Goal: Task Accomplishment & Management: Manage account settings

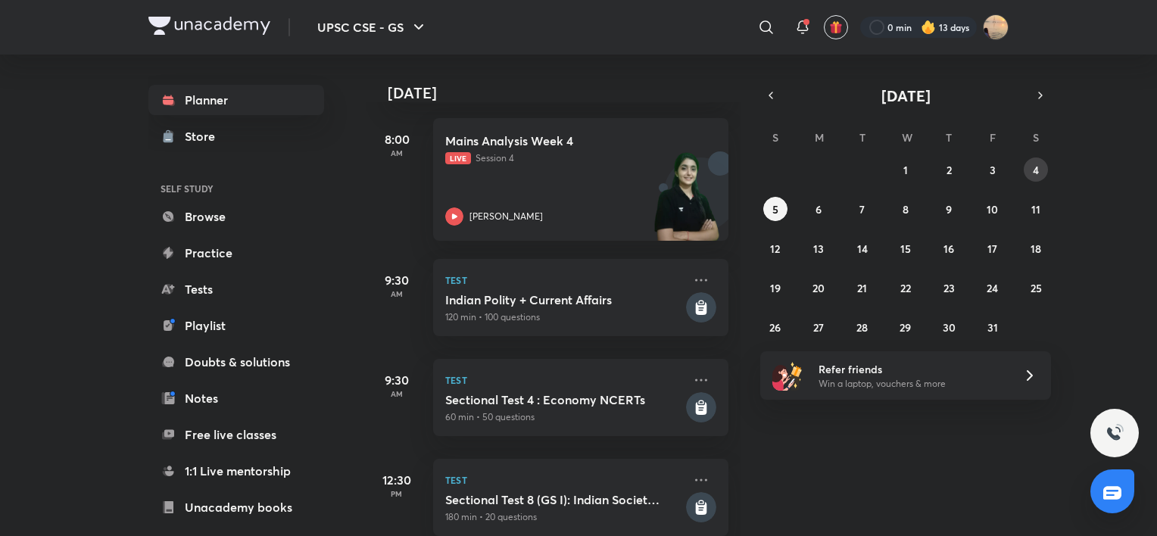
click at [1033, 173] on abbr "4" at bounding box center [1036, 170] width 6 height 14
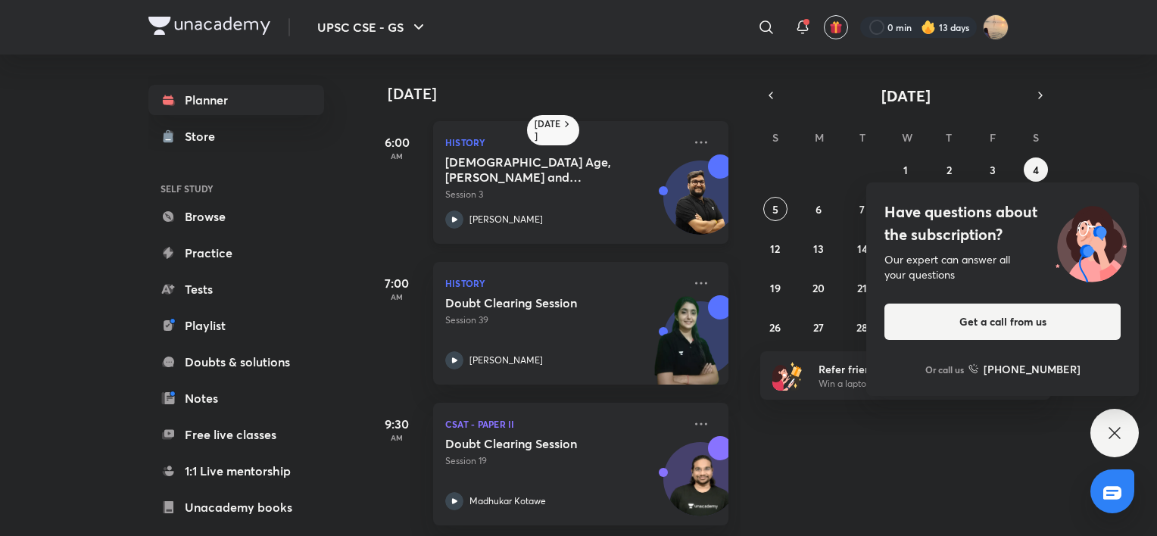
click at [624, 183] on h5 "Vedic Age, Mahajanapadas and Magadha" at bounding box center [539, 169] width 189 height 30
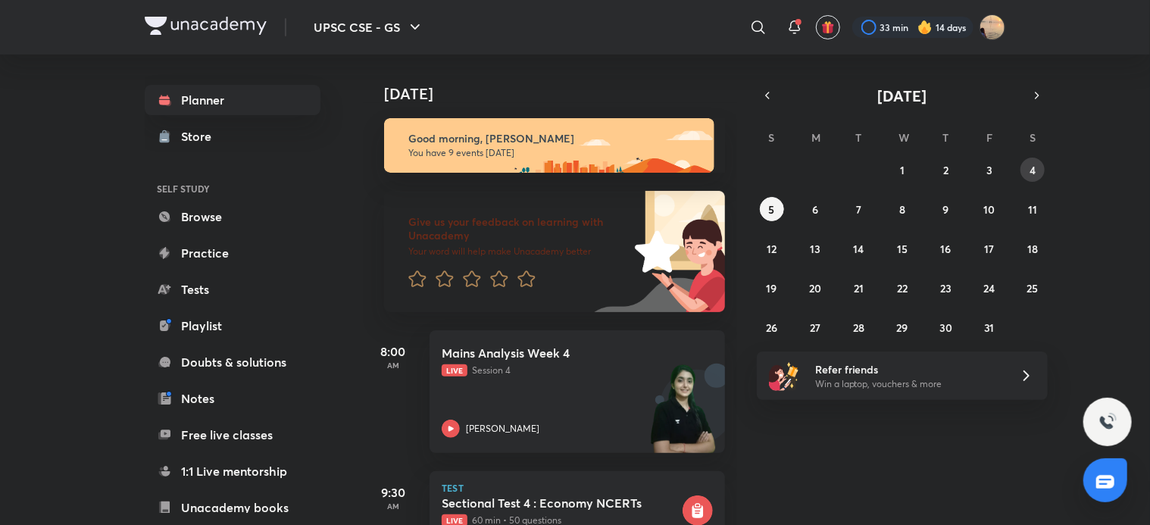
click at [574, 167] on abbr "4" at bounding box center [1032, 170] width 6 height 14
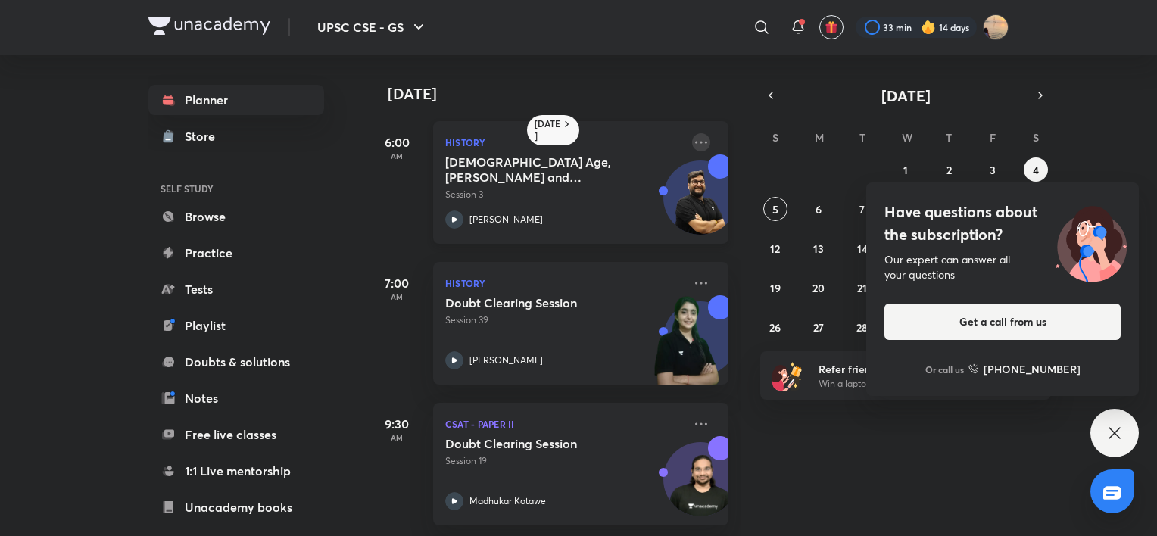
click at [574, 143] on icon at bounding box center [701, 142] width 18 height 18
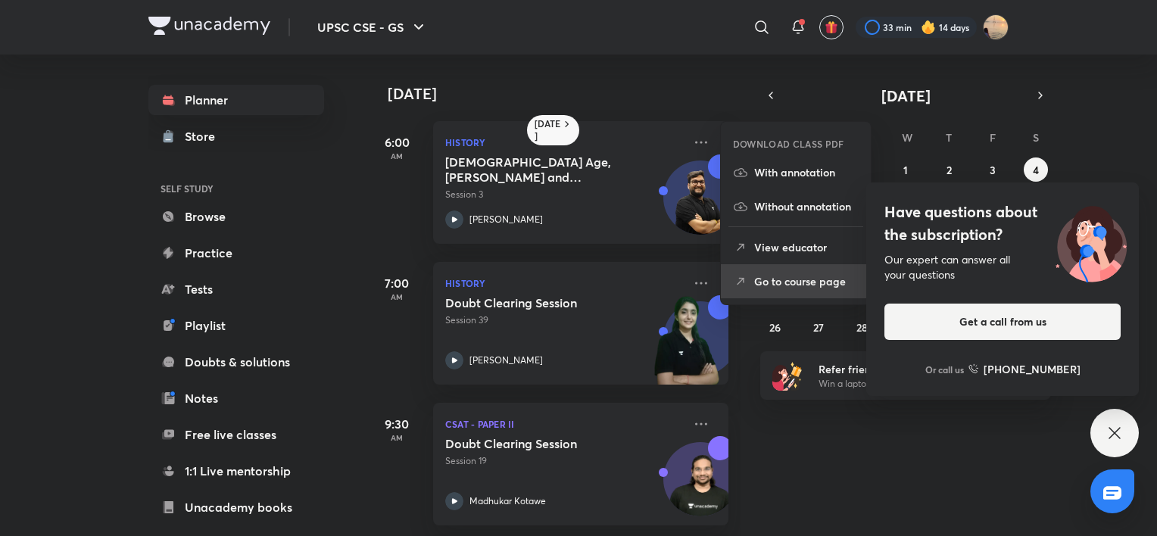
click at [574, 288] on p "Go to course page" at bounding box center [806, 281] width 105 height 16
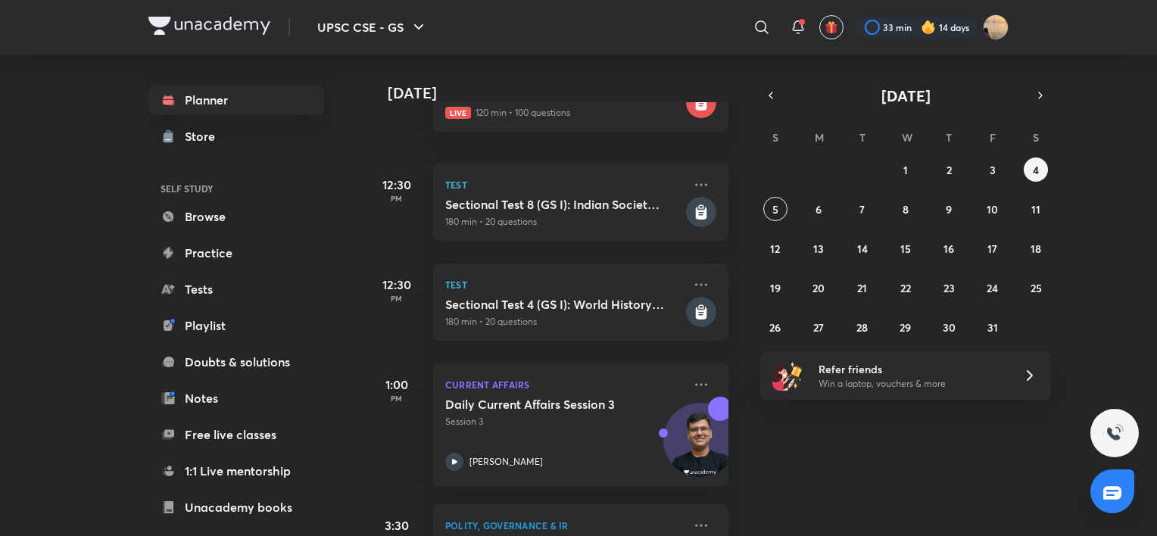
scroll to position [863, 0]
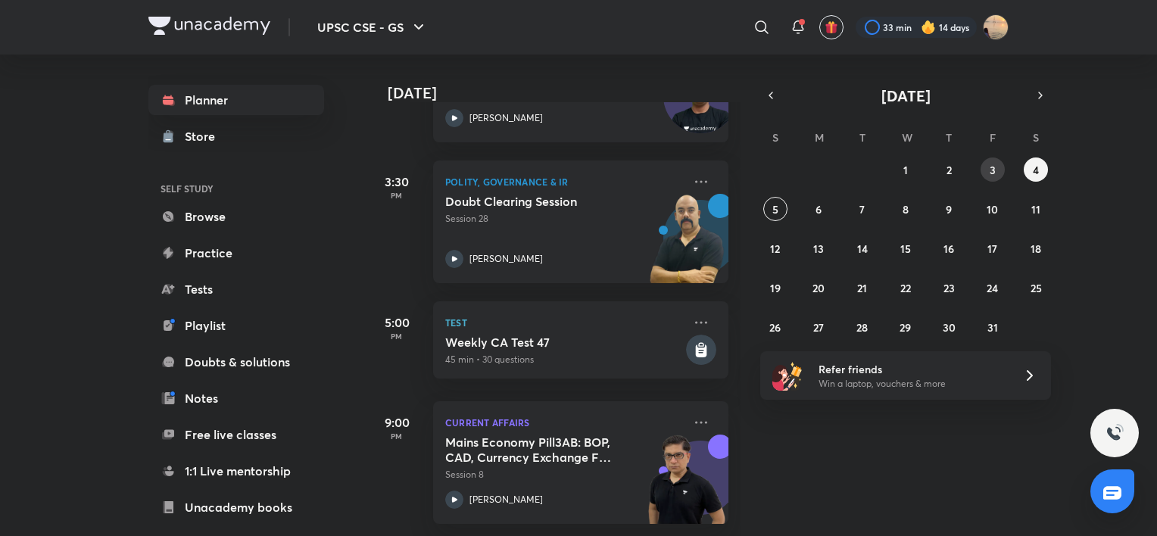
click at [574, 168] on button "3" at bounding box center [993, 170] width 24 height 24
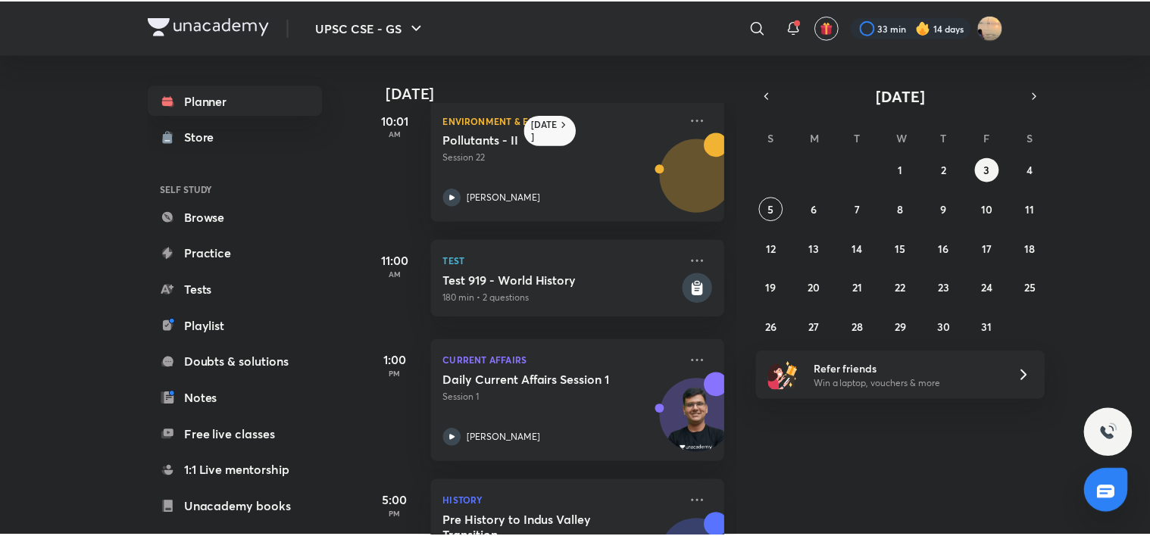
scroll to position [676, 0]
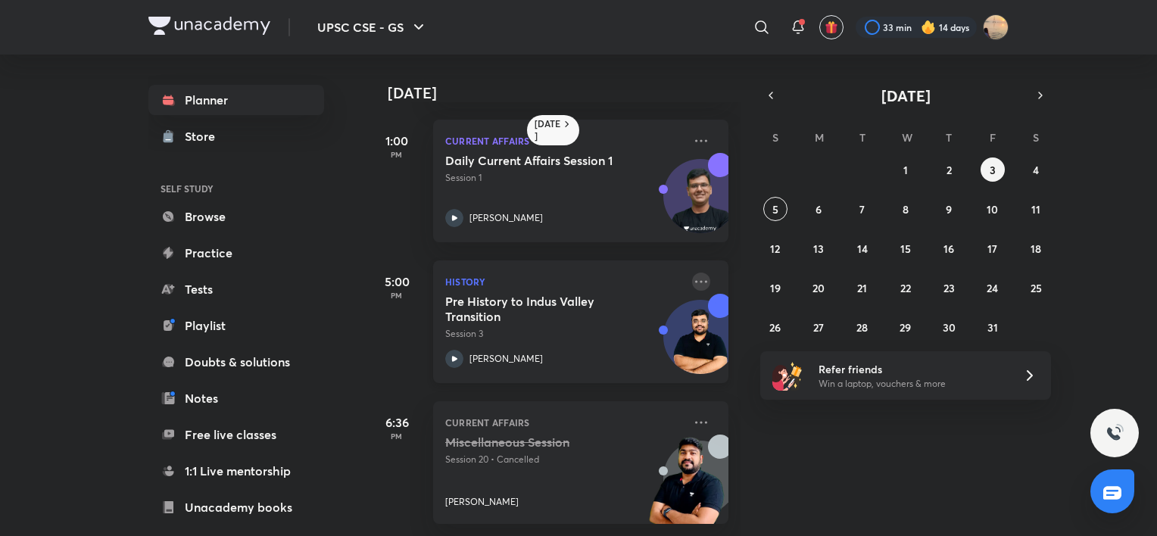
click at [574, 280] on icon at bounding box center [701, 281] width 12 height 2
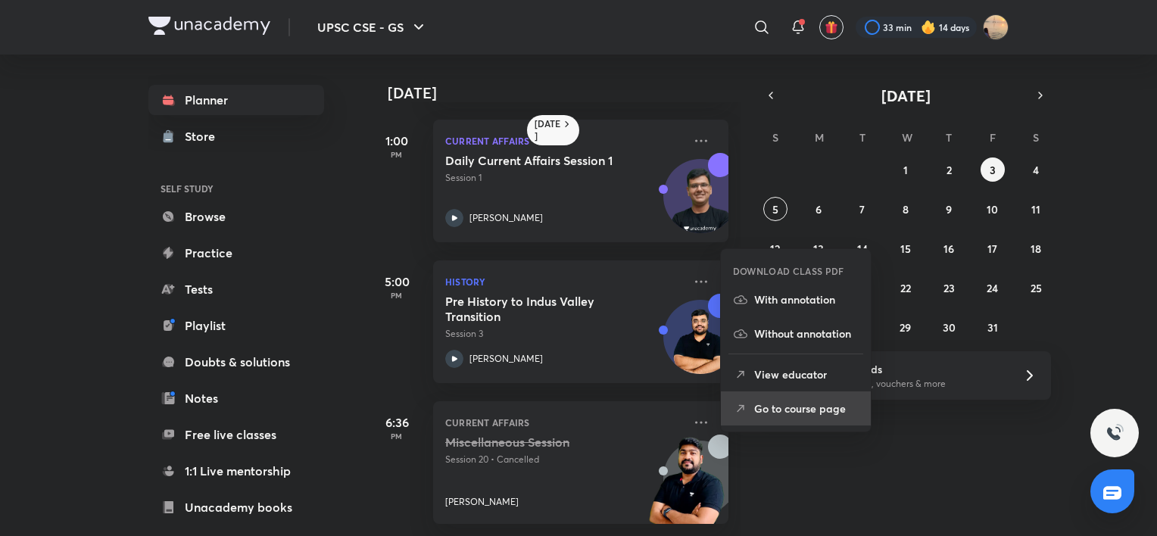
click at [574, 401] on p "Go to course page" at bounding box center [806, 409] width 105 height 16
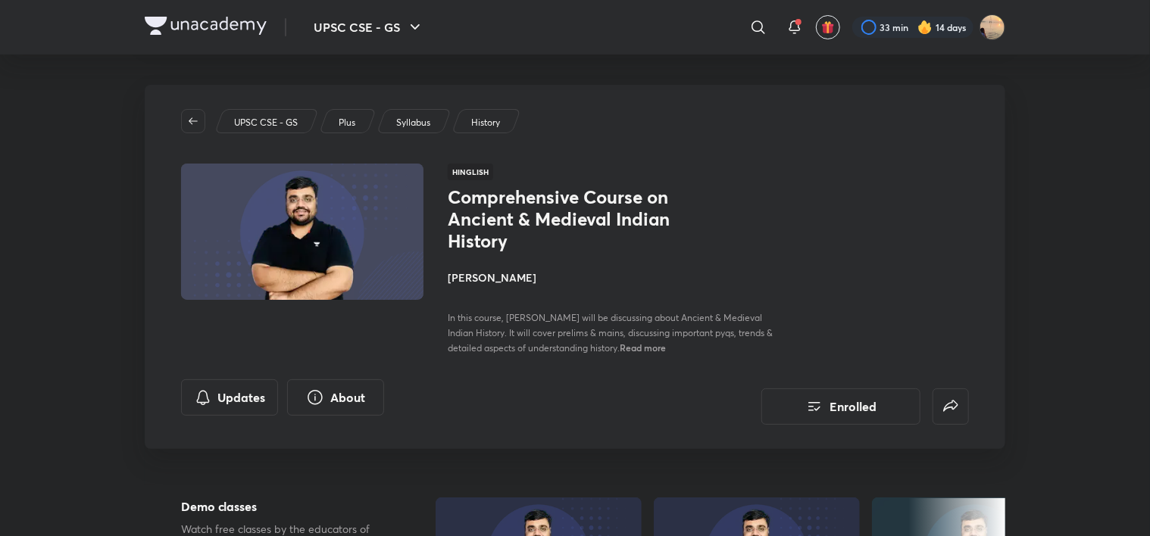
click at [492, 275] on h4 "Pratik Nayak" at bounding box center [617, 278] width 339 height 16
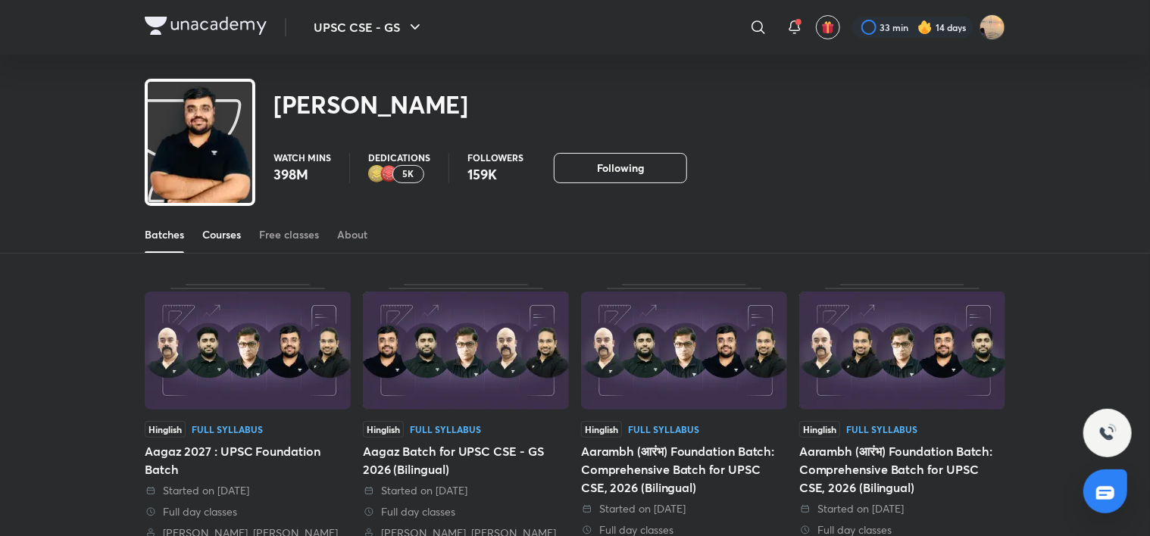
click at [231, 233] on div "Courses" at bounding box center [221, 234] width 39 height 15
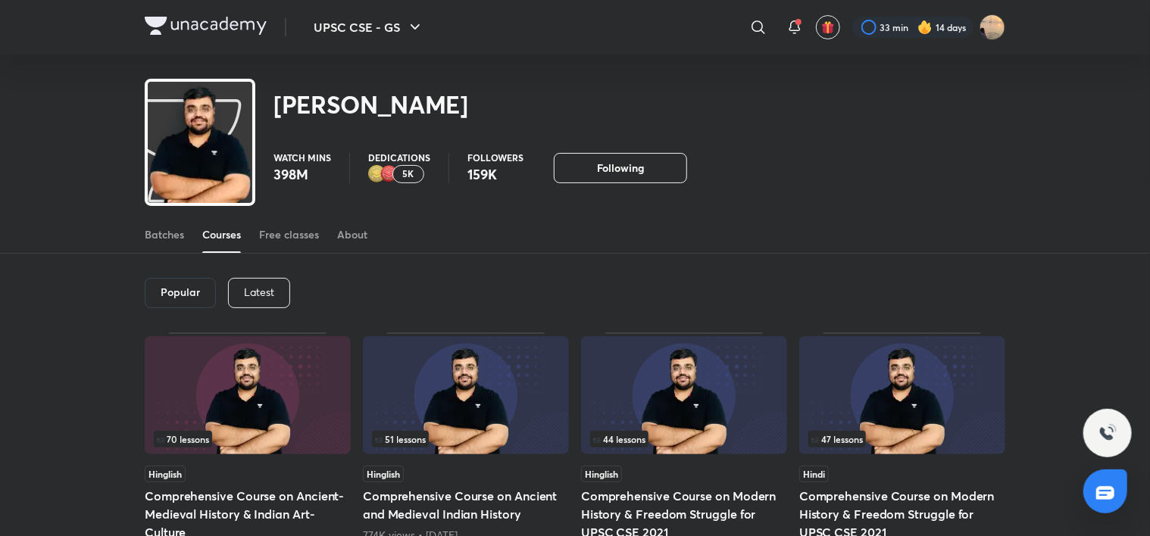
click at [177, 284] on div "Popular" at bounding box center [180, 293] width 71 height 30
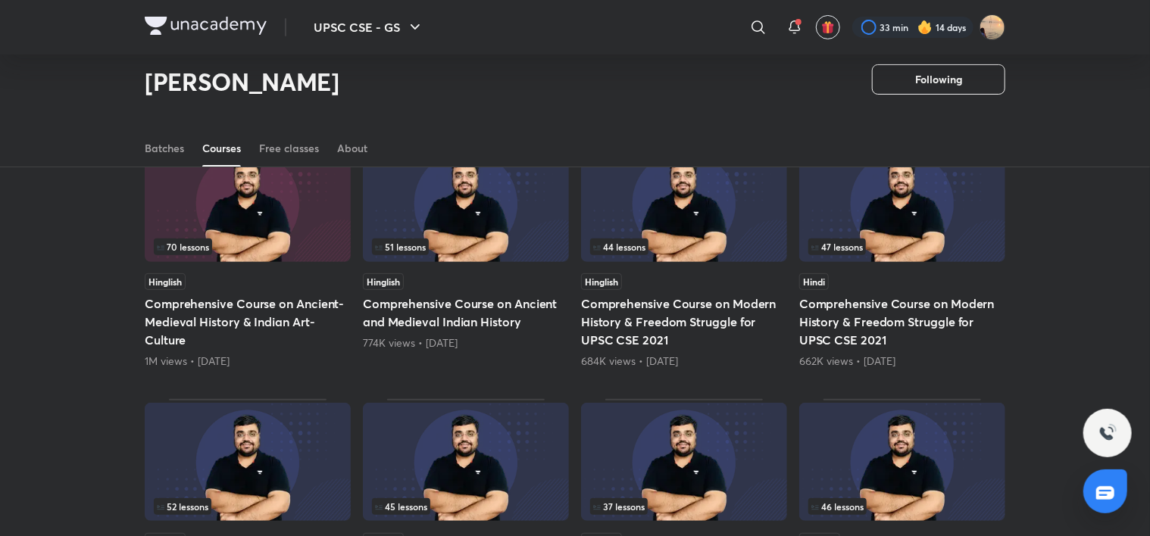
scroll to position [148, 0]
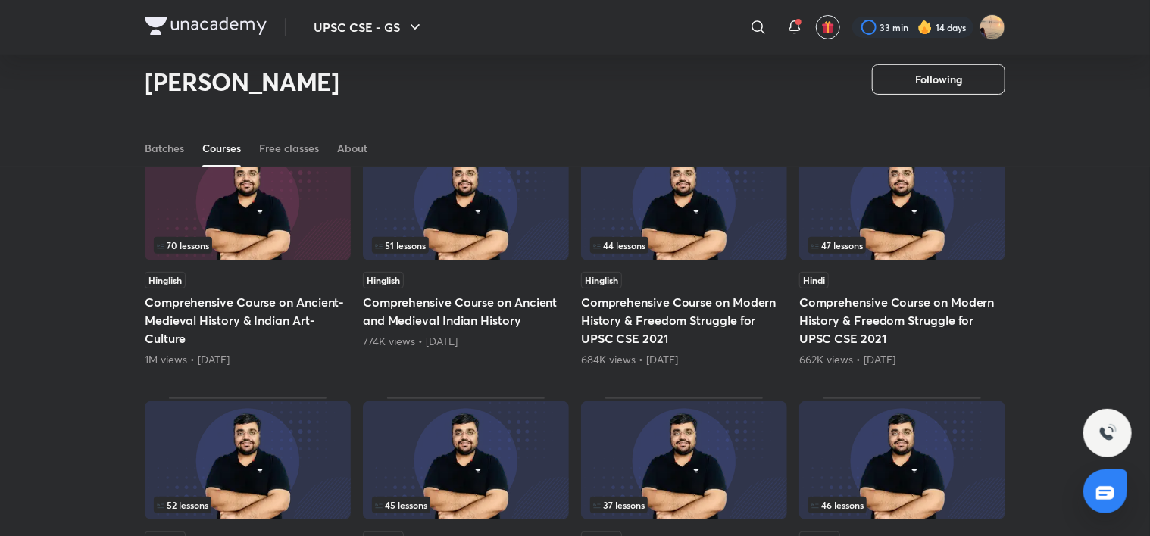
click at [236, 217] on img at bounding box center [248, 201] width 206 height 118
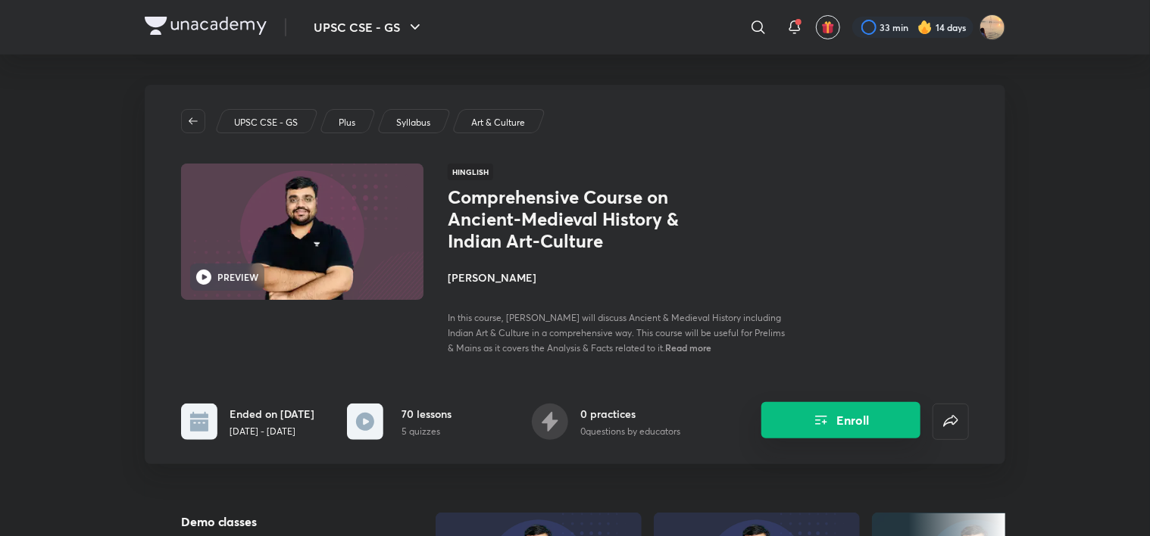
click at [574, 435] on button "Enroll" at bounding box center [840, 420] width 159 height 36
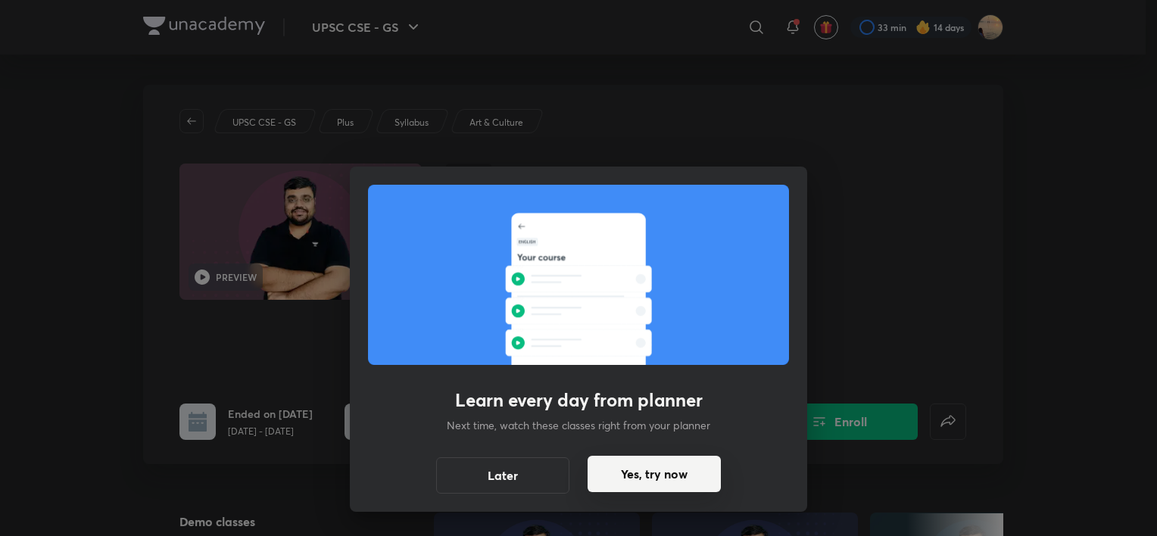
click at [574, 483] on button "Yes, try now" at bounding box center [654, 474] width 133 height 36
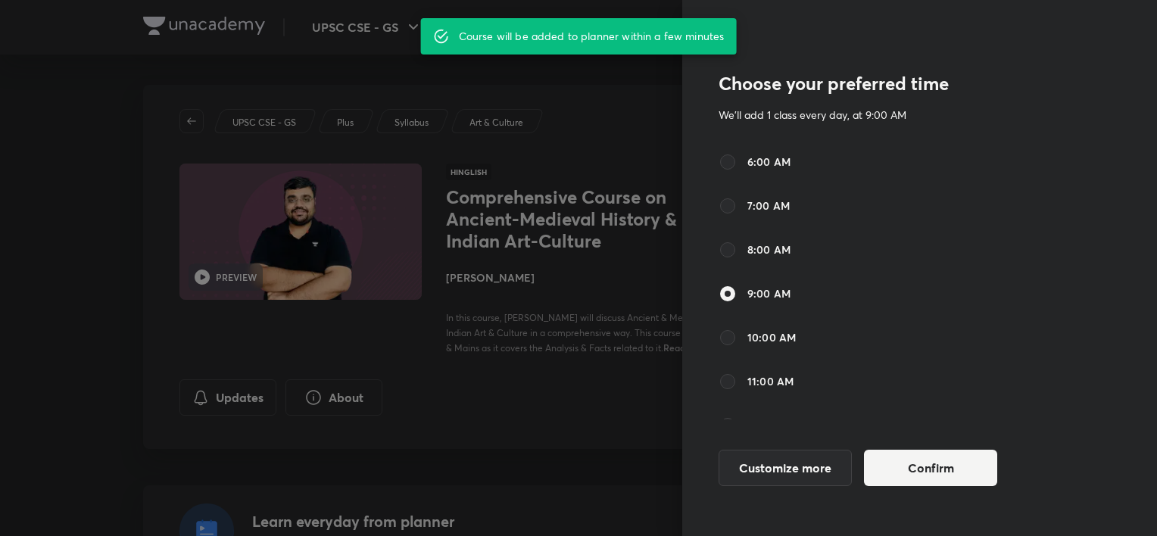
click at [574, 425] on div at bounding box center [578, 268] width 1157 height 536
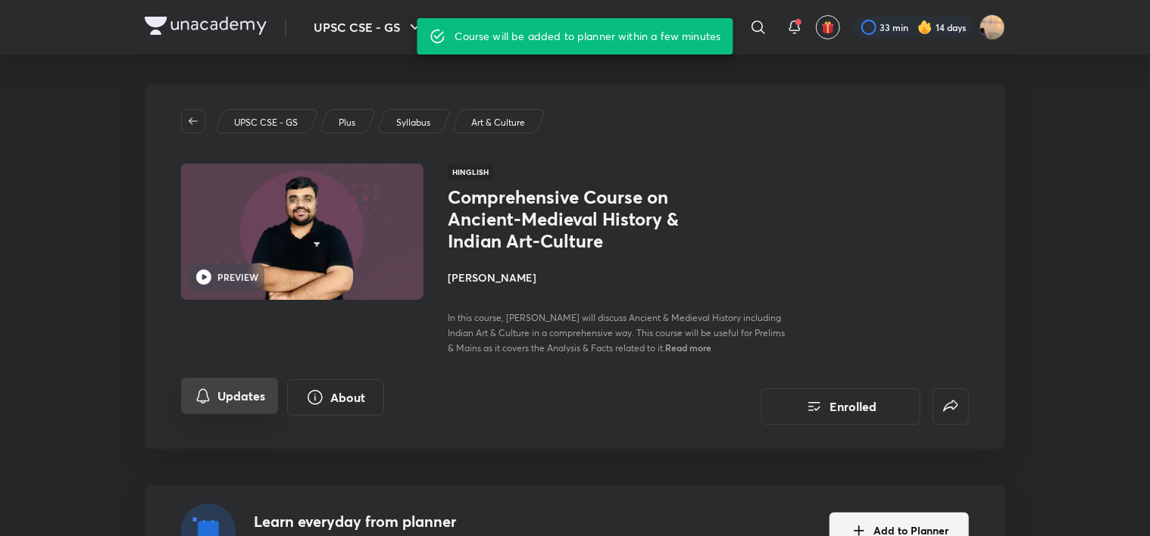
click at [236, 391] on button "Updates" at bounding box center [229, 396] width 97 height 36
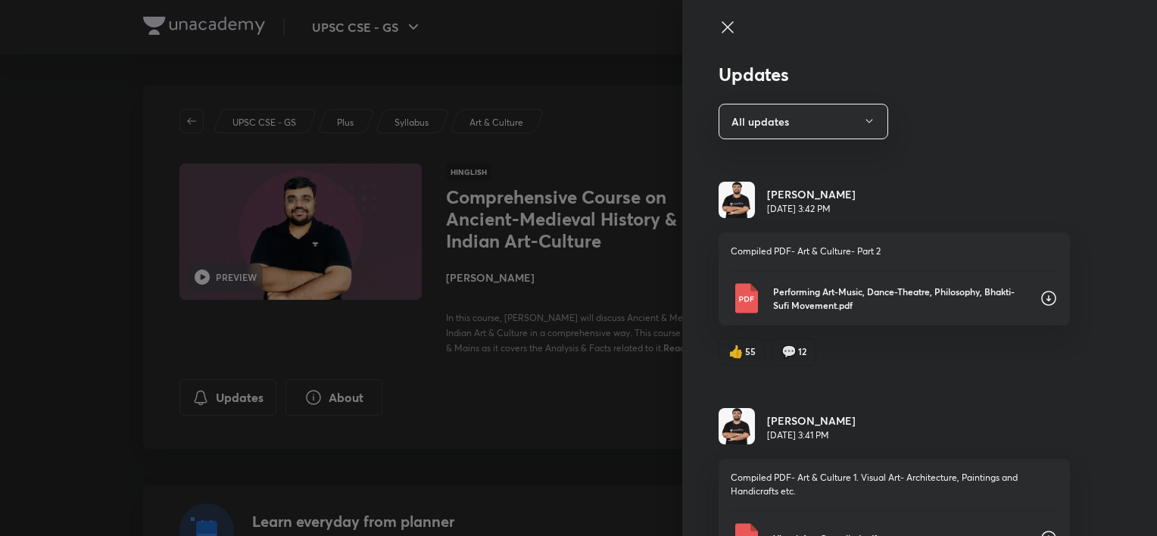
click at [574, 301] on p "Performing Art-Music, Dance-Theatre, Philosophy, Bhakti-Sufi Movement.pdf" at bounding box center [900, 298] width 254 height 27
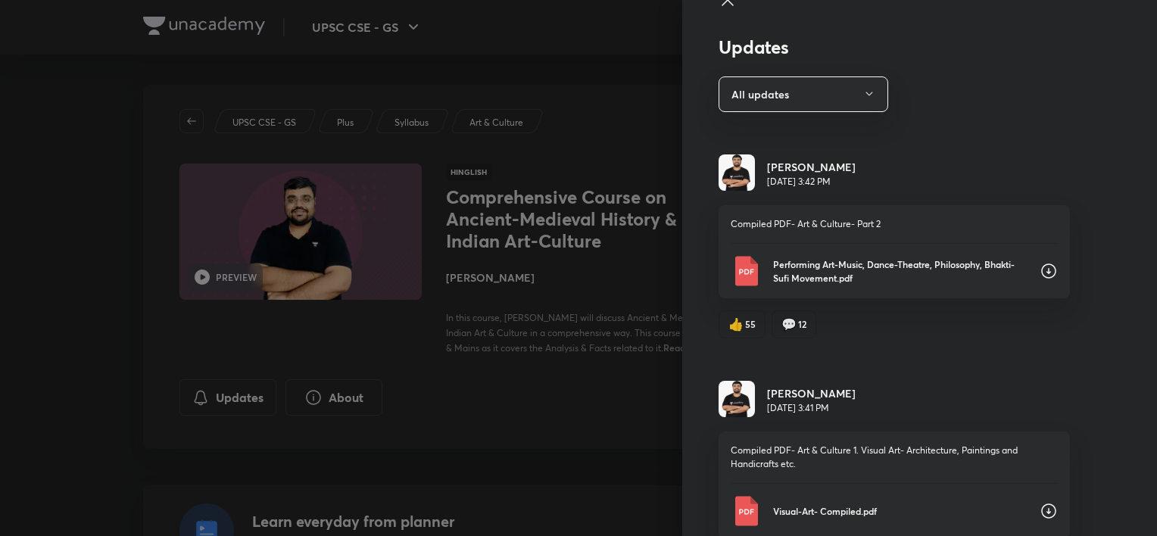
scroll to position [30, 0]
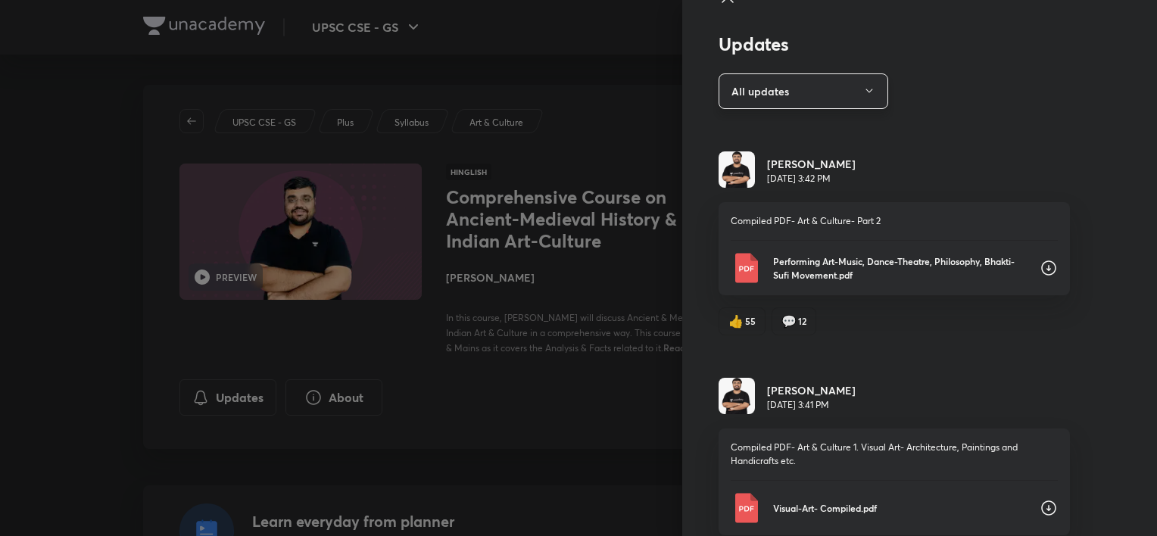
click at [574, 92] on button "All updates" at bounding box center [804, 91] width 170 height 36
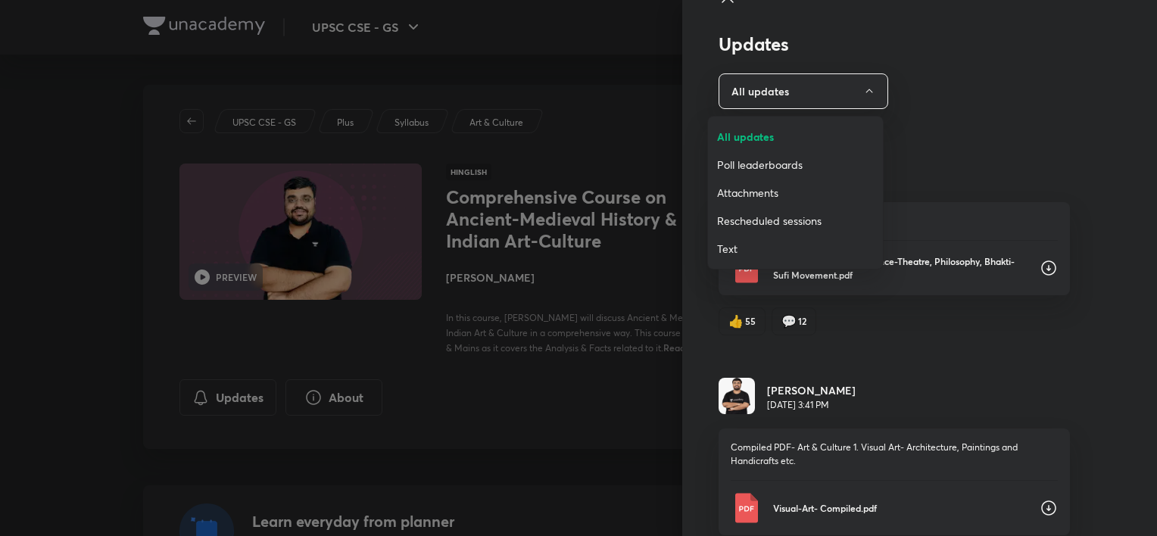
click at [574, 186] on span "Attachments" at bounding box center [795, 193] width 157 height 16
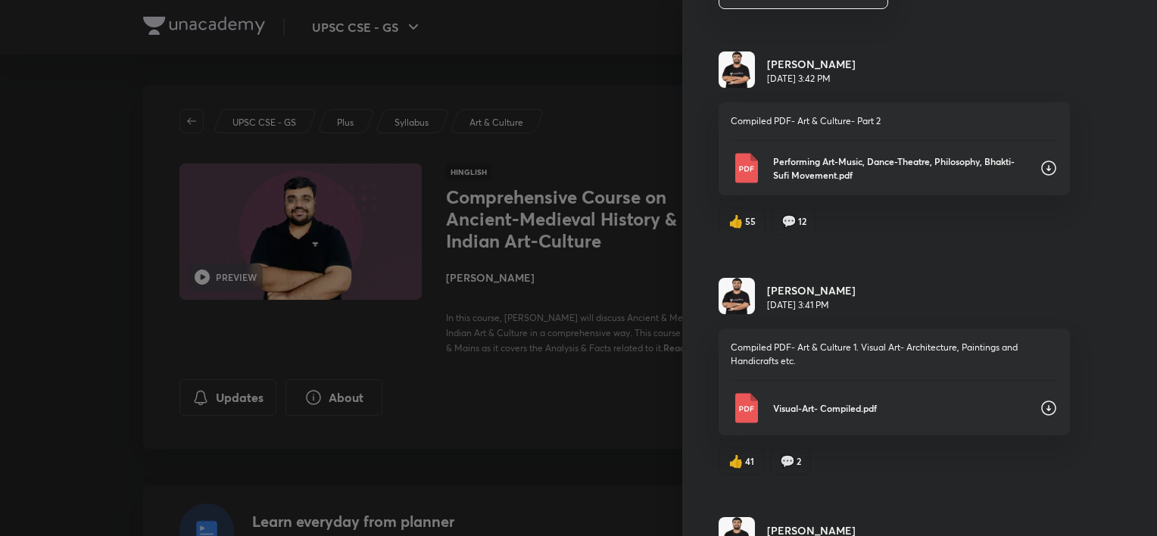
scroll to position [123, 0]
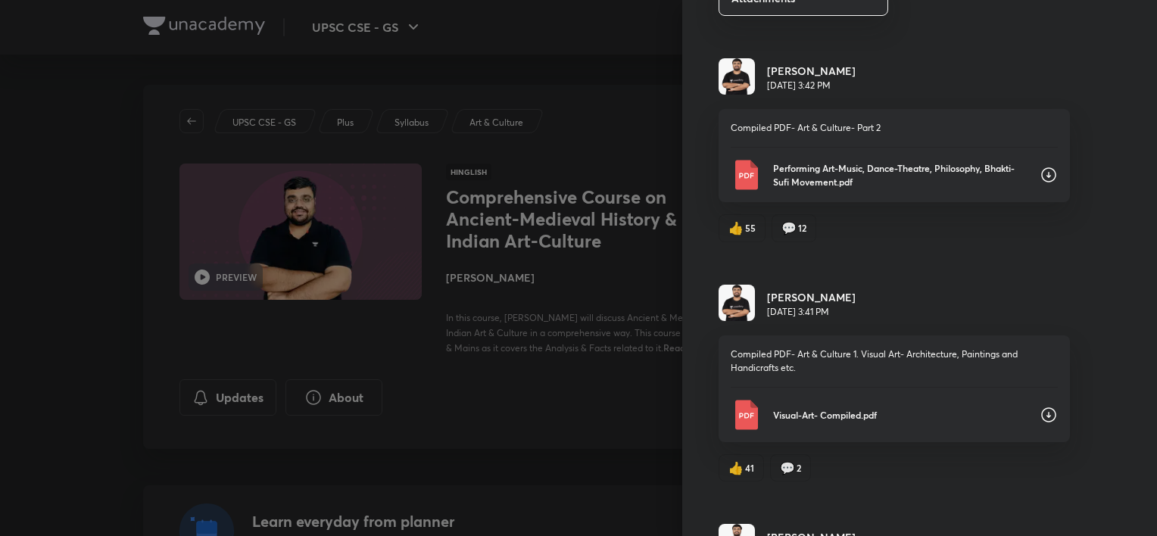
click at [574, 424] on div "Visual-Art- Compiled.pdf" at bounding box center [894, 415] width 327 height 30
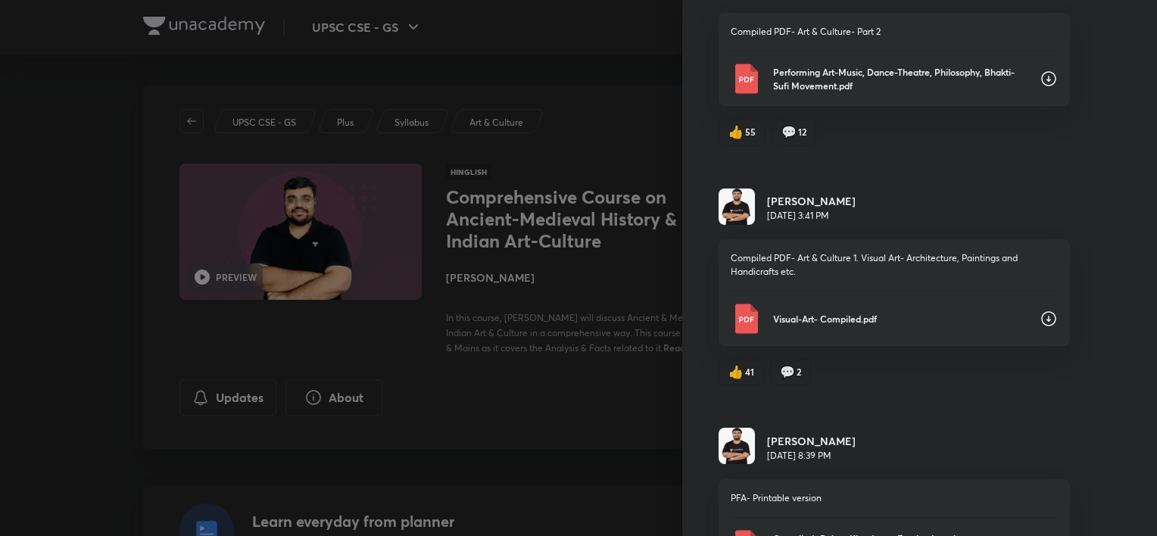
scroll to position [215, 0]
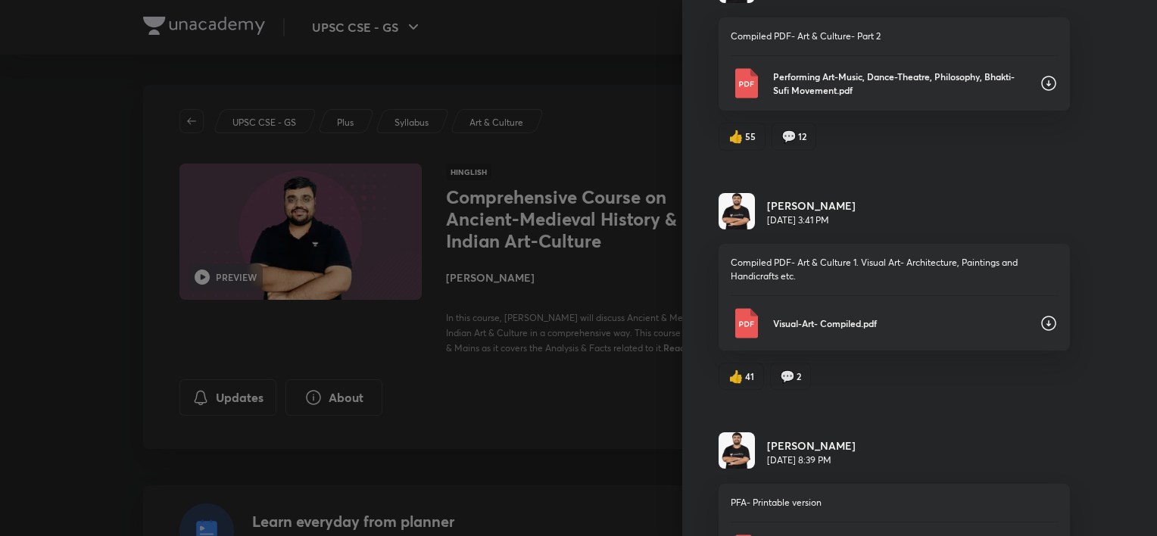
click at [574, 451] on div "Pratik Nayak May 7, 8:39 PM" at bounding box center [894, 451] width 351 height 39
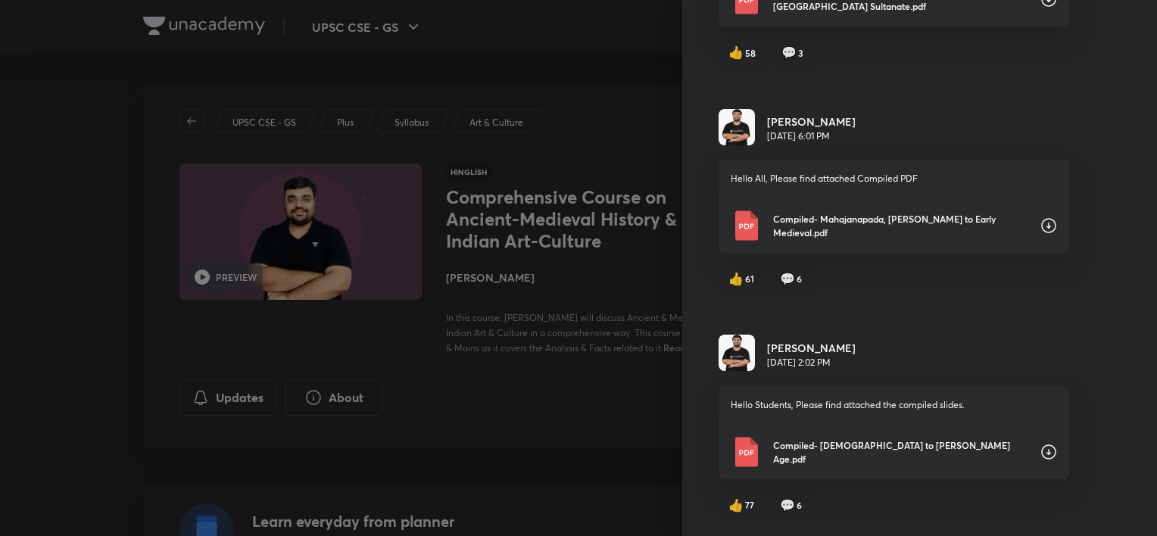
scroll to position [1441, 0]
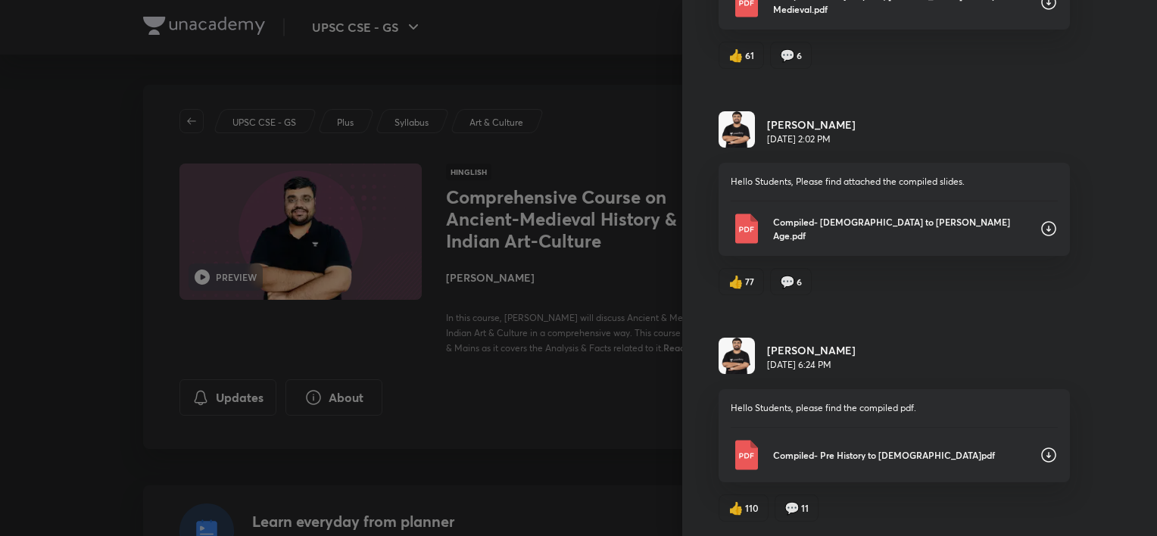
click at [574, 448] on p "Compiled- Pre History to Buddhism.pdf" at bounding box center [900, 455] width 254 height 14
click at [574, 232] on div "Compiled- Jainism to Gupta Age.pdf" at bounding box center [894, 229] width 327 height 30
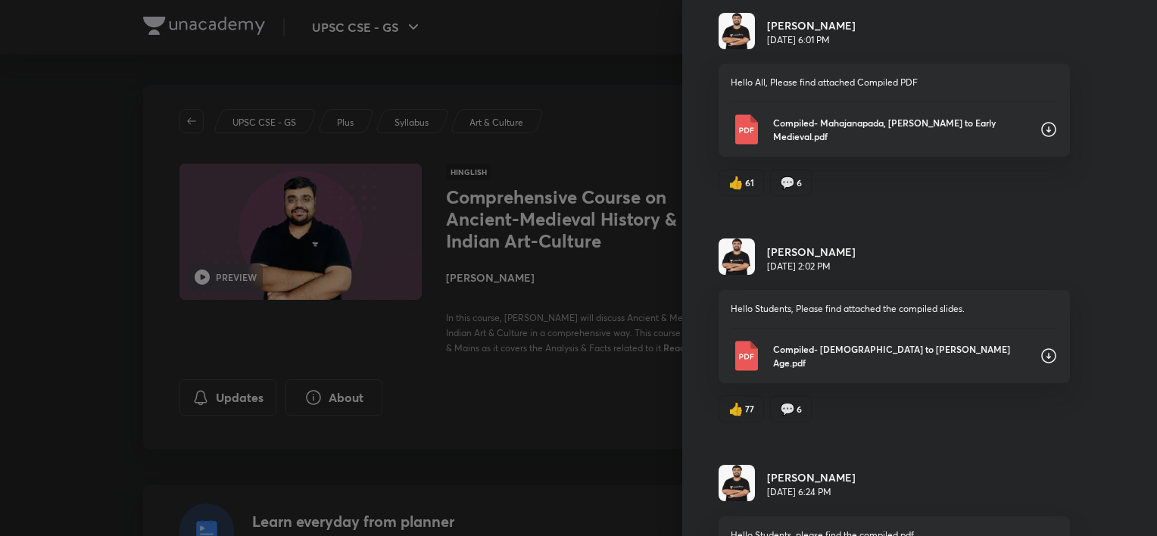
scroll to position [1305, 0]
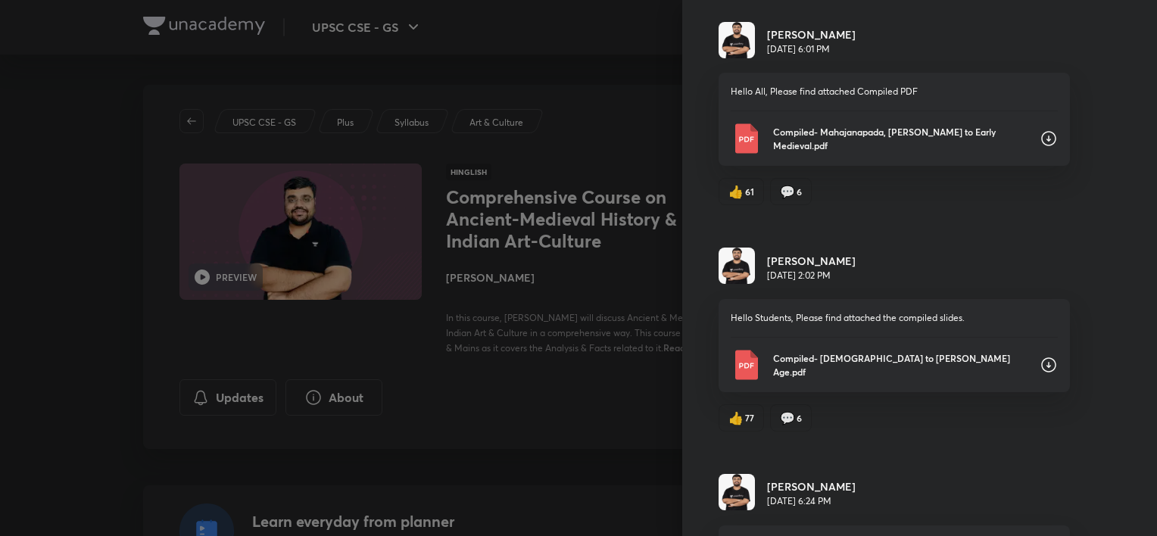
click at [574, 139] on p "Compiled- Mahajanapada, Post Gupta to Early Medieval.pdf" at bounding box center [900, 138] width 254 height 27
click at [574, 55] on div "Pratik Nayak Apr 12, 6:01 PM" at bounding box center [894, 41] width 351 height 39
click at [574, 223] on div "Updates Attachments Pratik Nayak Jun 9, 3:42 PM Compiled PDF- Art & Culture- Pa…" at bounding box center [919, 268] width 475 height 536
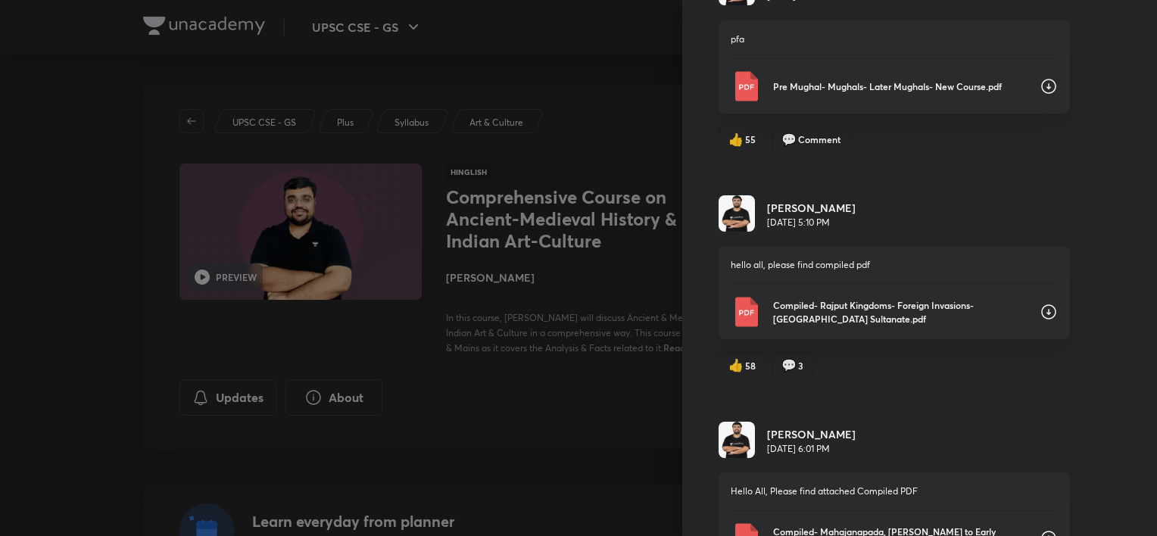
scroll to position [903, 0]
click at [574, 303] on p "Compiled- Rajput Kingdoms- Foreign Invasions-Delhi Sultanate.pdf" at bounding box center [900, 313] width 254 height 27
click at [574, 224] on div "Updates Attachments Pratik Nayak Jun 9, 3:42 PM Compiled PDF- Art & Culture- Pa…" at bounding box center [919, 268] width 475 height 536
click at [574, 223] on div "Updates Attachments Pratik Nayak Jun 9, 3:42 PM Compiled PDF- Art & Culture- Pa…" at bounding box center [919, 268] width 475 height 536
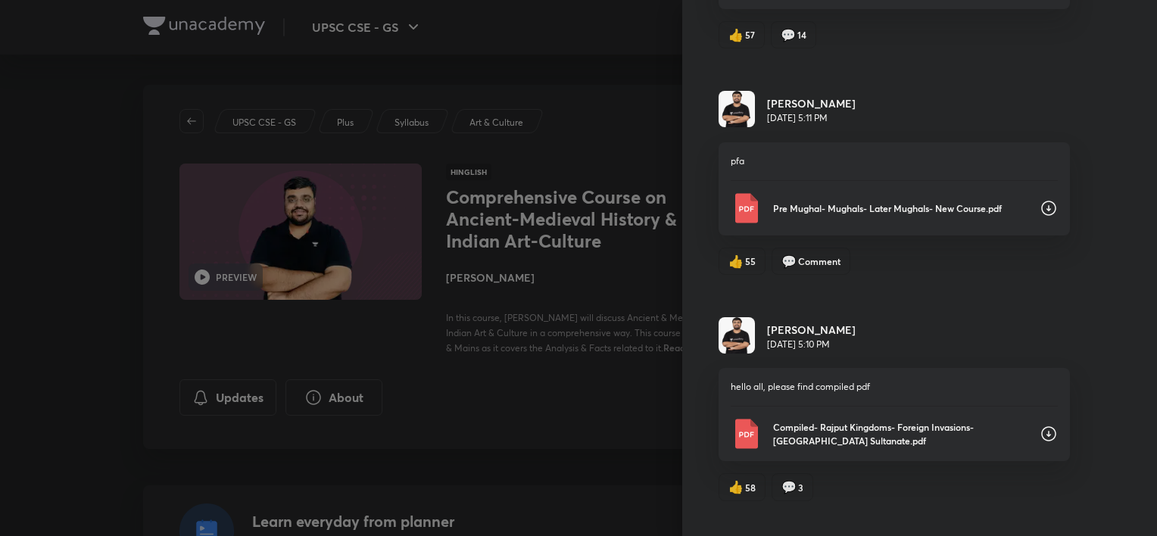
scroll to position [780, 0]
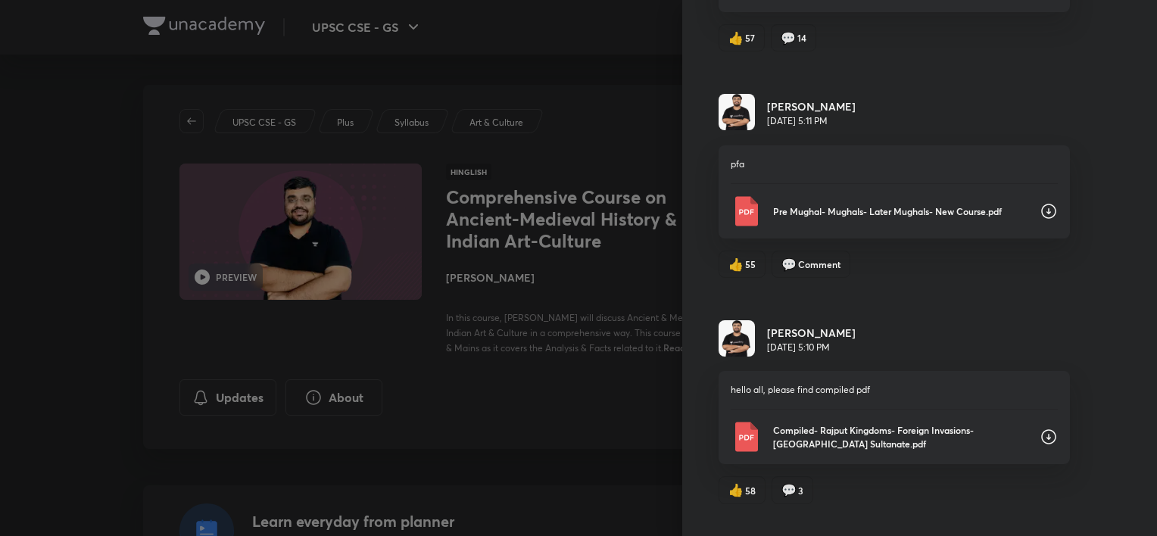
click at [574, 200] on div "Pre Mughal- Mughals- Later Mughals- New Course.pdf" at bounding box center [894, 211] width 327 height 30
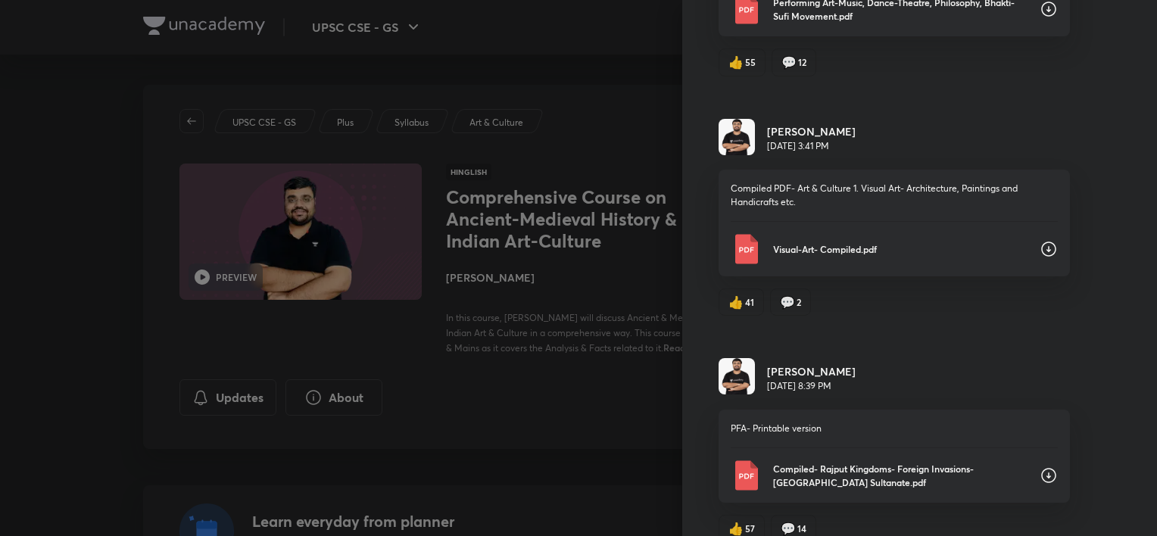
scroll to position [292, 0]
click at [574, 411] on div "PFA- Printable version Compiled- Rajput Kingdoms- Foreign Invasions-Delhi Sulta…" at bounding box center [894, 453] width 351 height 93
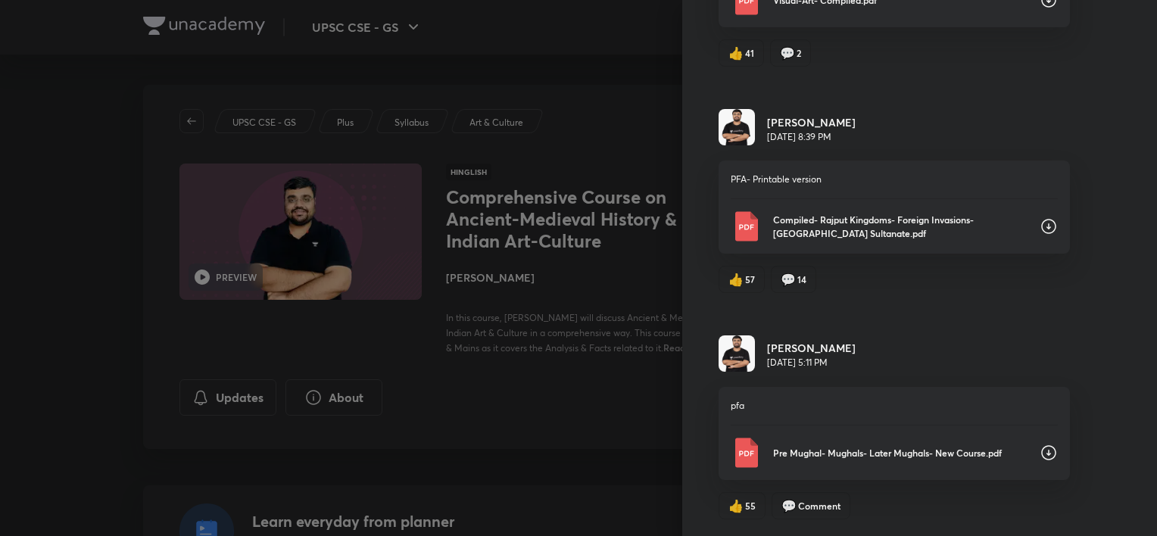
scroll to position [545, 0]
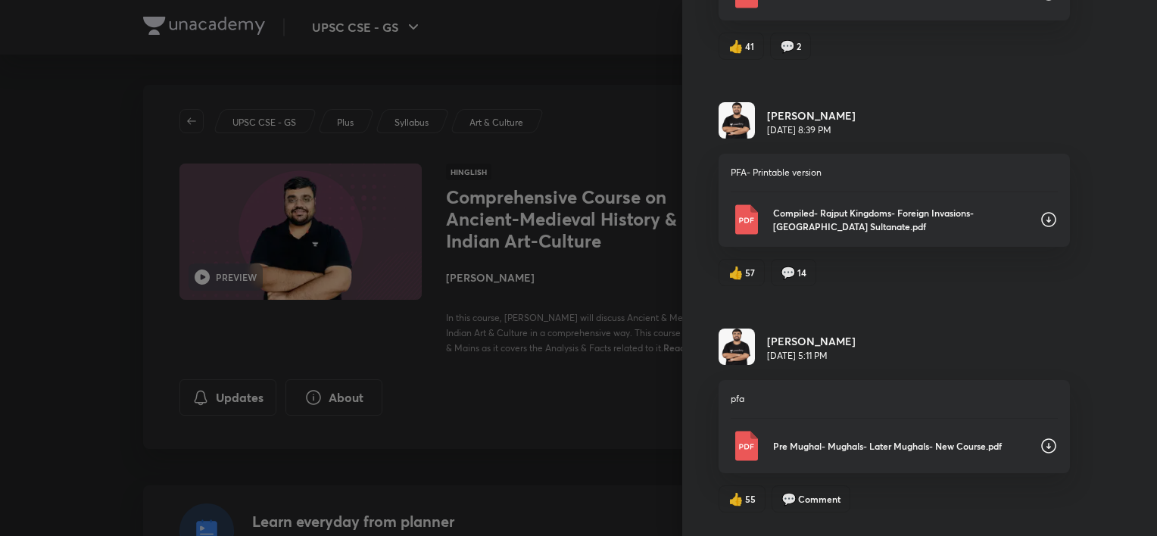
click at [574, 197] on div "PFA- Printable version Compiled- Rajput Kingdoms- Foreign Invasions-Delhi Sulta…" at bounding box center [894, 200] width 351 height 93
click at [574, 215] on p "Compiled- Rajput Kingdoms- Foreign Invasions-Delhi Sultanate.pdf" at bounding box center [900, 219] width 254 height 27
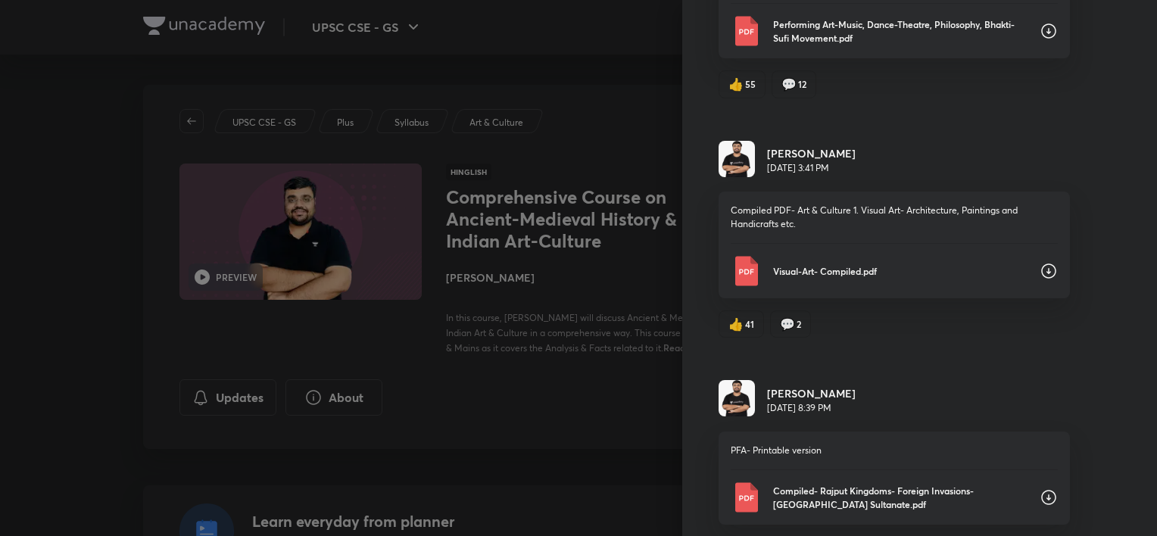
scroll to position [267, 0]
click at [574, 208] on p "Compiled PDF- Art & Culture 1. Visual Art- Architecture, Paintings and Handicra…" at bounding box center [894, 217] width 327 height 27
click at [574, 267] on div "Visual-Art- Compiled.pdf" at bounding box center [894, 272] width 327 height 30
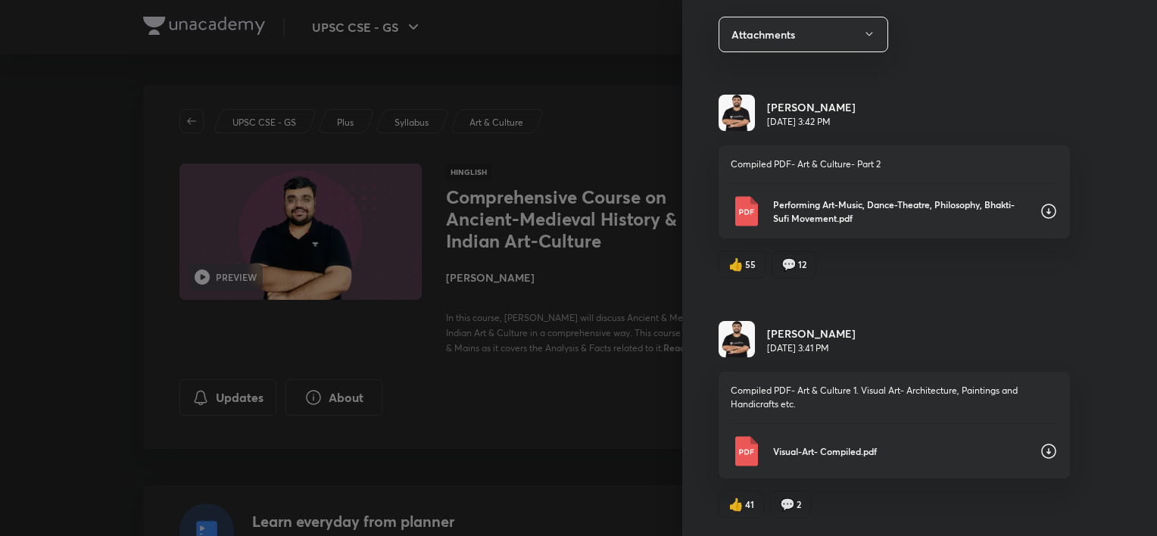
scroll to position [0, 0]
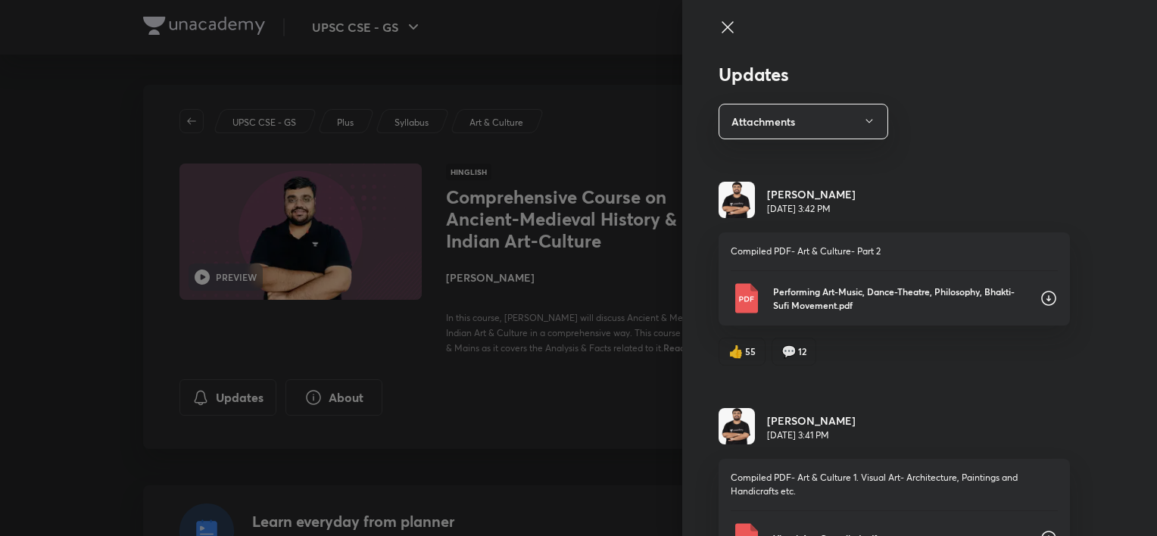
click at [574, 377] on div "Updates Attachments Pratik Nayak Jun 9, 3:42 PM Compiled PDF- Art & Culture- Pa…" at bounding box center [919, 268] width 475 height 536
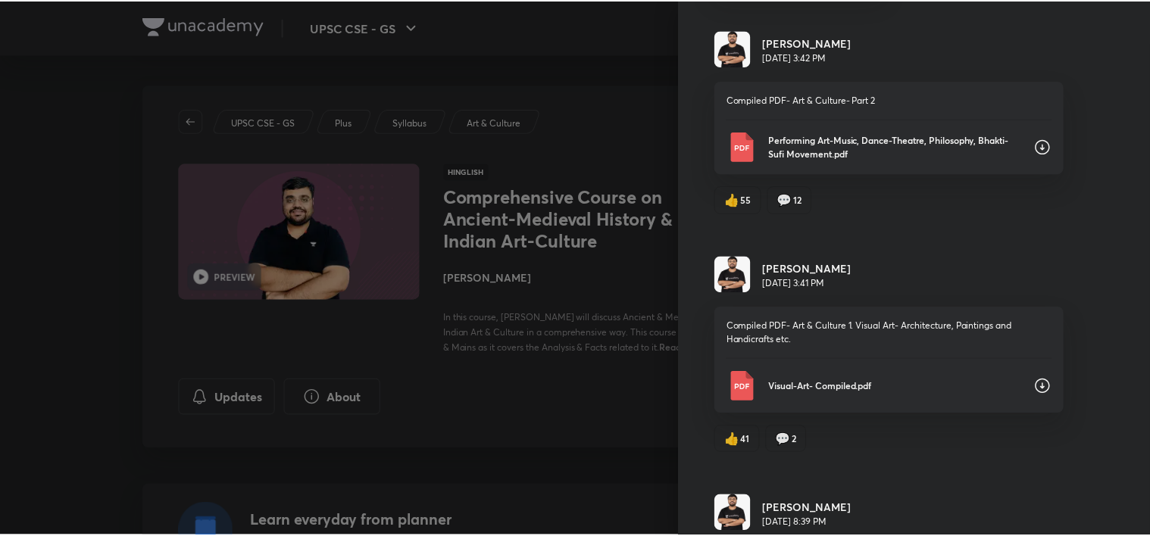
scroll to position [151, 0]
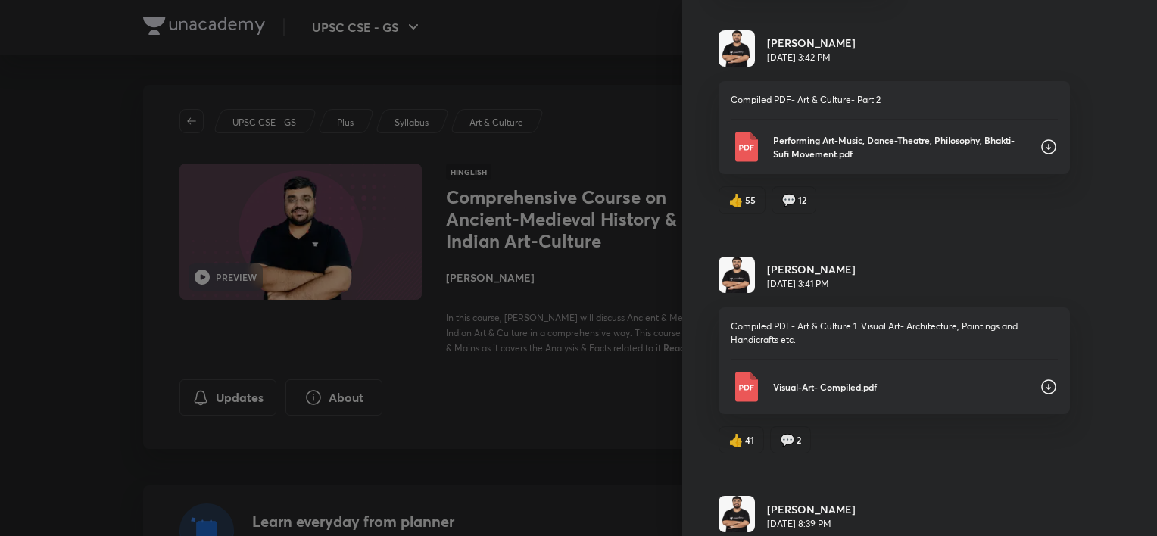
click at [574, 264] on div at bounding box center [578, 268] width 1157 height 536
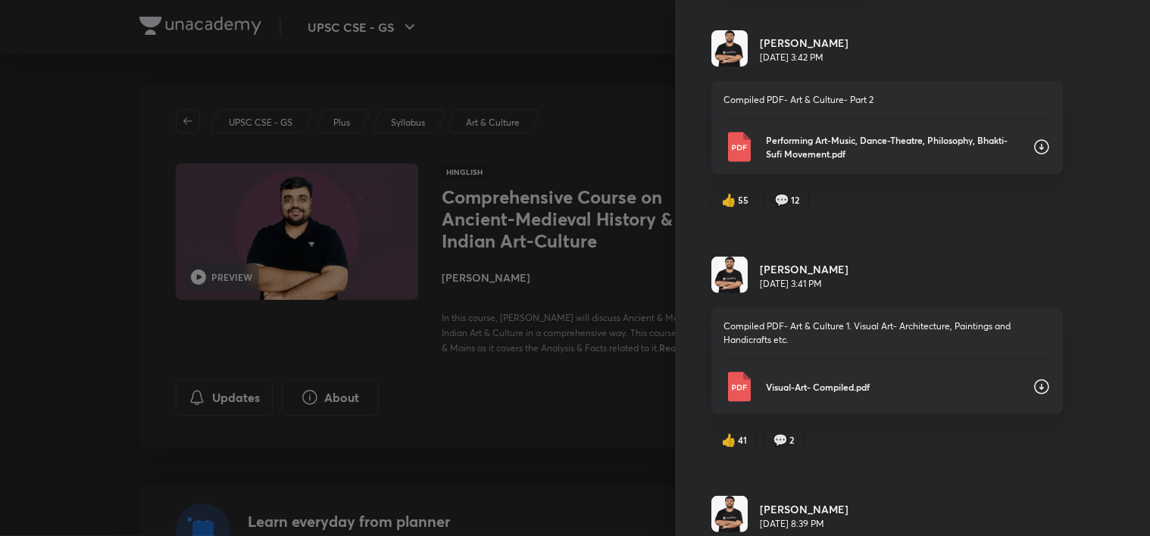
scroll to position [0, 0]
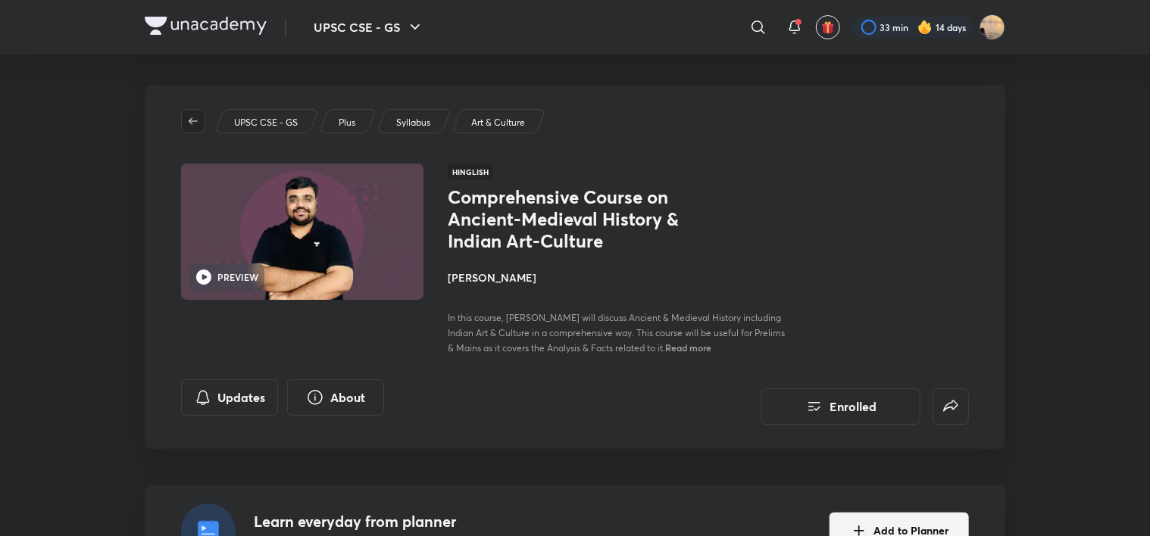
click at [194, 117] on icon "button" at bounding box center [193, 121] width 12 height 12
click at [574, 410] on button "Enrolled" at bounding box center [840, 405] width 159 height 36
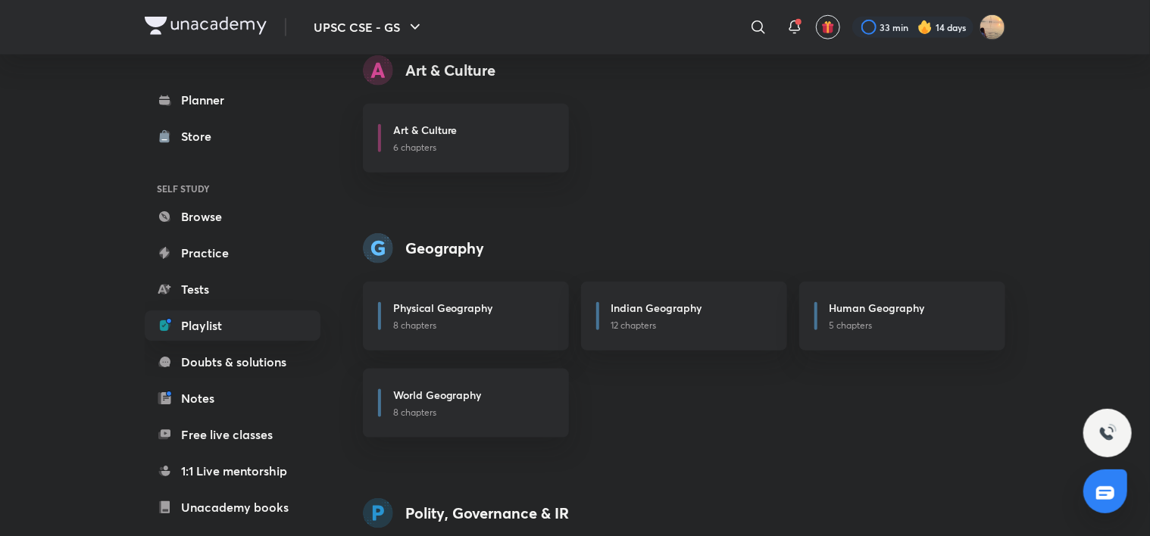
scroll to position [724, 0]
click at [204, 97] on link "Planner" at bounding box center [233, 100] width 176 height 30
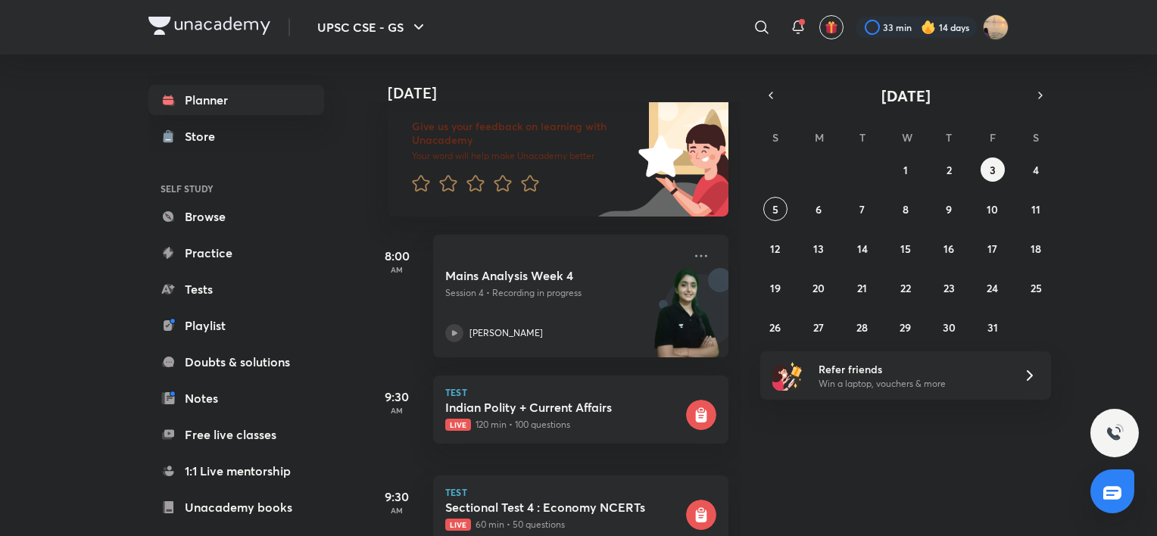
scroll to position [95, 0]
click at [574, 208] on button "6" at bounding box center [818, 209] width 24 height 24
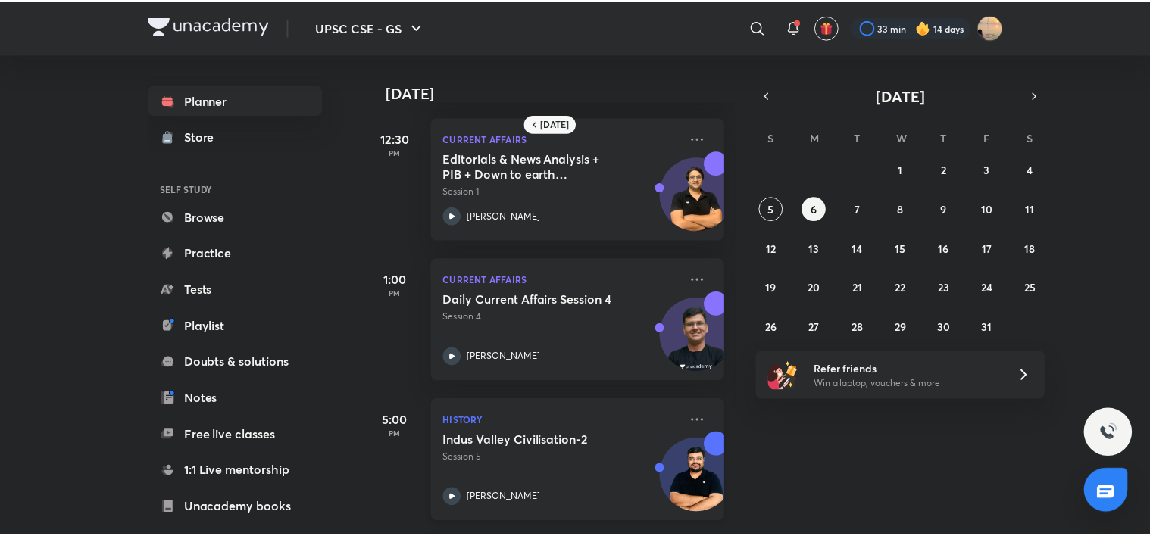
scroll to position [568, 0]
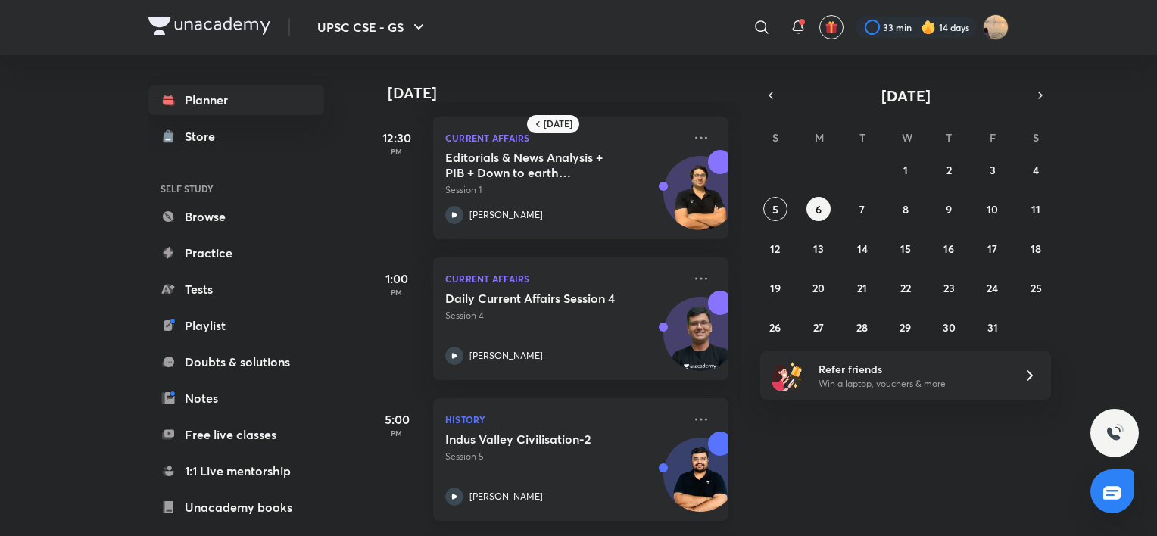
click at [574, 409] on div "History Indus Valley Civilisation-2 Session 5 Pratik Nayak" at bounding box center [580, 459] width 295 height 123
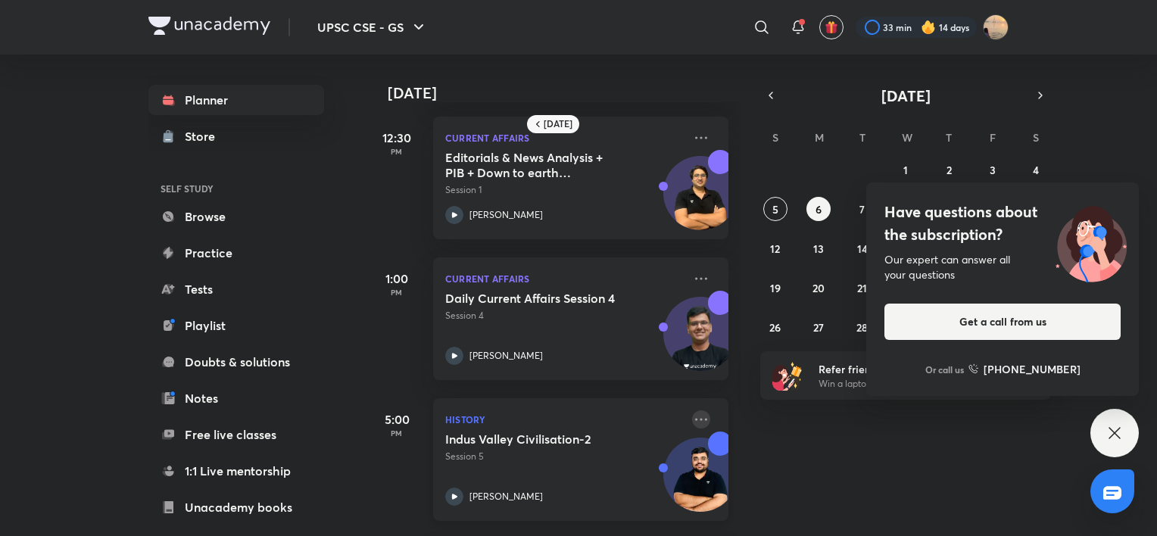
click at [574, 416] on icon at bounding box center [701, 419] width 18 height 18
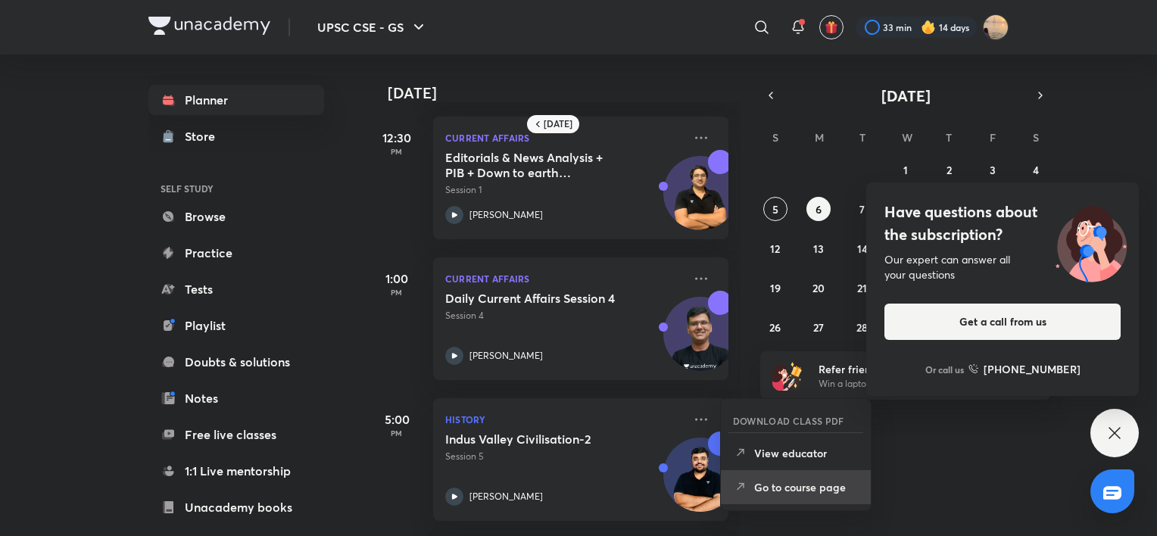
click at [574, 485] on p "Go to course page" at bounding box center [806, 487] width 105 height 16
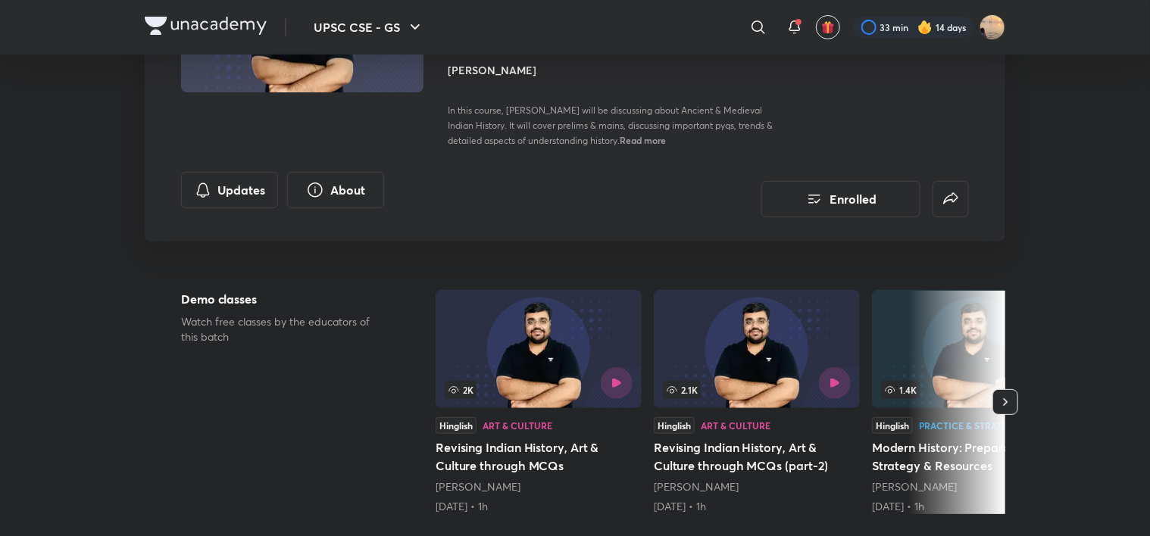
scroll to position [206, 0]
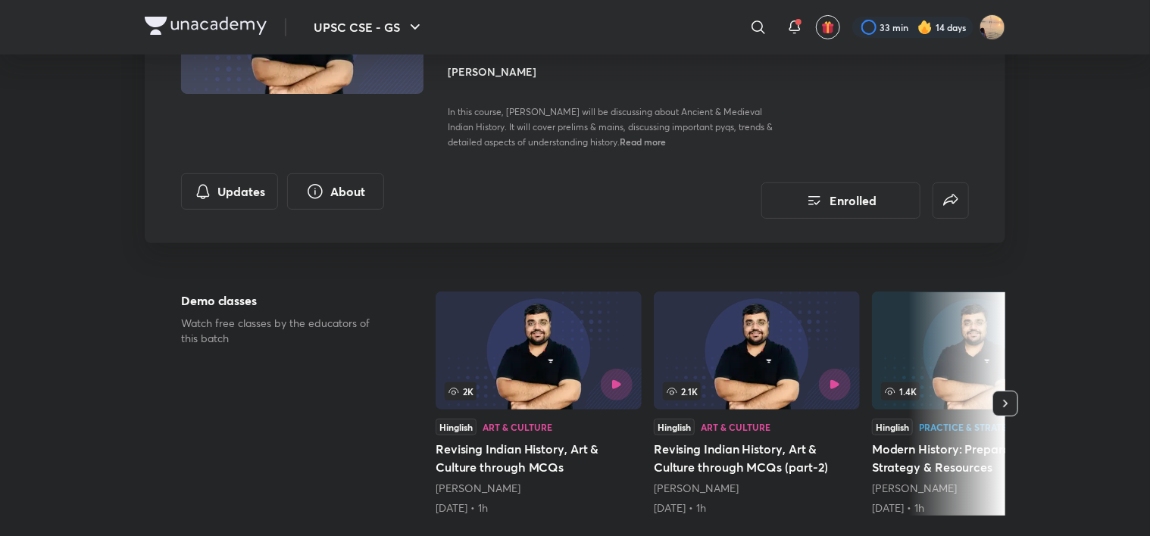
click at [461, 70] on h4 "[PERSON_NAME]" at bounding box center [617, 72] width 339 height 16
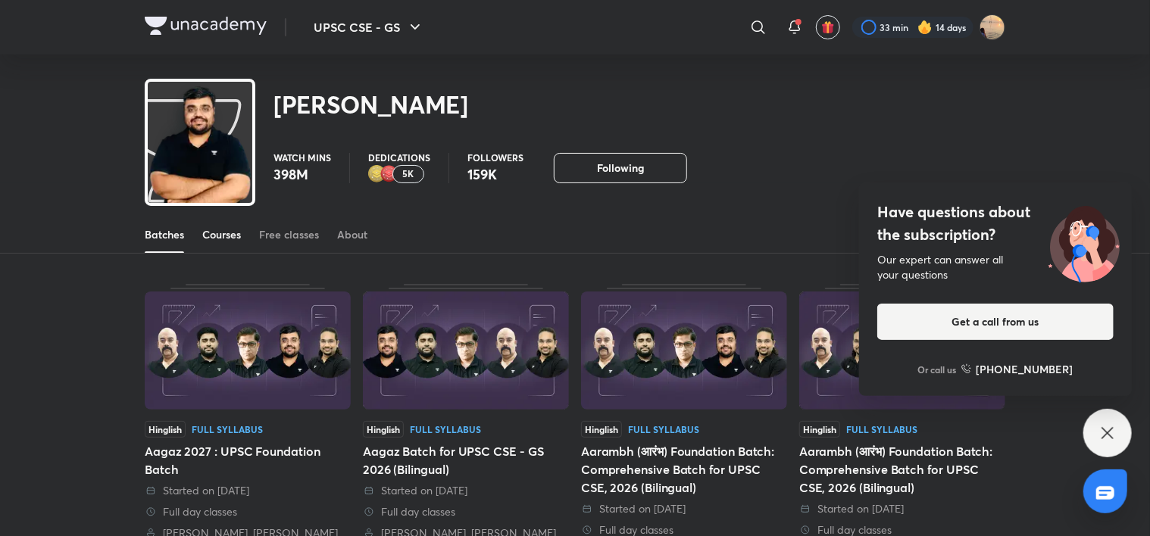
click at [221, 236] on div "Courses" at bounding box center [221, 234] width 39 height 15
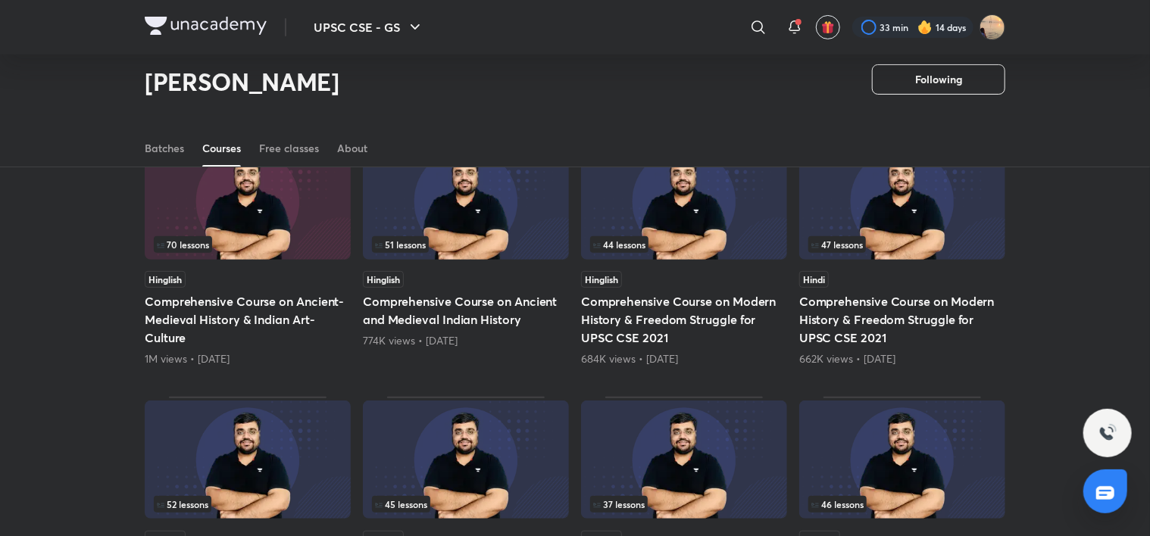
scroll to position [148, 0]
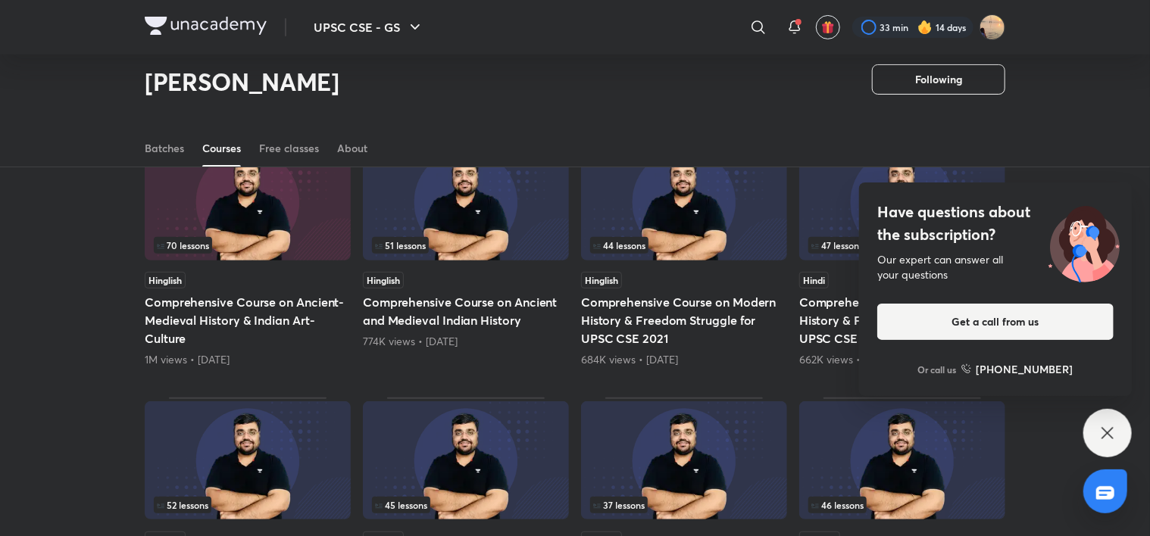
click at [574, 423] on div "Have questions about the subscription? Our expert can answer all your questions…" at bounding box center [1107, 433] width 48 height 48
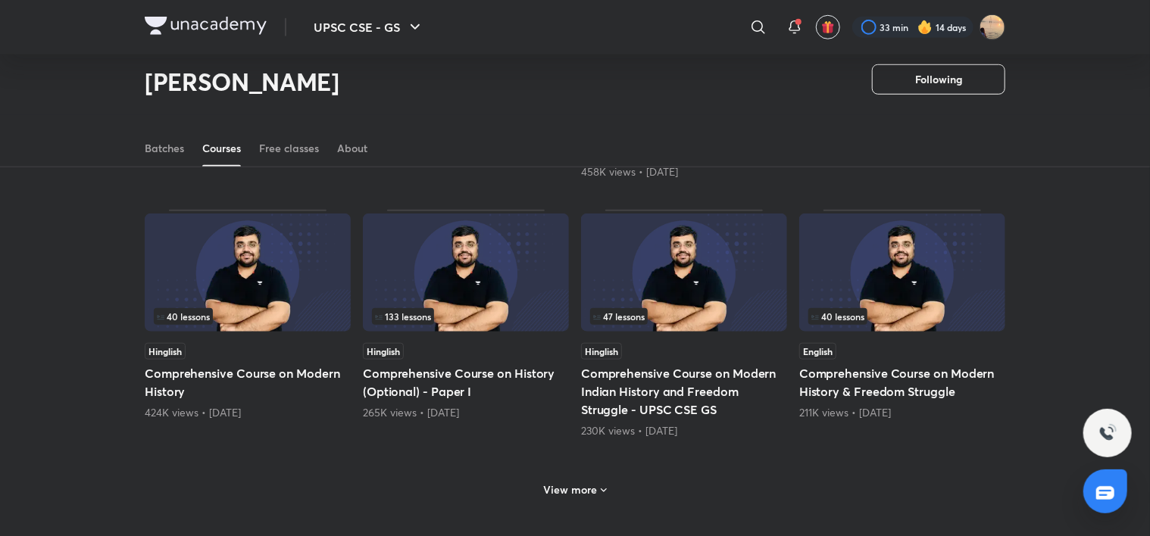
scroll to position [630, 0]
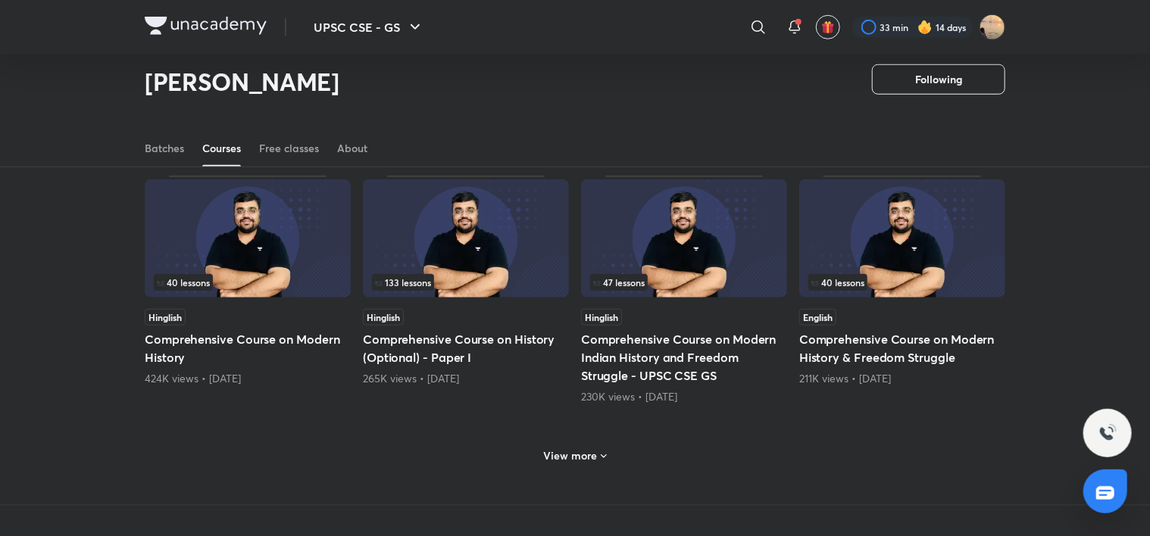
click at [574, 451] on h6 "View more" at bounding box center [571, 455] width 54 height 15
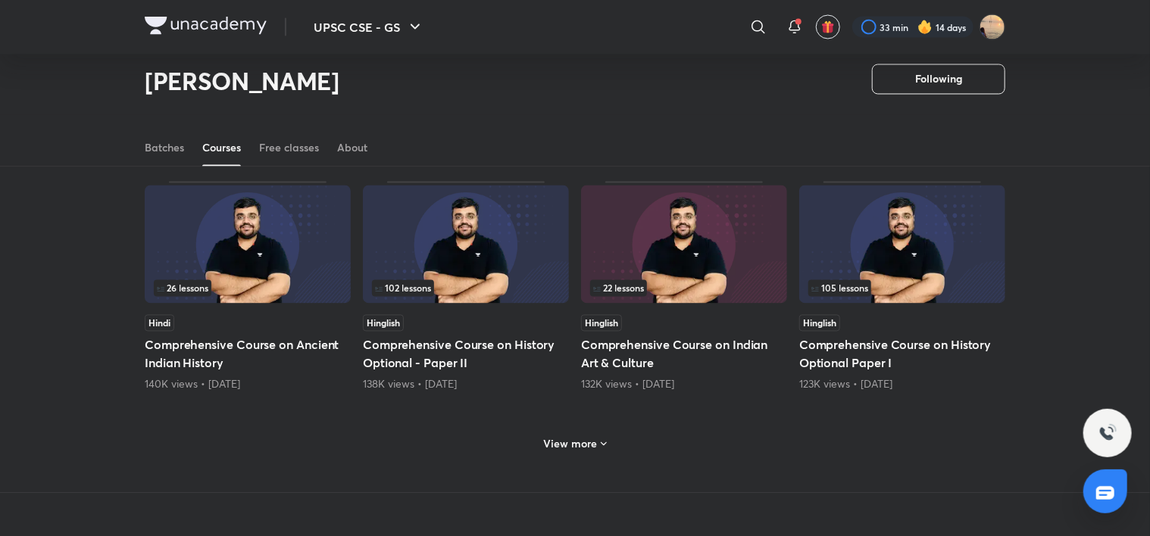
scroll to position [1366, 0]
click at [574, 436] on h6 "View more" at bounding box center [571, 443] width 54 height 15
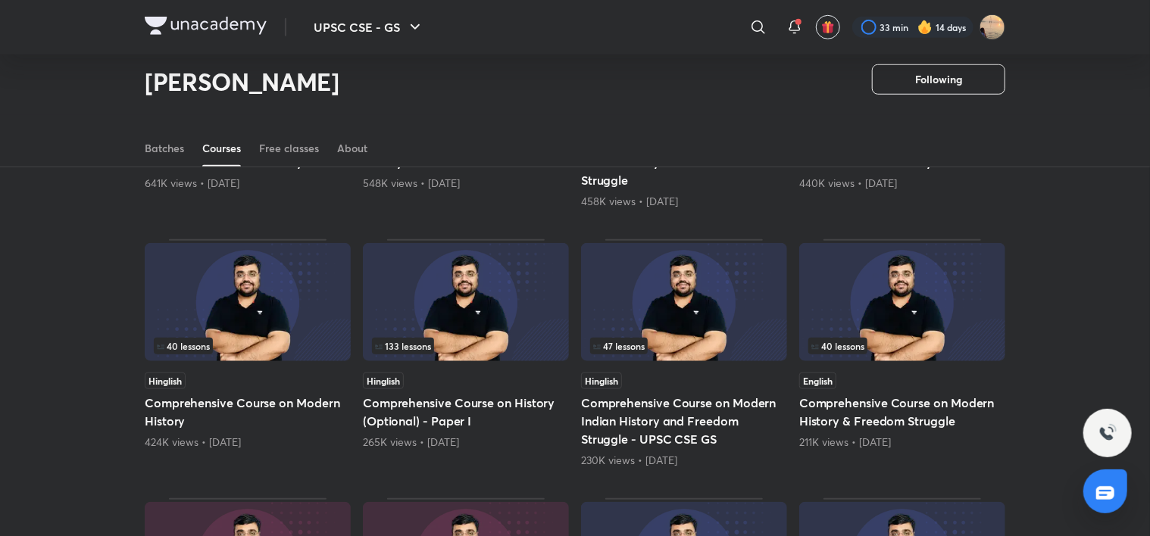
scroll to position [0, 0]
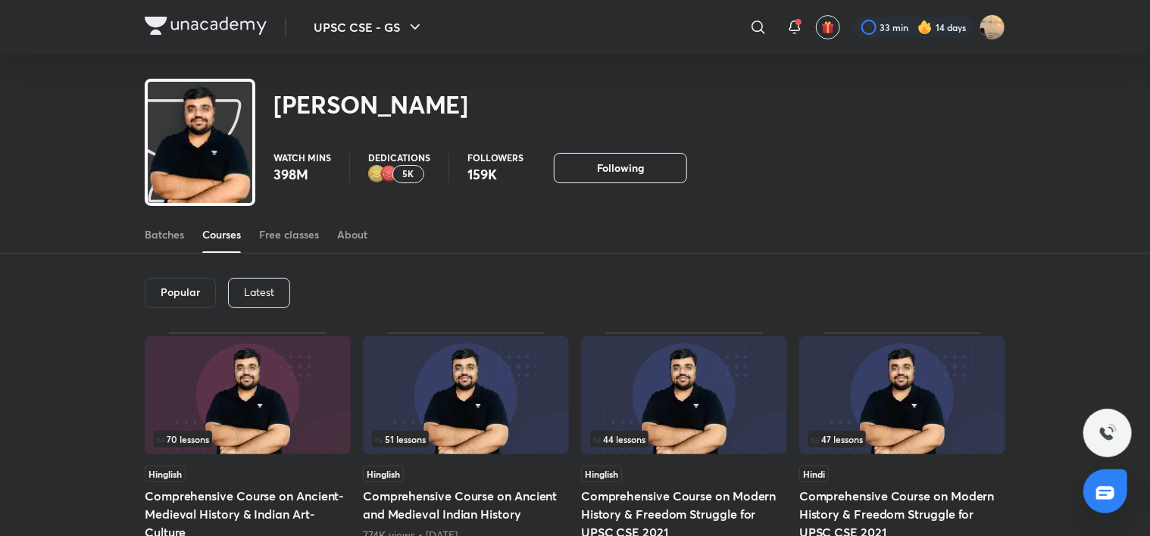
click at [269, 289] on p "Latest" at bounding box center [259, 292] width 30 height 12
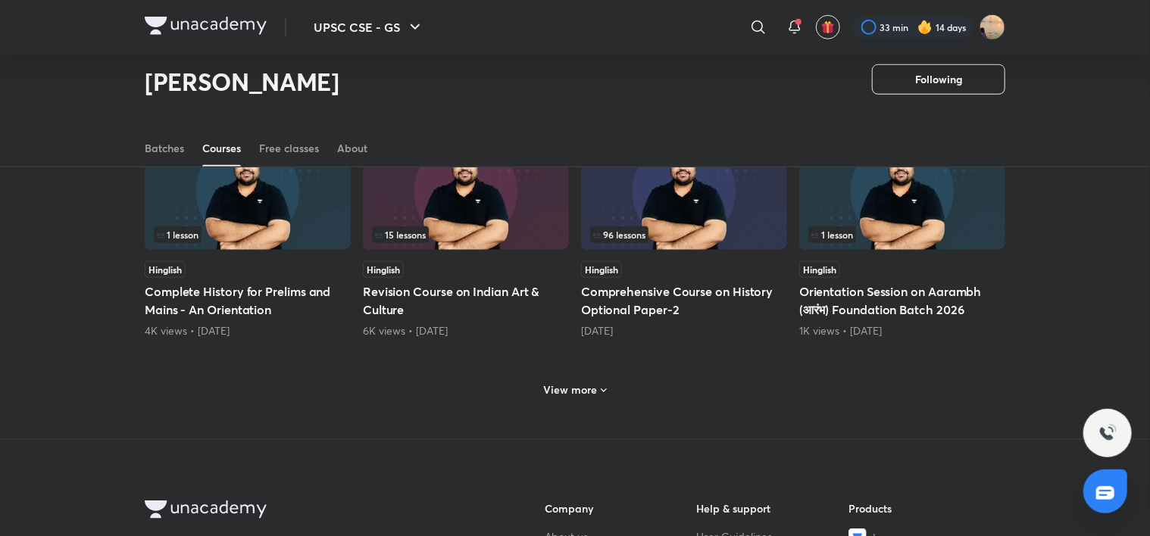
scroll to position [642, 0]
click at [574, 395] on span at bounding box center [603, 391] width 12 height 14
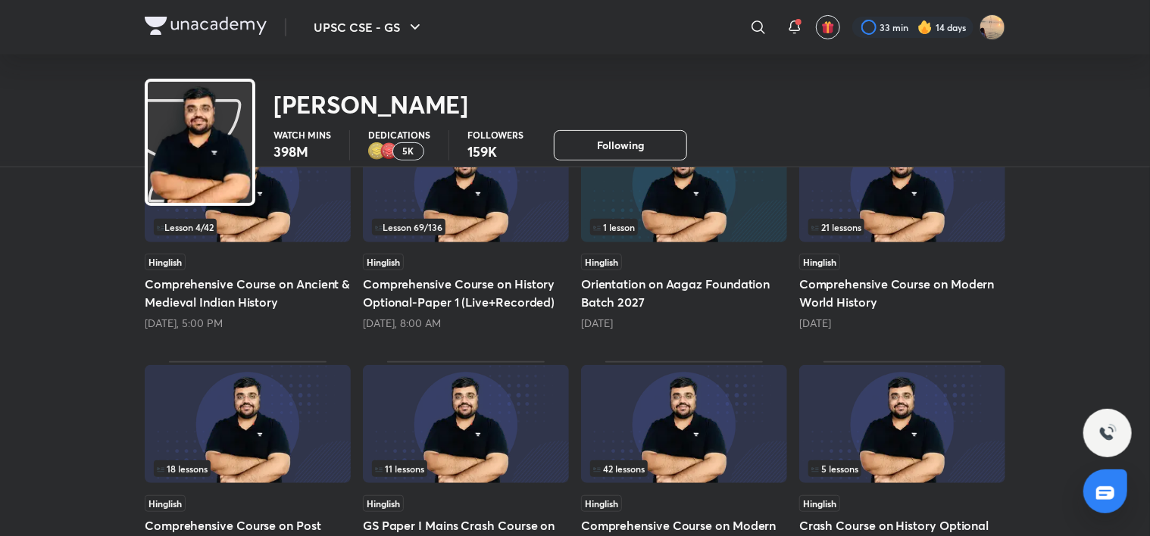
scroll to position [0, 0]
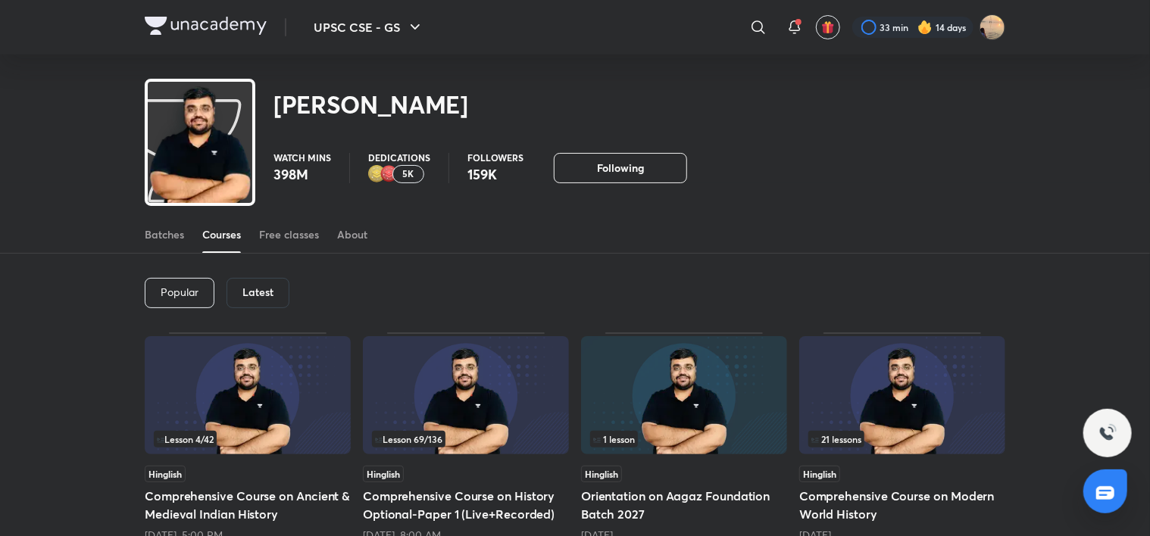
click at [188, 287] on p "Popular" at bounding box center [180, 292] width 38 height 12
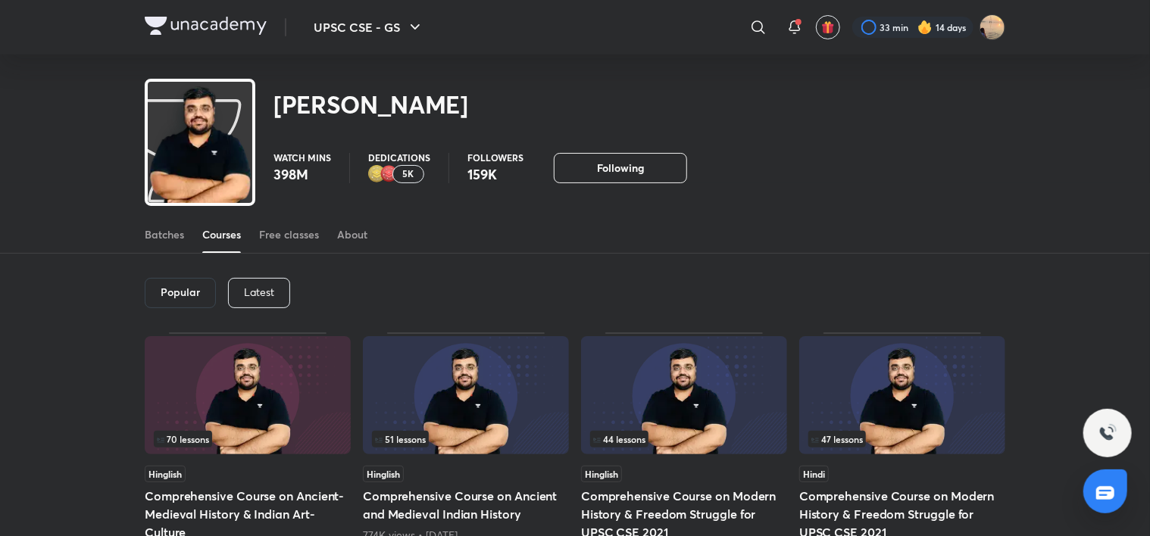
click at [243, 391] on img at bounding box center [248, 395] width 206 height 118
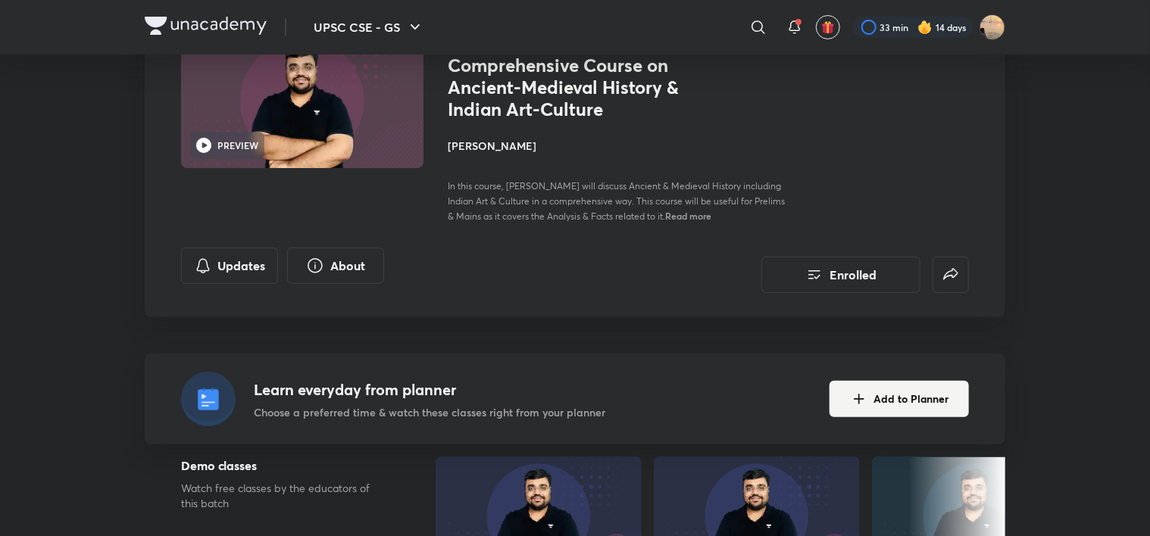
scroll to position [130, 0]
click at [574, 385] on button "Add to Planner" at bounding box center [898, 399] width 139 height 36
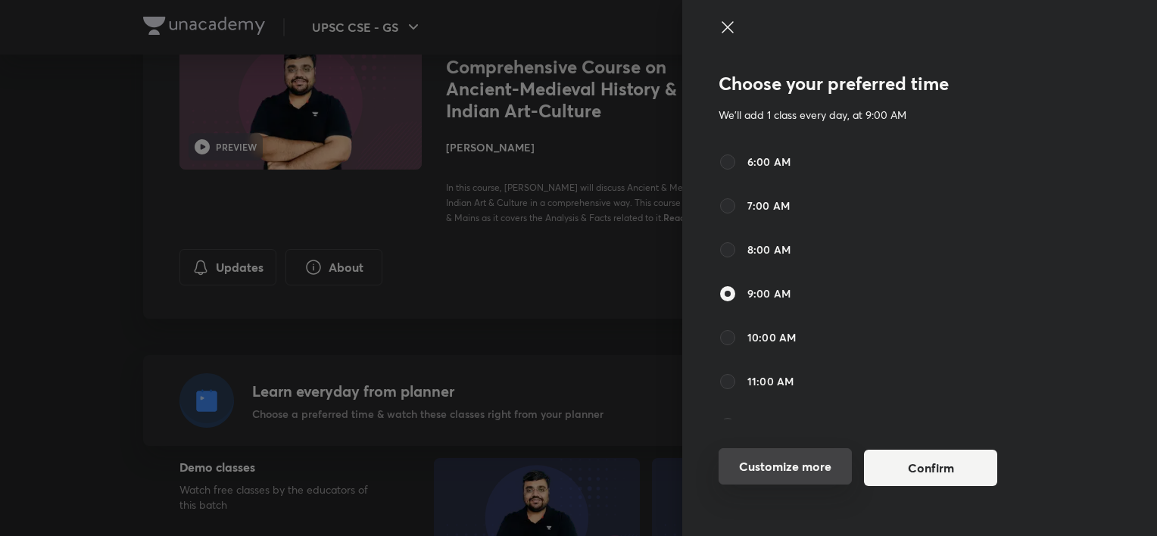
click at [574, 464] on button "Customize more" at bounding box center [785, 466] width 133 height 36
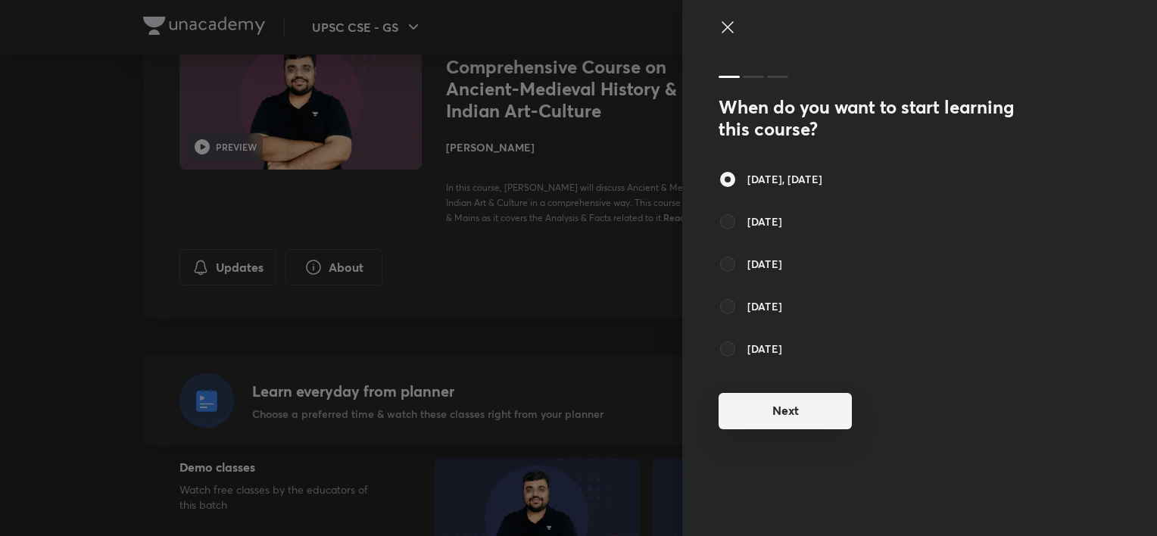
click at [574, 402] on button "Next" at bounding box center [785, 411] width 133 height 36
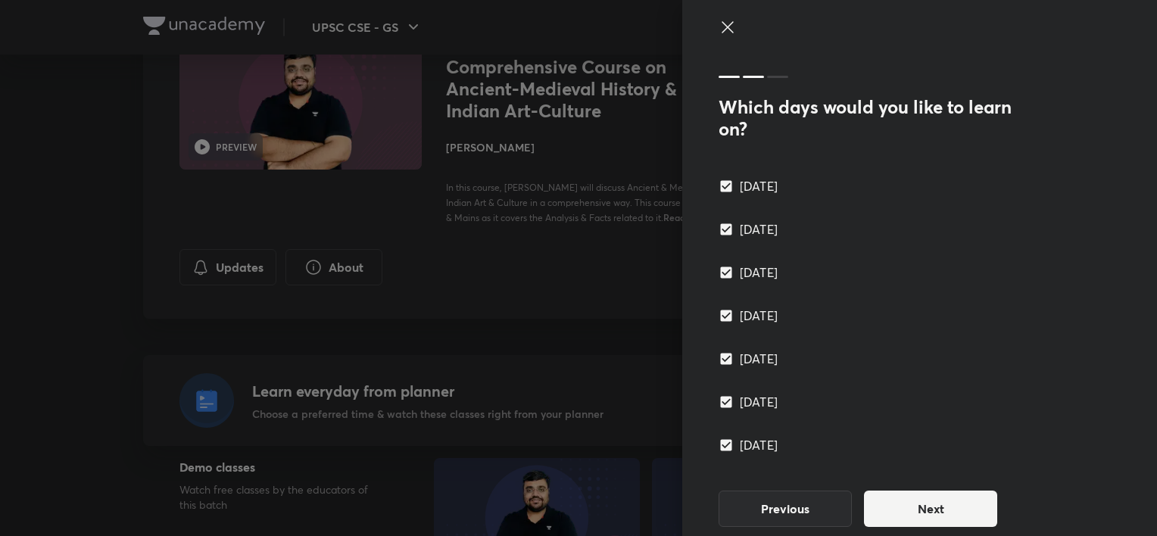
click at [574, 186] on input "[DATE]" at bounding box center [729, 186] width 21 height 15
checkbox input "false"
click at [574, 234] on input "[DATE]" at bounding box center [729, 229] width 21 height 15
checkbox input "false"
click at [574, 270] on input "[DATE]" at bounding box center [729, 272] width 21 height 15
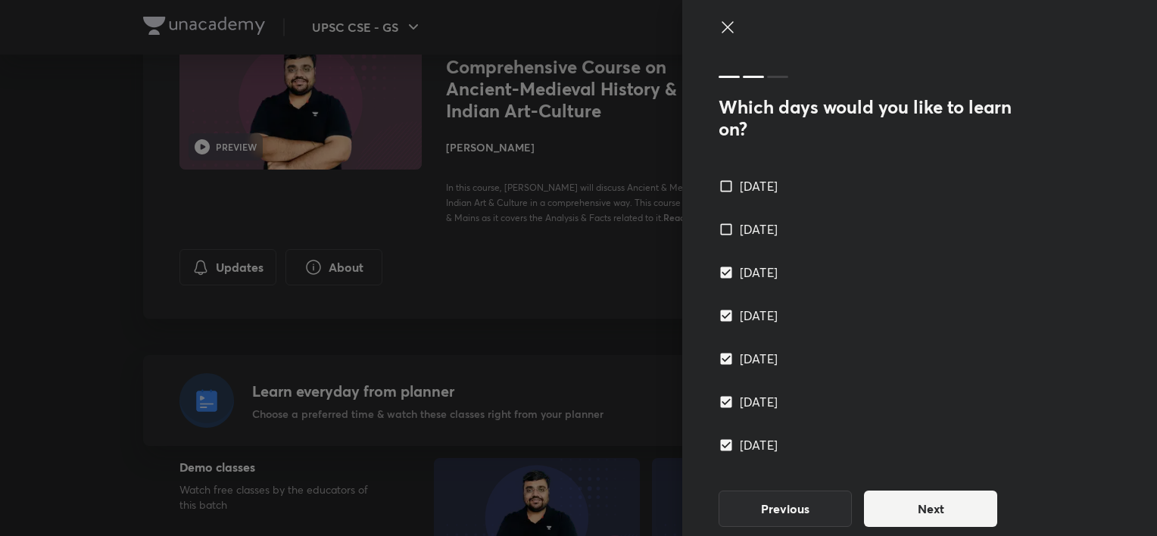
checkbox input "false"
click at [574, 515] on button "Next" at bounding box center [930, 507] width 133 height 36
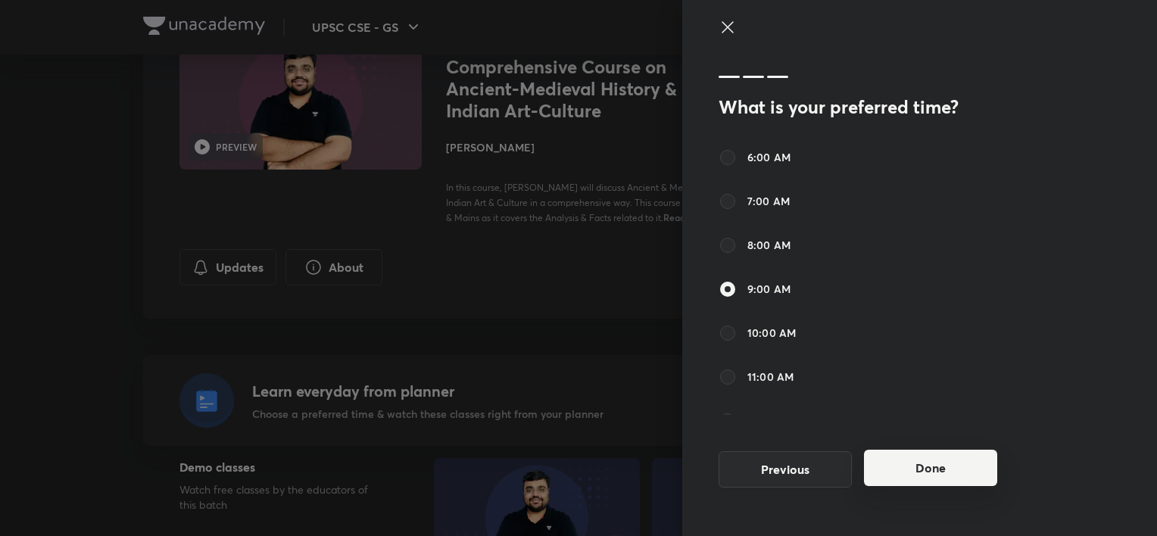
click at [574, 466] on button "Done" at bounding box center [930, 468] width 133 height 36
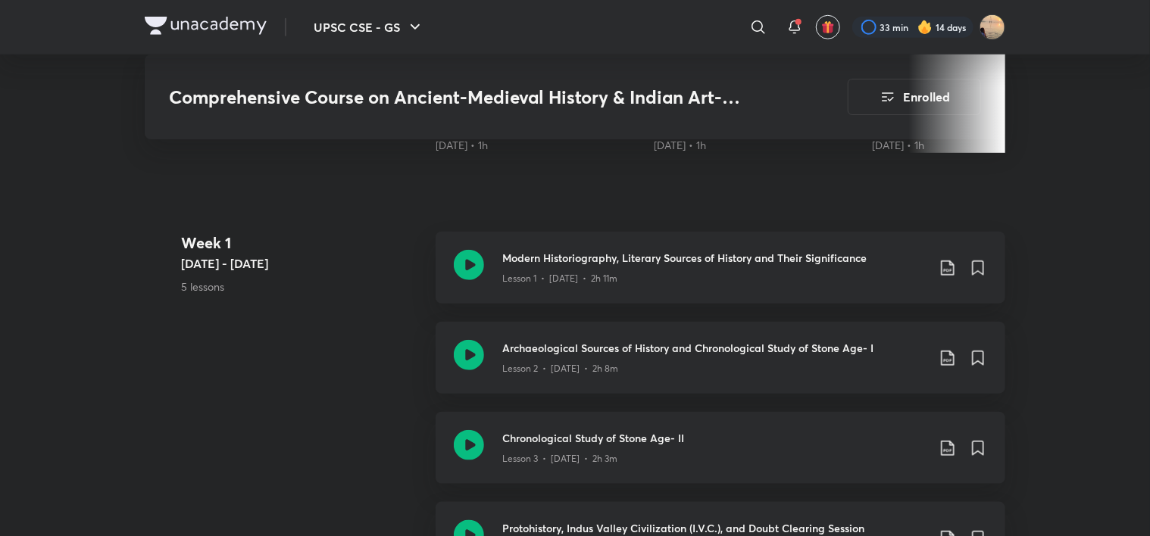
scroll to position [629, 0]
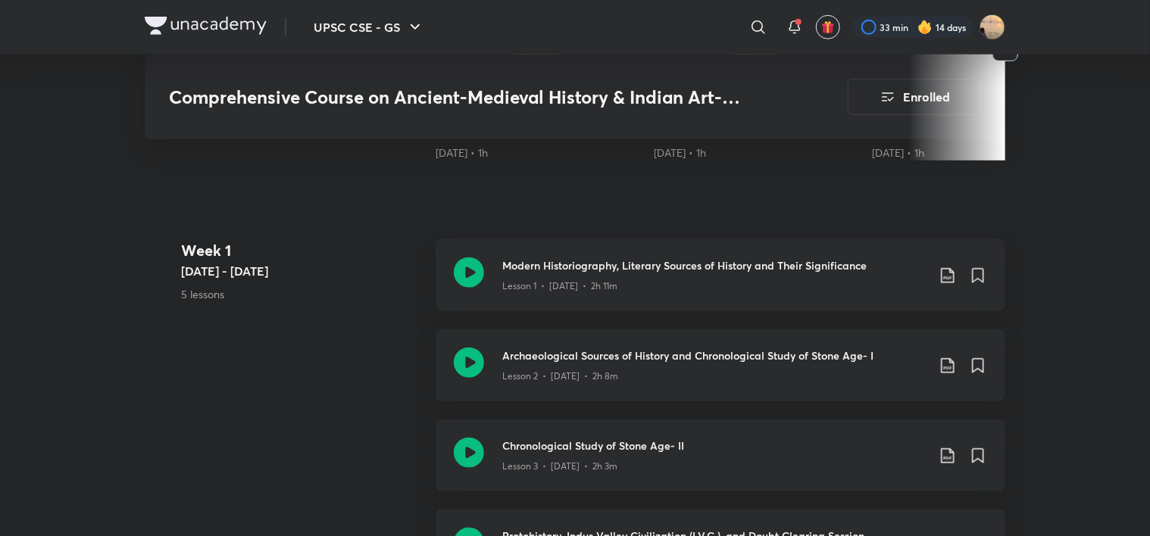
click at [279, 394] on div "Week 1 Mar 8 - 14 5 lessons Modern Historiography, Literary Sources of History …" at bounding box center [575, 464] width 860 height 451
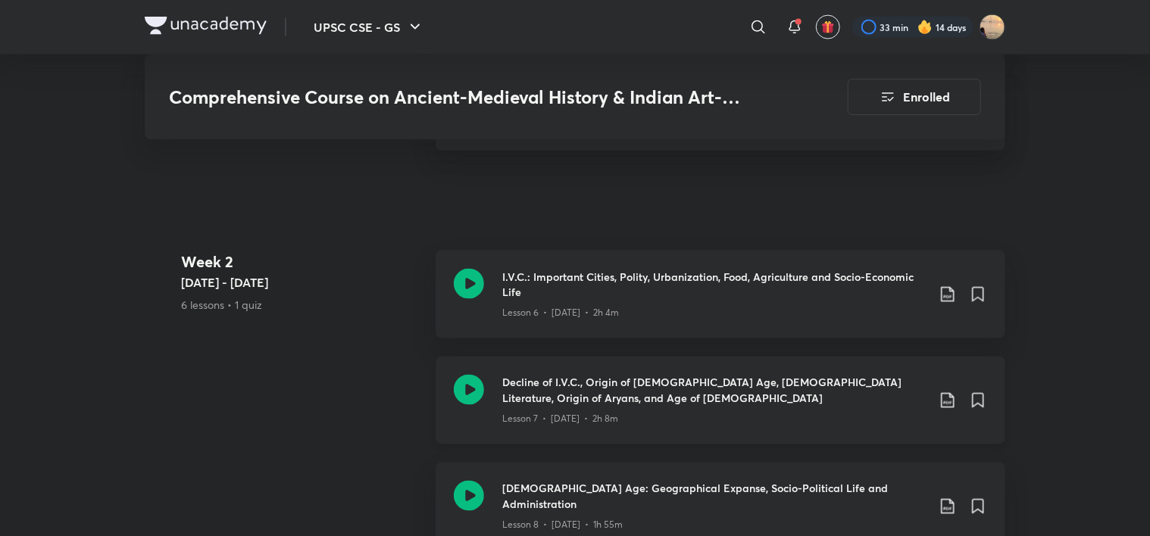
scroll to position [1148, 0]
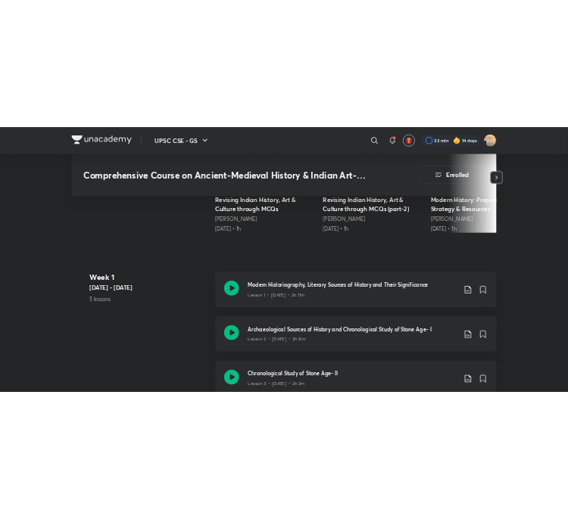
scroll to position [660, 0]
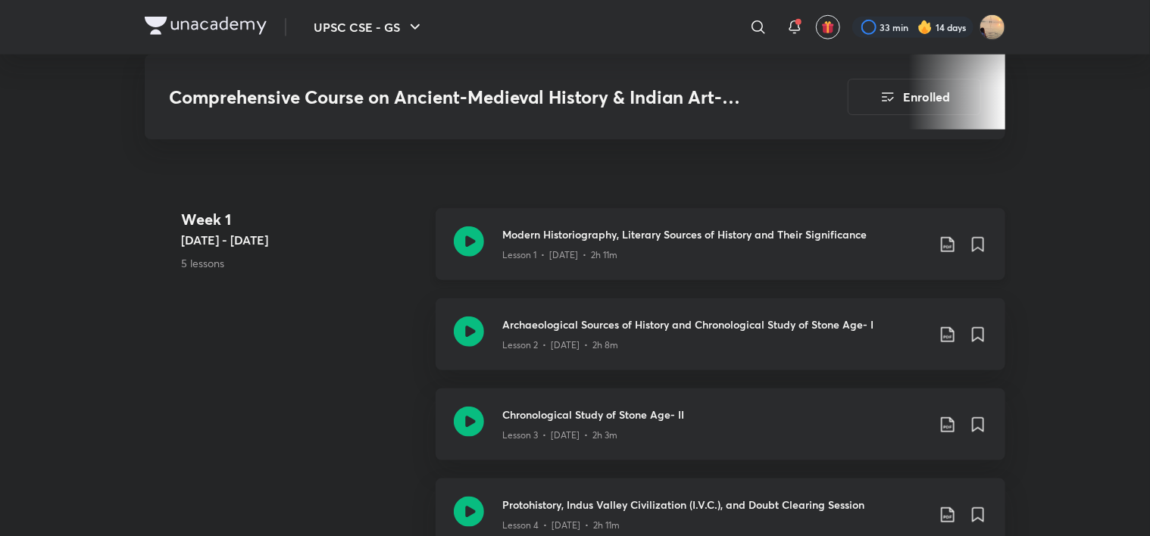
click at [585, 238] on h3 "Modern Historiography, Literary Sources of History and Their Significance" at bounding box center [714, 234] width 424 height 16
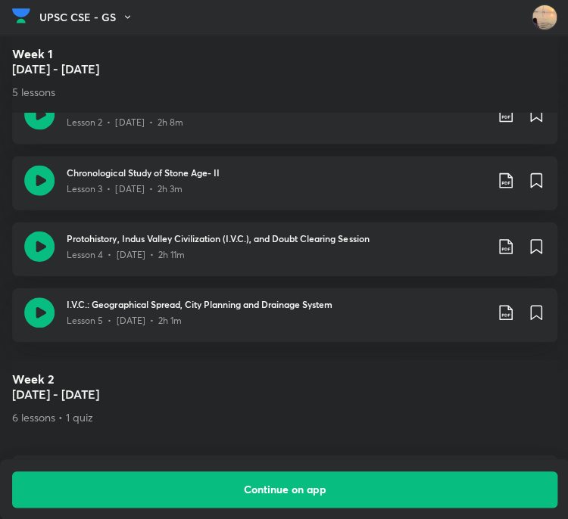
scroll to position [894, 0]
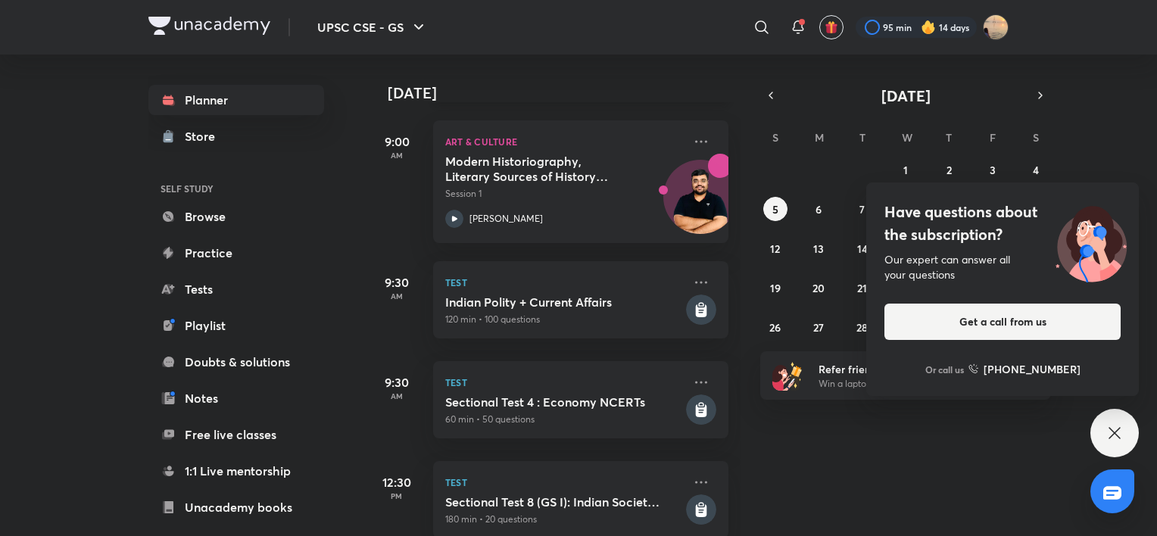
scroll to position [350, 0]
click at [692, 139] on icon at bounding box center [701, 142] width 18 height 18
click at [819, 510] on div "Today Good morning, Snatashree You have 10 events today Give us your feedback o…" at bounding box center [761, 296] width 788 height 482
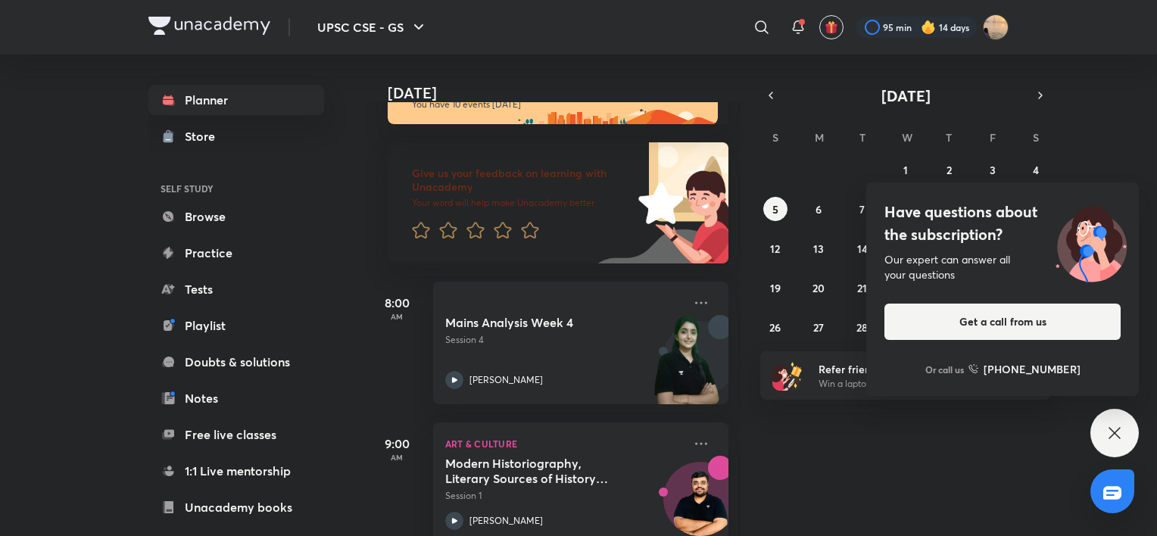
scroll to position [48, 0]
click at [1109, 429] on icon at bounding box center [1115, 433] width 18 height 18
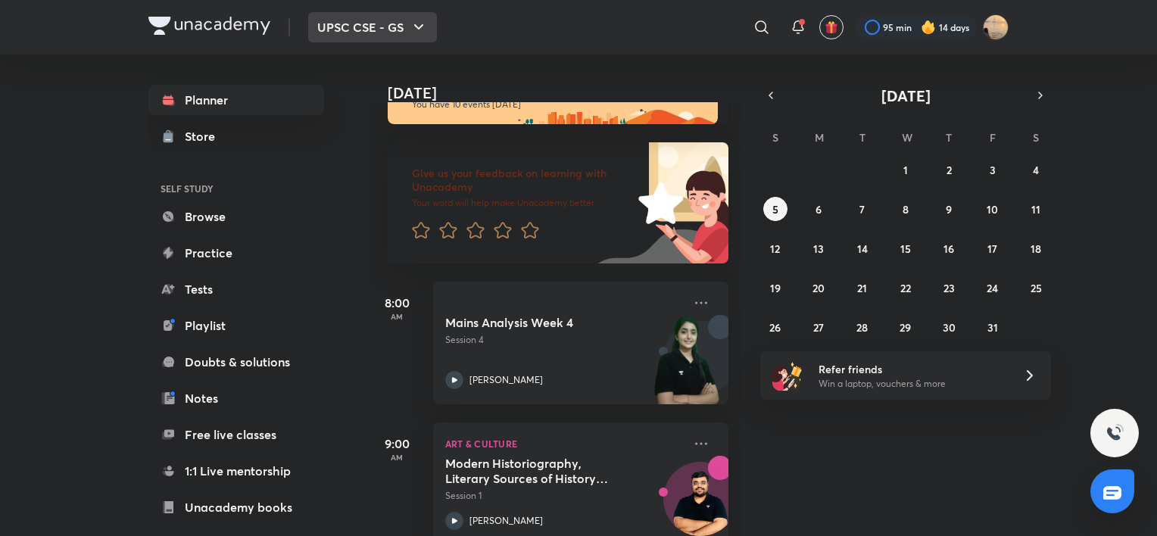
click at [401, 27] on button "UPSC CSE - GS" at bounding box center [372, 27] width 129 height 30
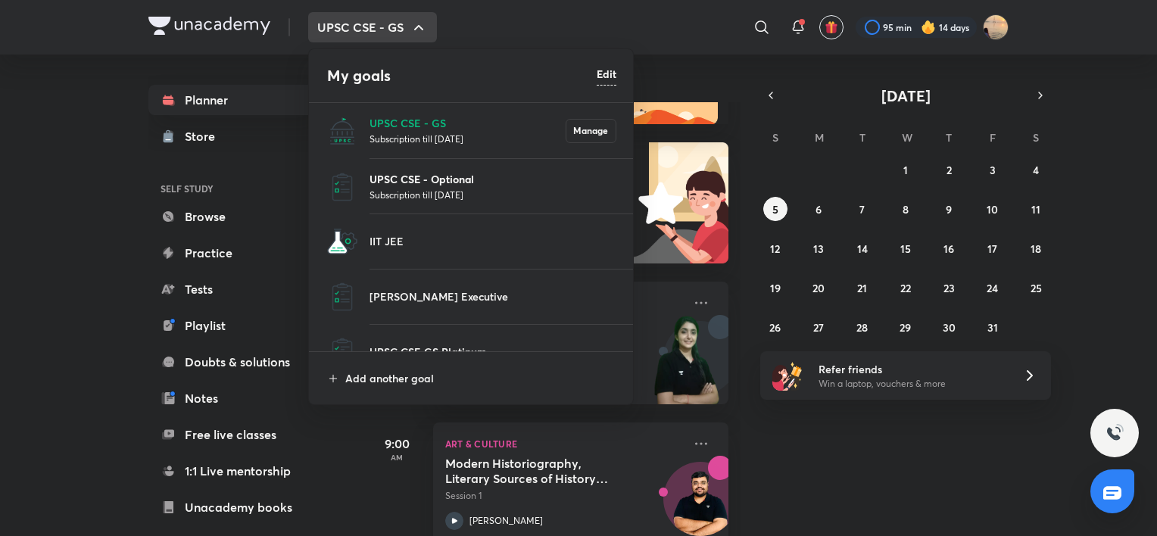
click at [420, 183] on p "UPSC CSE - Optional" at bounding box center [493, 179] width 247 height 16
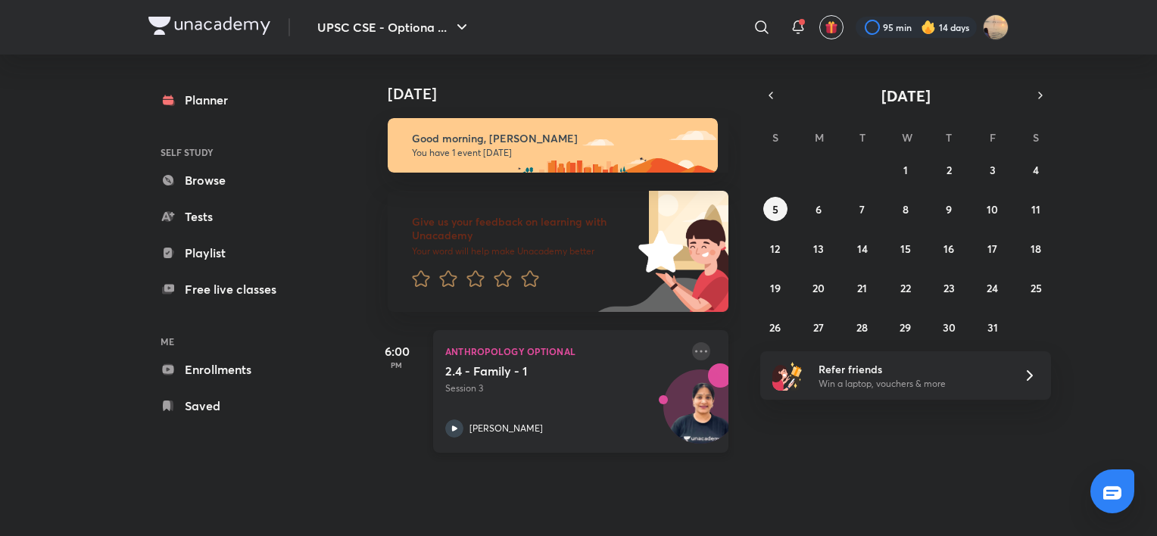
click at [692, 349] on icon at bounding box center [701, 351] width 18 height 18
click at [989, 438] on div "Today Good morning, Snatashree You have 1 event today Give us your feedback on …" at bounding box center [761, 260] width 788 height 410
click at [695, 351] on icon at bounding box center [701, 351] width 12 height 2
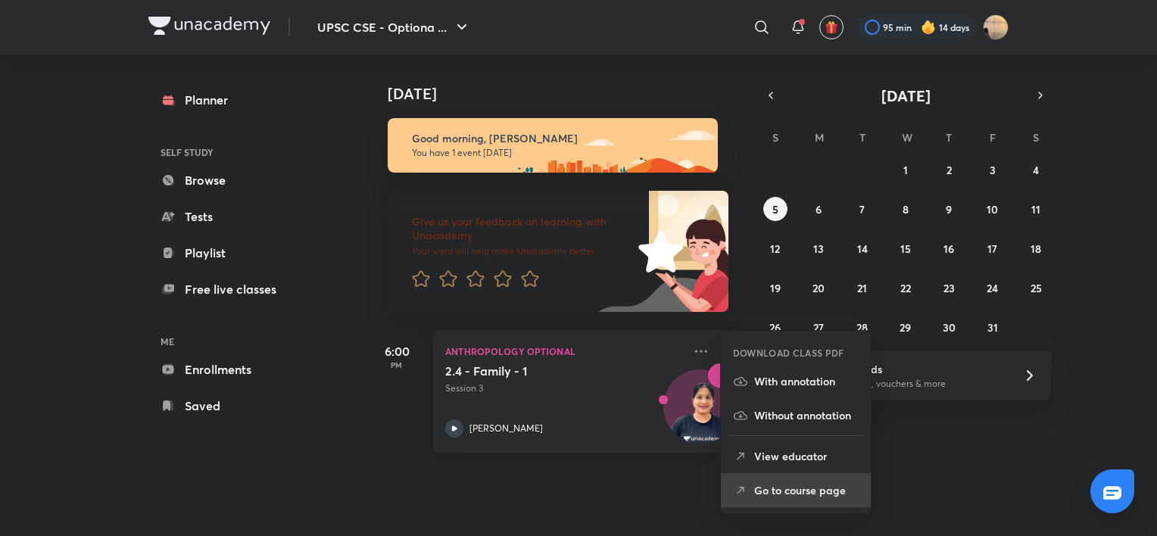
click at [831, 485] on p "Go to course page" at bounding box center [806, 490] width 105 height 16
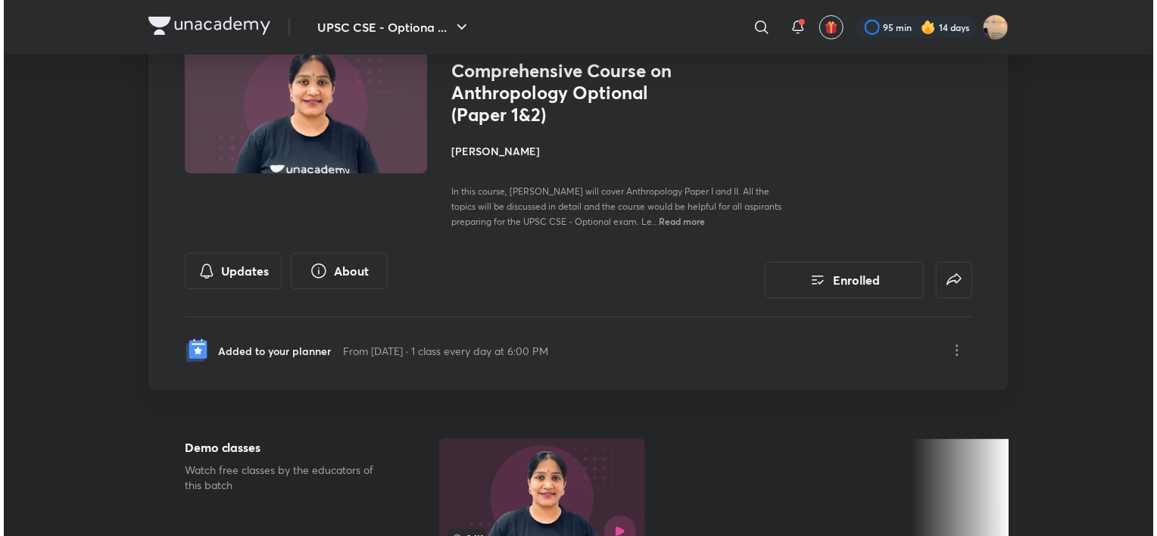
scroll to position [127, 0]
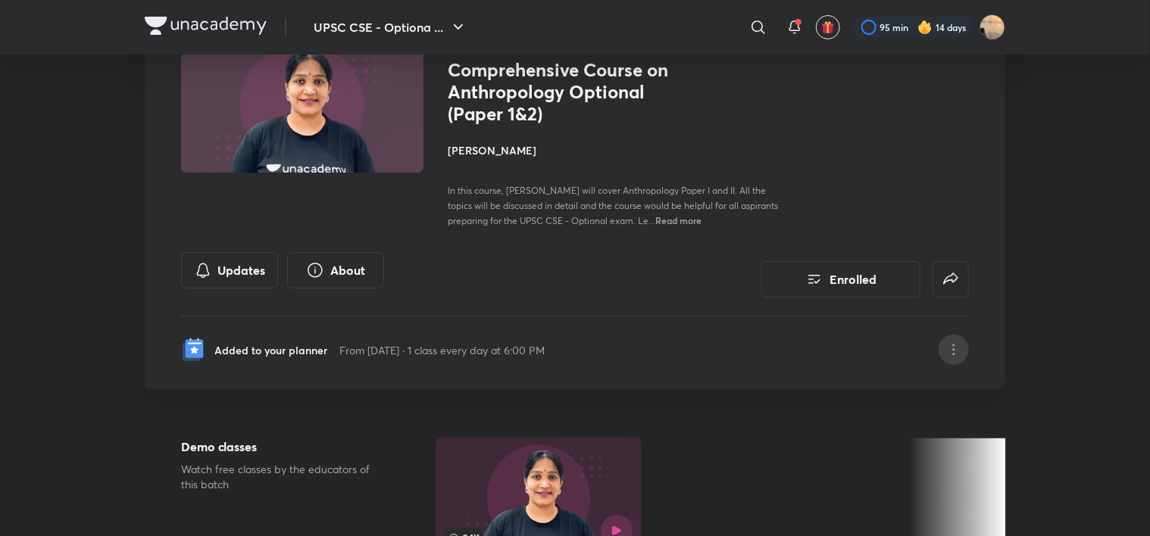
click at [955, 348] on icon at bounding box center [953, 350] width 18 height 18
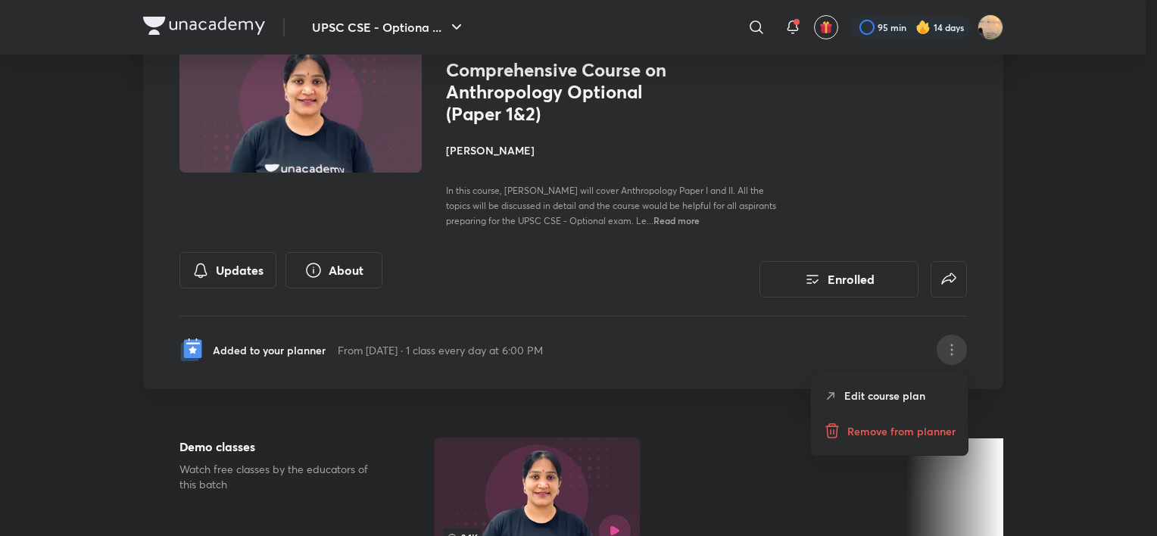
click at [908, 391] on p "Edit course plan" at bounding box center [884, 396] width 81 height 16
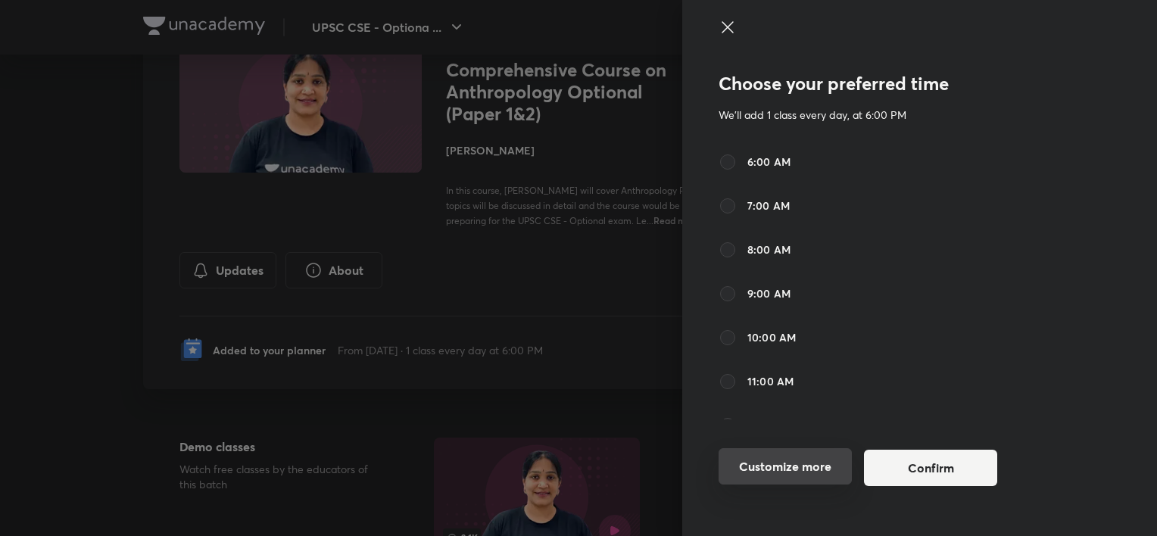
click at [766, 469] on button "Customize more" at bounding box center [785, 466] width 133 height 36
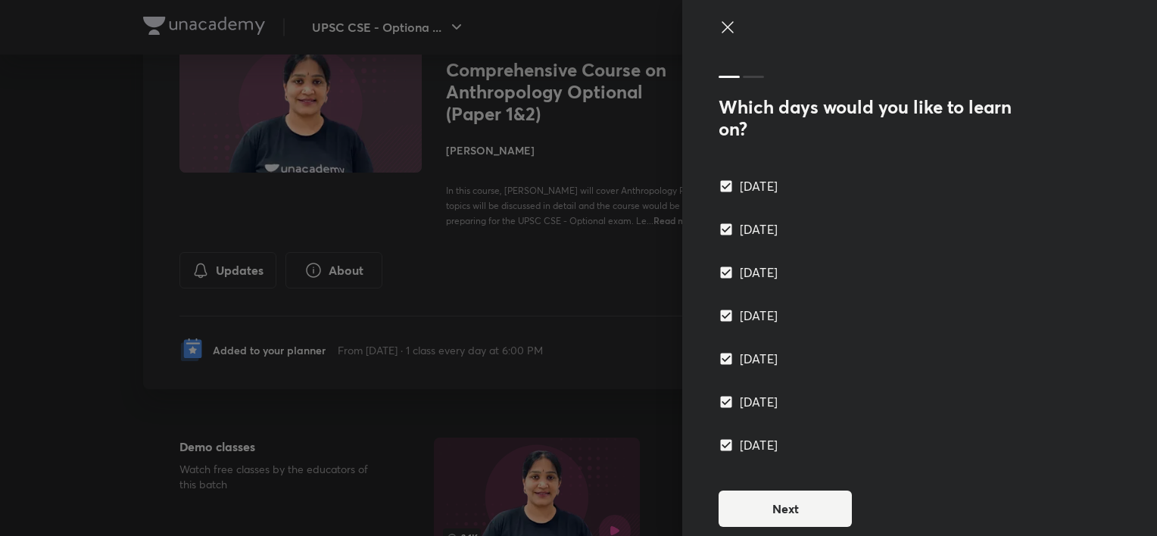
click at [719, 442] on input "[DATE]" at bounding box center [729, 445] width 21 height 15
checkbox input "false"
click at [719, 400] on input "[DATE]" at bounding box center [729, 402] width 21 height 15
click at [719, 404] on input "[DATE]" at bounding box center [729, 402] width 21 height 15
checkbox input "true"
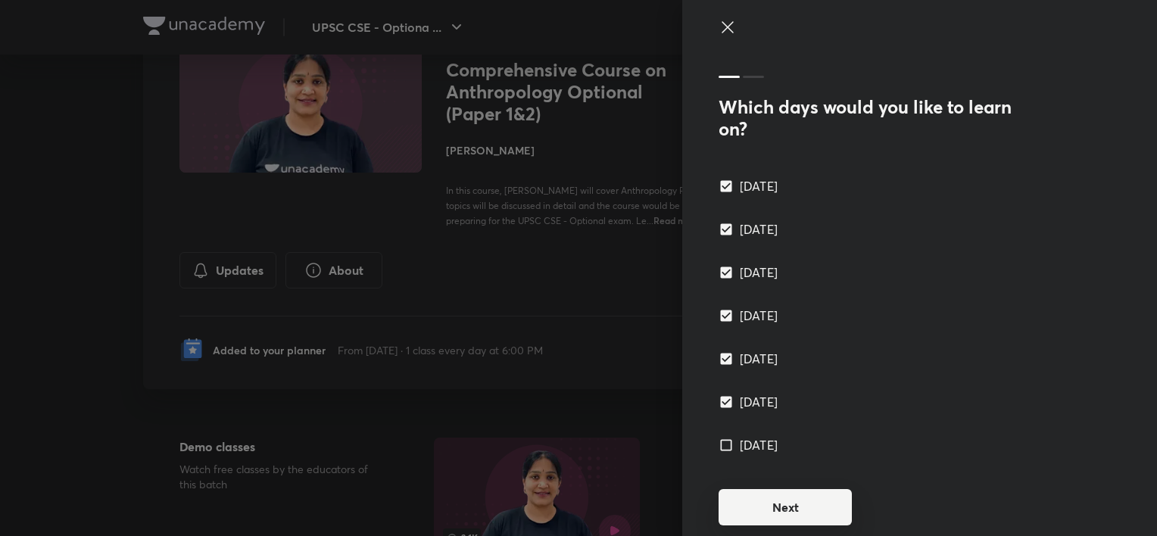
click at [738, 517] on button "Next" at bounding box center [785, 507] width 133 height 36
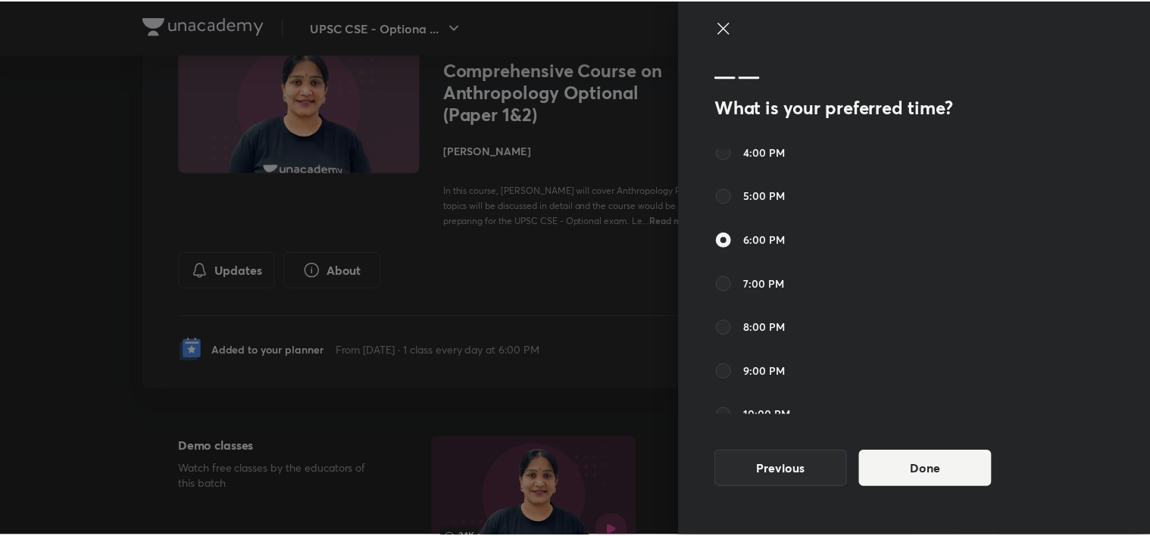
scroll to position [442, 0]
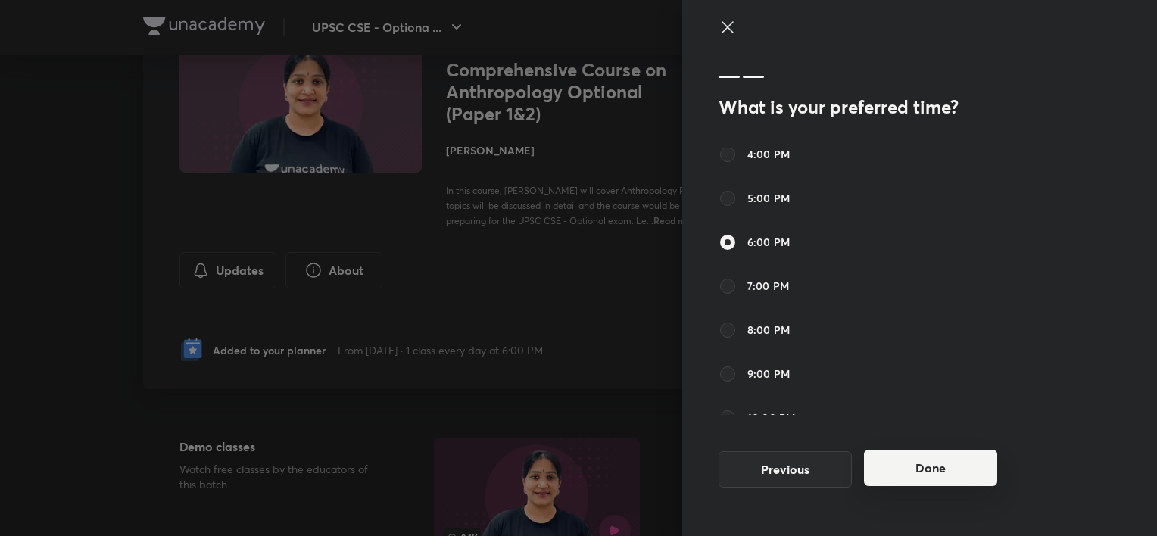
click at [919, 479] on button "Done" at bounding box center [930, 468] width 133 height 36
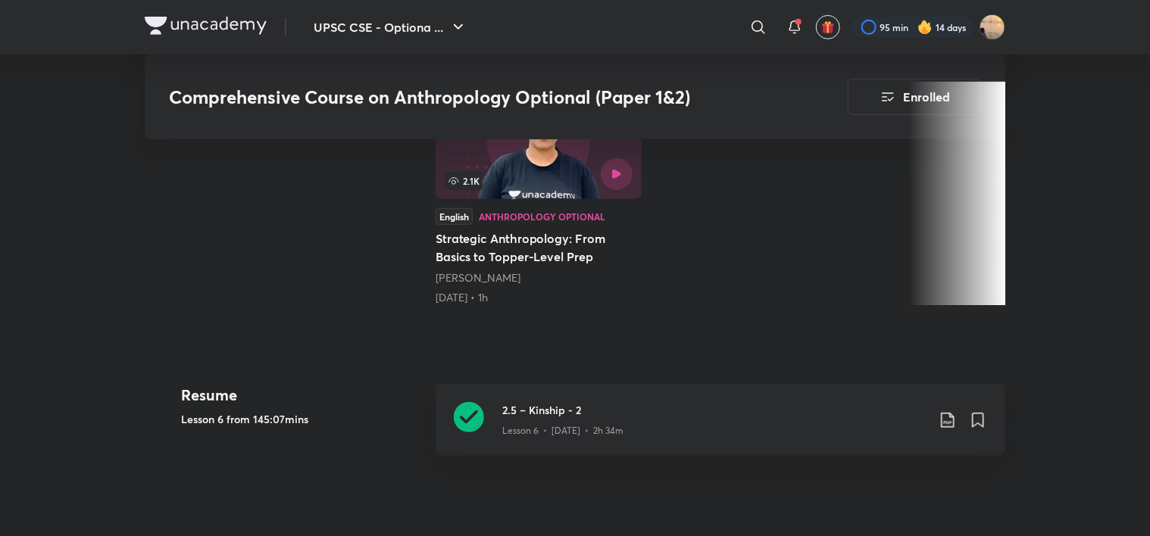
scroll to position [608, 0]
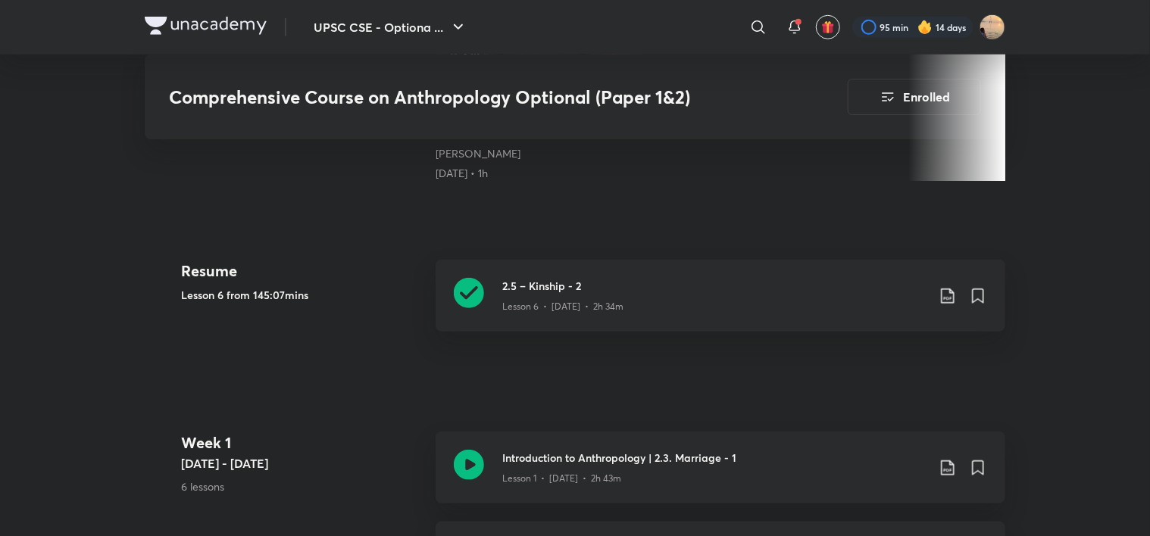
click at [237, 15] on div "UPSC CSE - Optiona ... ​ 95 min 14 days" at bounding box center [575, 27] width 860 height 55
click at [236, 20] on img at bounding box center [206, 26] width 122 height 18
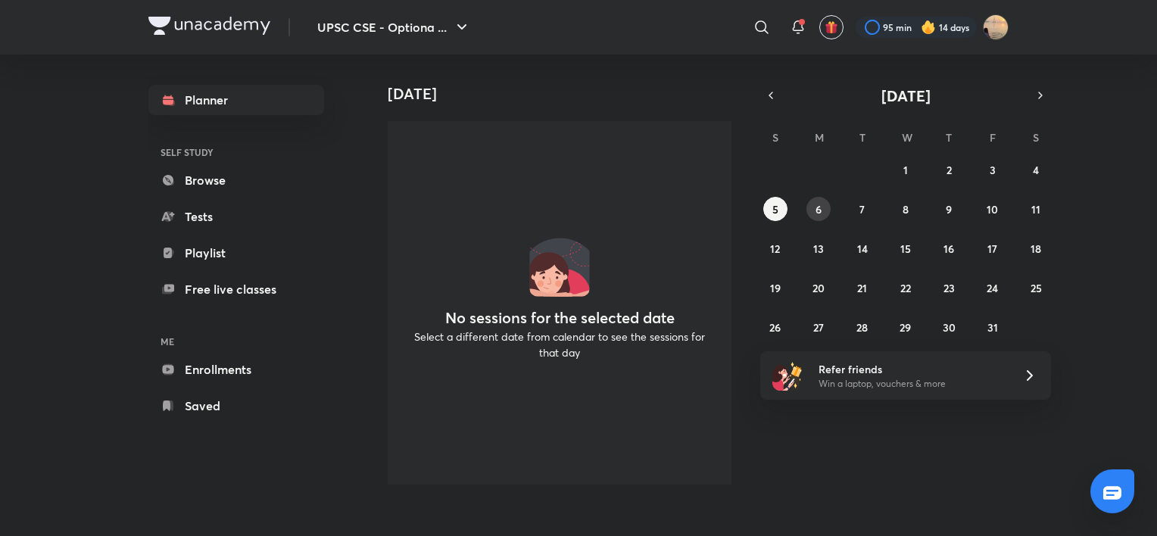
click at [826, 212] on button "6" at bounding box center [818, 209] width 24 height 24
drag, startPoint x: 1021, startPoint y: 170, endPoint x: 1030, endPoint y: 170, distance: 9.1
click at [1030, 170] on div "28 29 30 1 2 3 4 5 6 7 8 9 10 11 12 13 14 15 16 17 18 19 20 21 22 23 24 25 26 2…" at bounding box center [905, 249] width 291 height 182
click at [1030, 170] on button "4" at bounding box center [1036, 170] width 24 height 24
click at [245, 179] on link "Browse" at bounding box center [236, 180] width 176 height 30
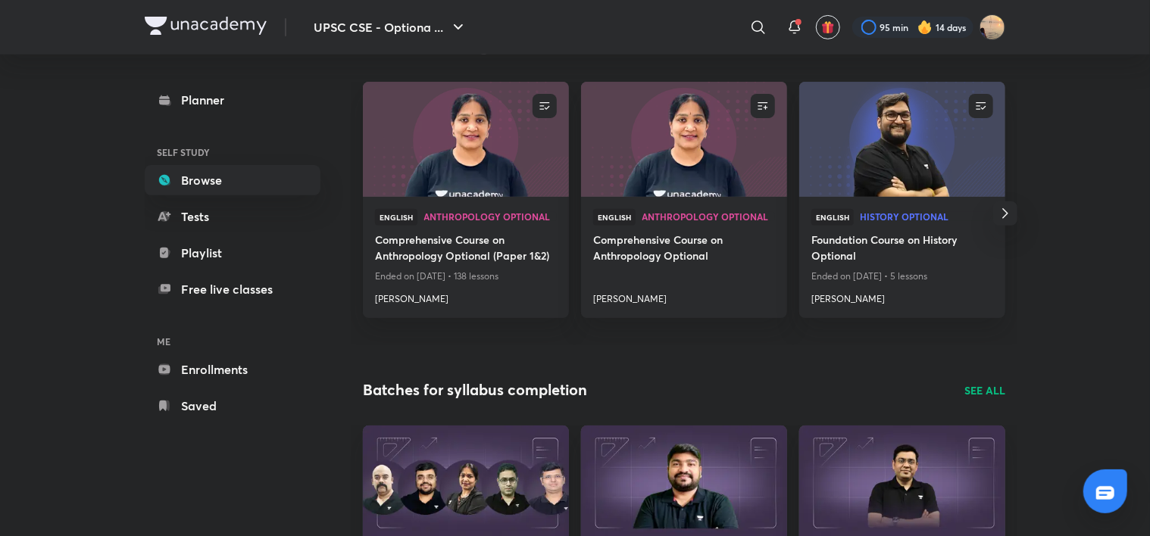
scroll to position [191, 0]
click at [441, 160] on img at bounding box center [465, 140] width 210 height 117
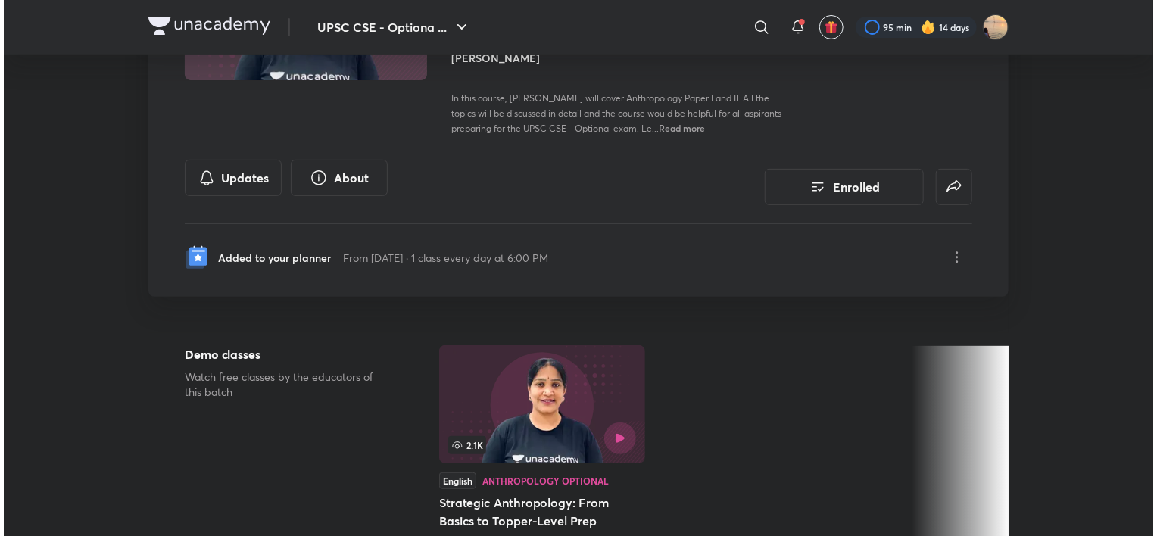
scroll to position [219, 0]
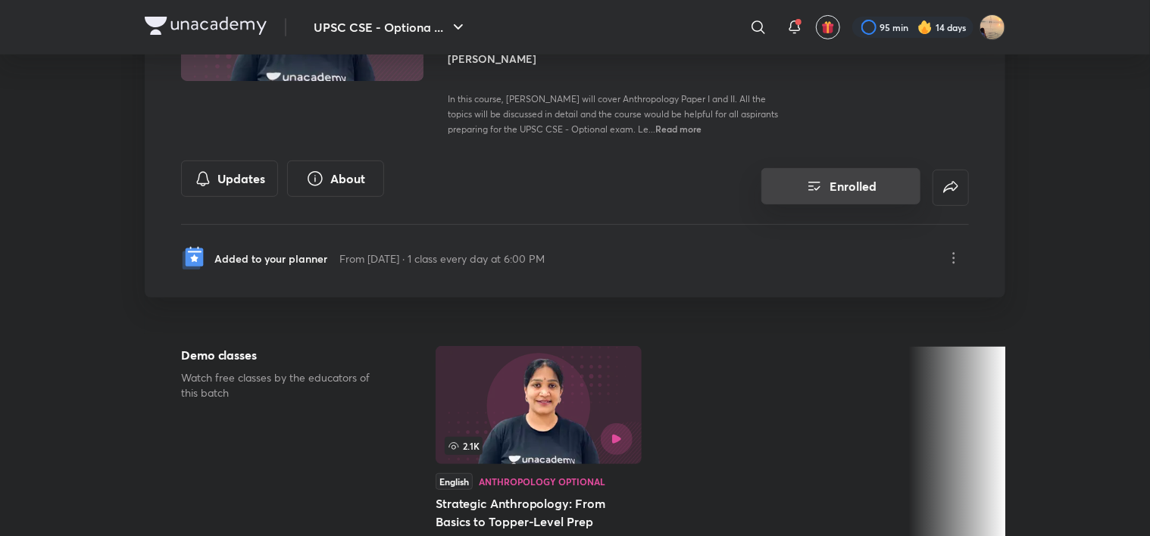
click at [839, 182] on button "Enrolled" at bounding box center [840, 186] width 159 height 36
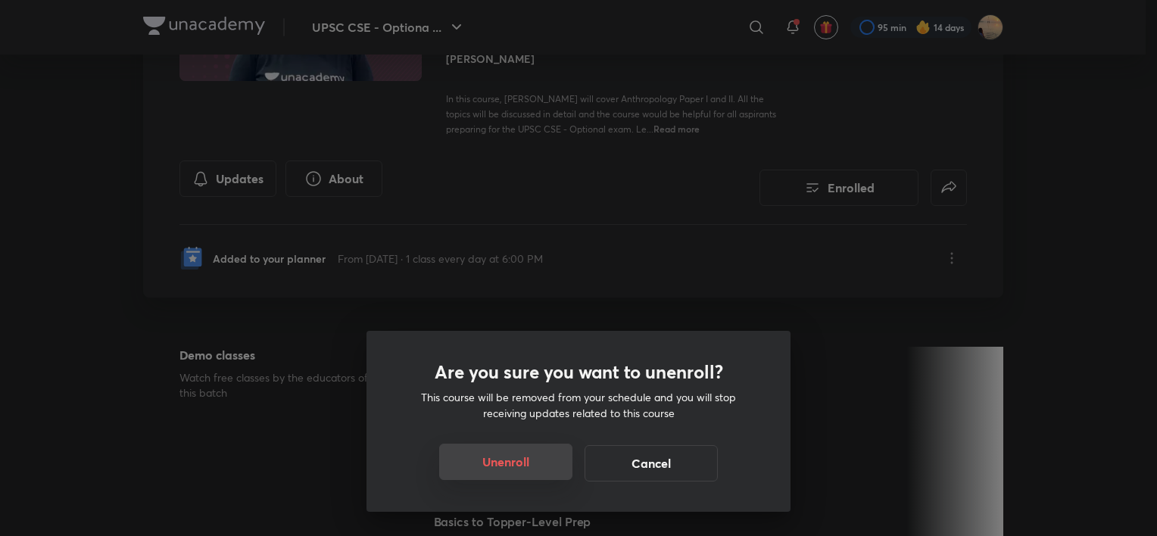
click at [463, 473] on button "Unenroll" at bounding box center [505, 462] width 133 height 36
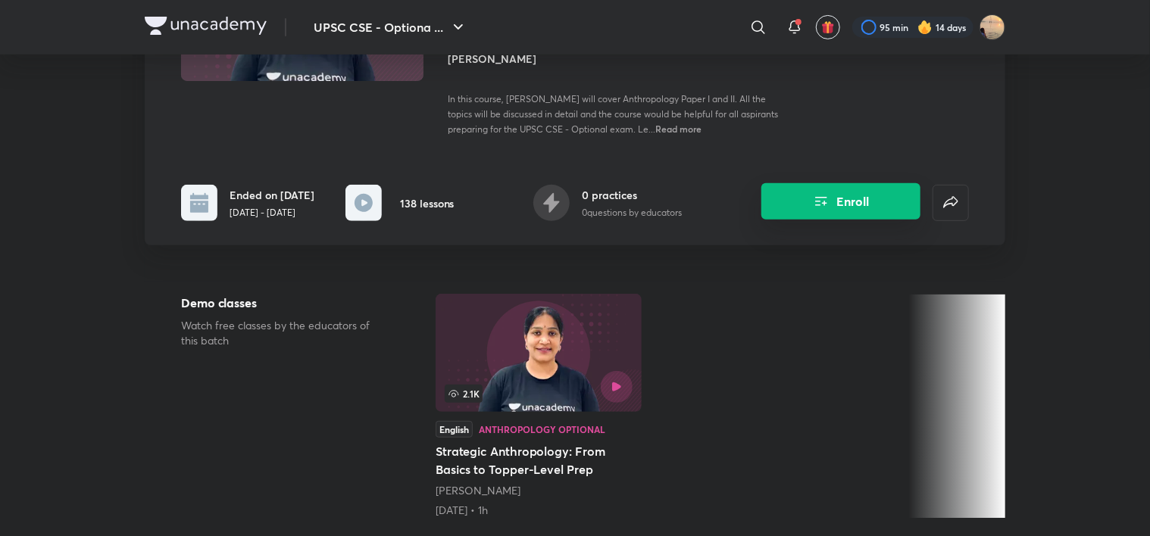
click at [842, 211] on button "Enroll" at bounding box center [840, 201] width 159 height 36
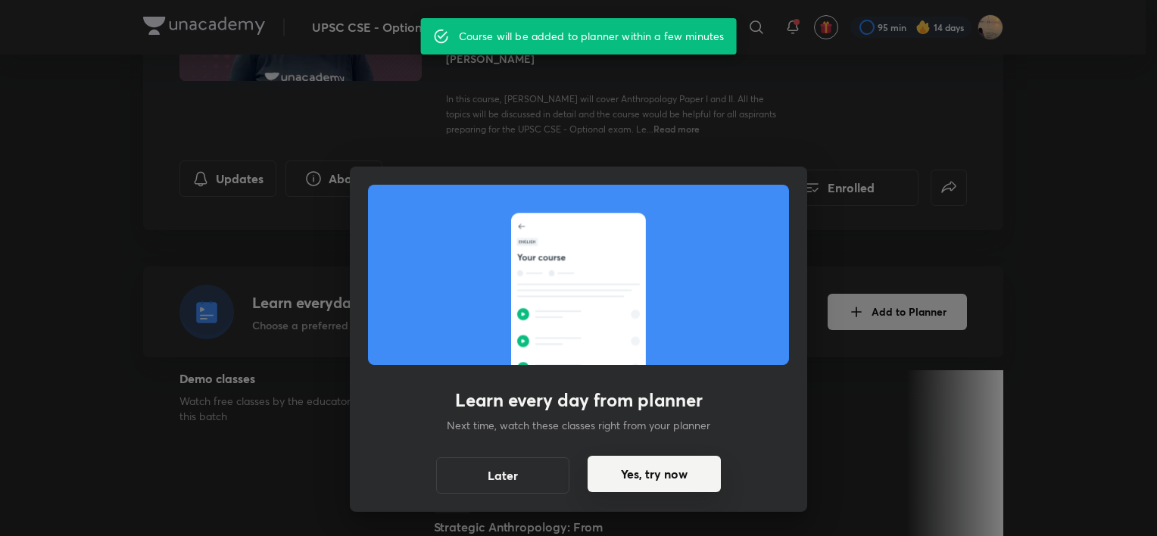
click at [636, 466] on button "Yes, try now" at bounding box center [654, 474] width 133 height 36
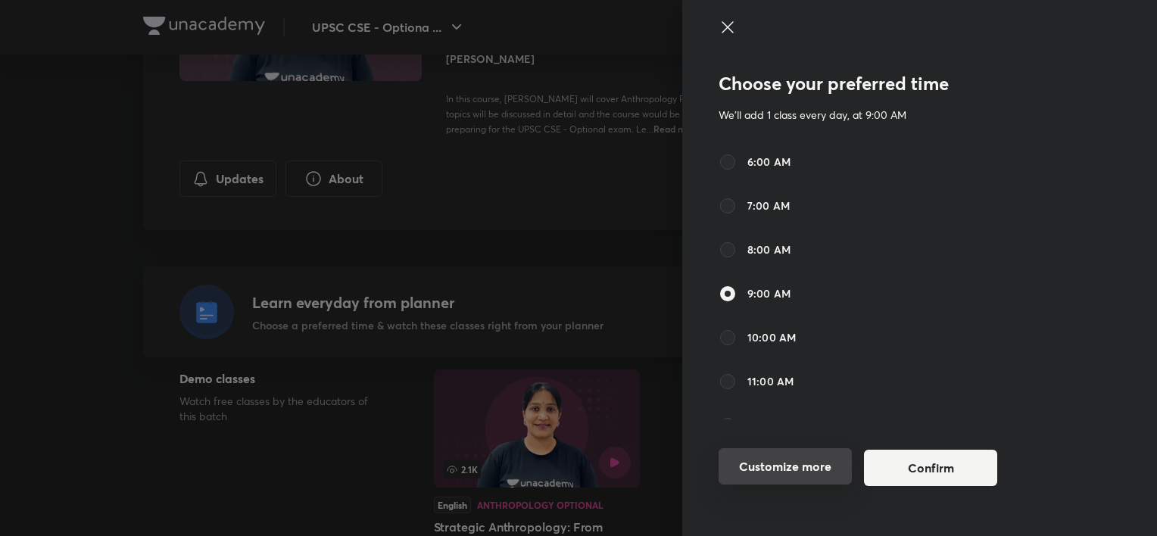
click at [777, 456] on button "Customize more" at bounding box center [785, 466] width 133 height 36
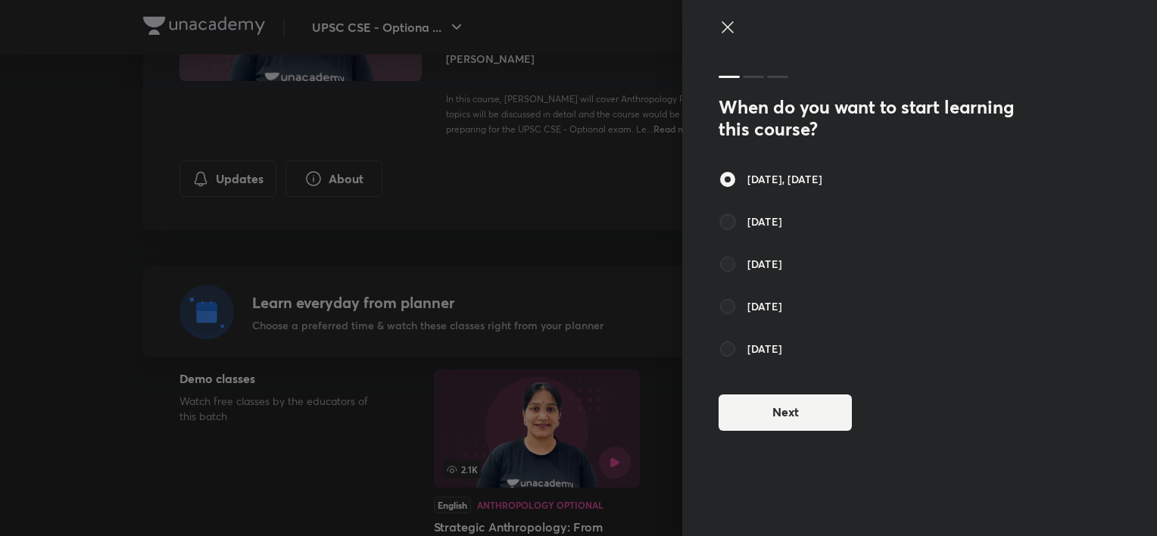
click at [721, 223] on input "[DATE]" at bounding box center [728, 222] width 18 height 18
radio input "true"
radio input "false"
click at [753, 404] on button "Next" at bounding box center [785, 411] width 133 height 36
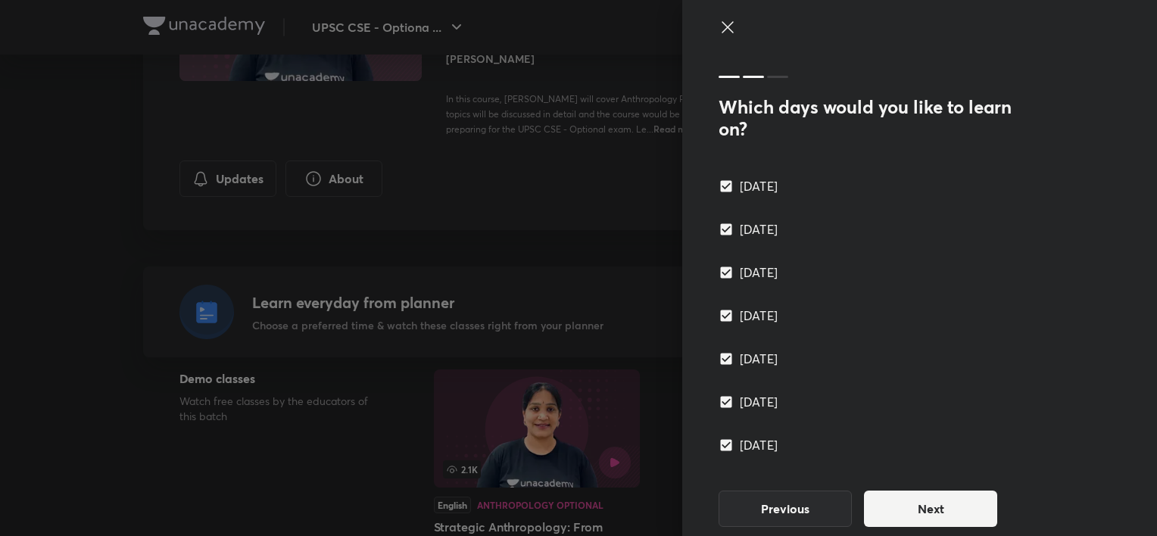
click at [719, 439] on input "[DATE]" at bounding box center [729, 445] width 21 height 15
checkbox input "false"
click at [916, 509] on button "Next" at bounding box center [930, 507] width 133 height 36
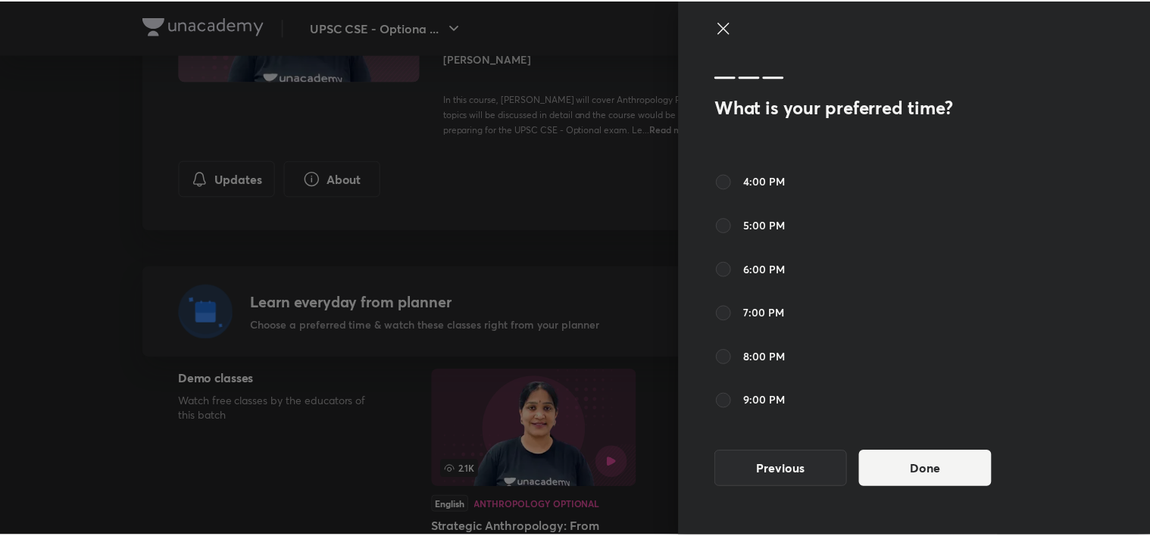
scroll to position [415, 0]
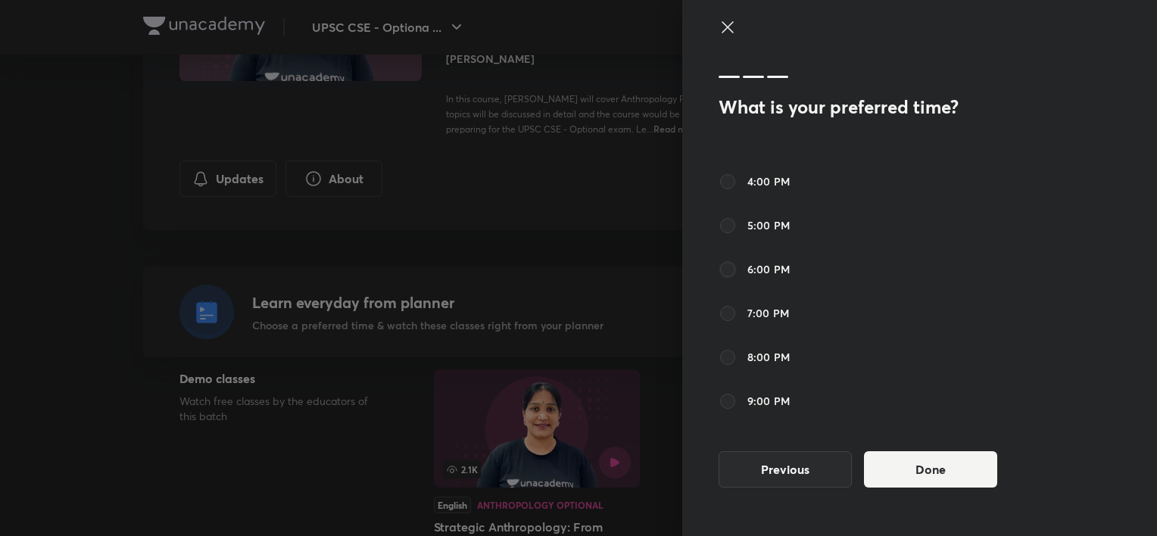
click at [722, 271] on input "6:00 PM" at bounding box center [728, 270] width 18 height 18
radio input "true"
radio input "false"
click at [937, 470] on button "Done" at bounding box center [930, 468] width 133 height 36
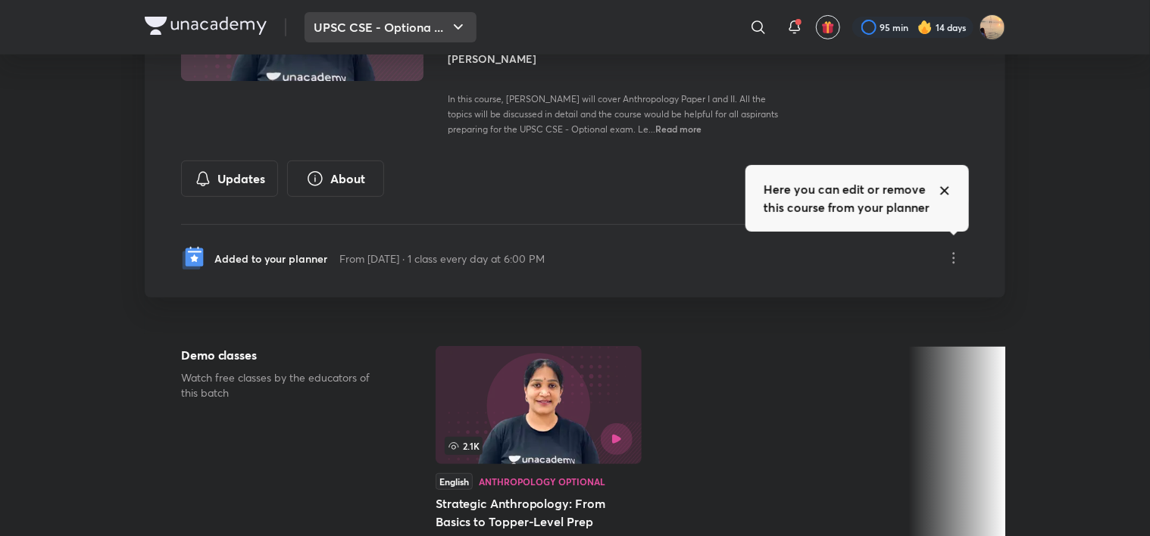
click at [450, 26] on icon "button" at bounding box center [458, 27] width 18 height 18
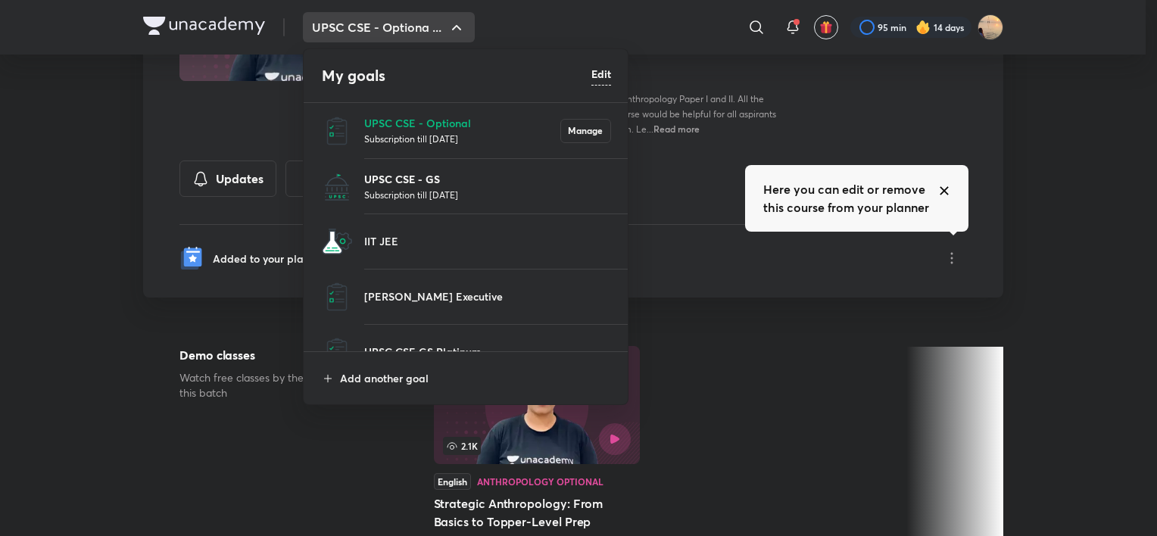
click at [384, 181] on p "UPSC CSE - GS" at bounding box center [487, 179] width 247 height 16
